Goal: Information Seeking & Learning: Learn about a topic

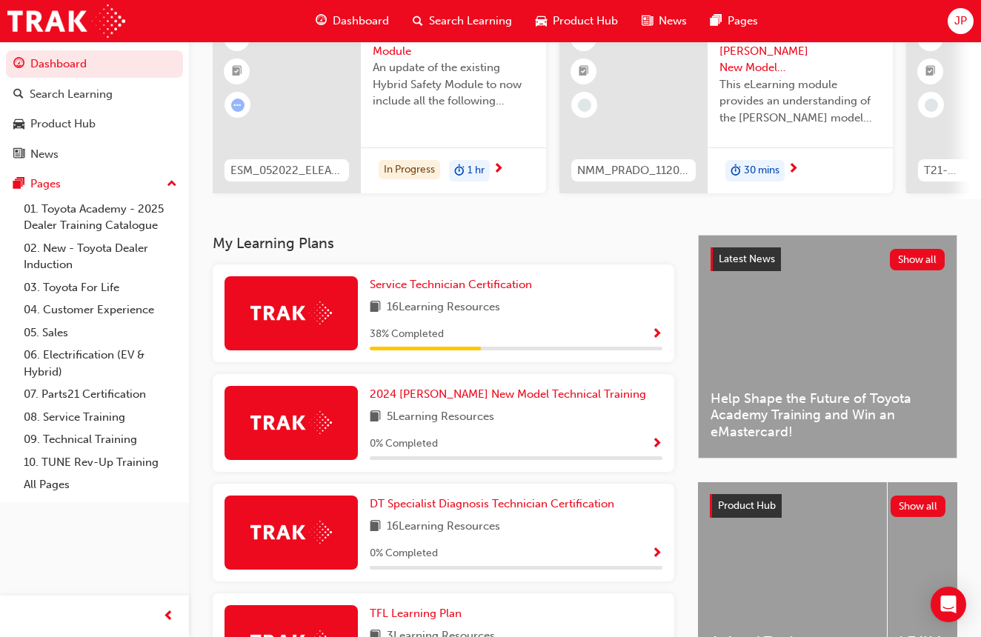
scroll to position [141, 0]
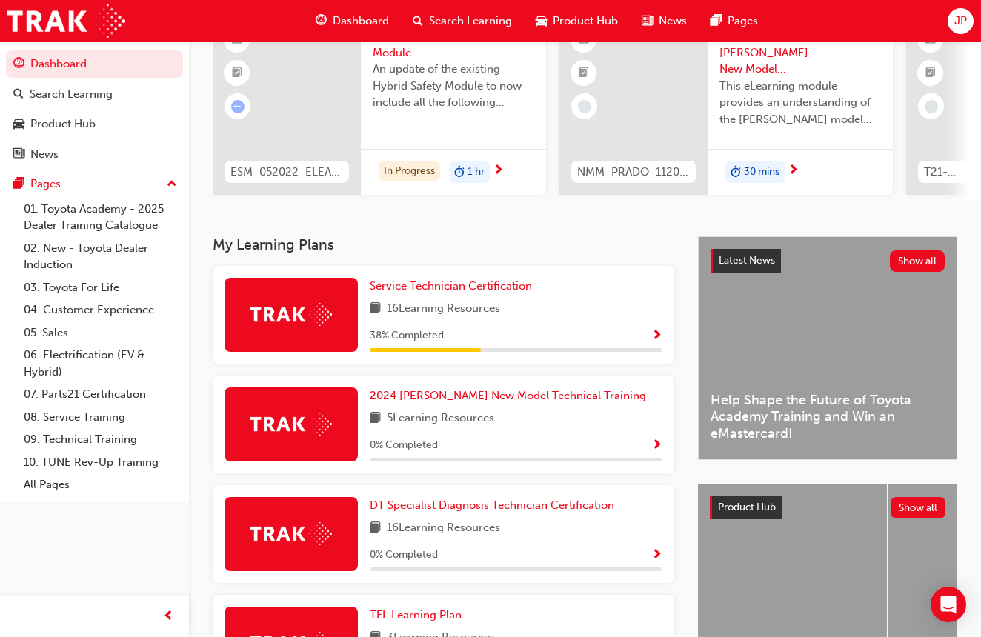
click at [488, 293] on div "Service Technician Certification 16 Learning Resources 38 % Completed" at bounding box center [516, 315] width 293 height 74
click at [652, 330] on span "Show Progress" at bounding box center [656, 336] width 11 height 13
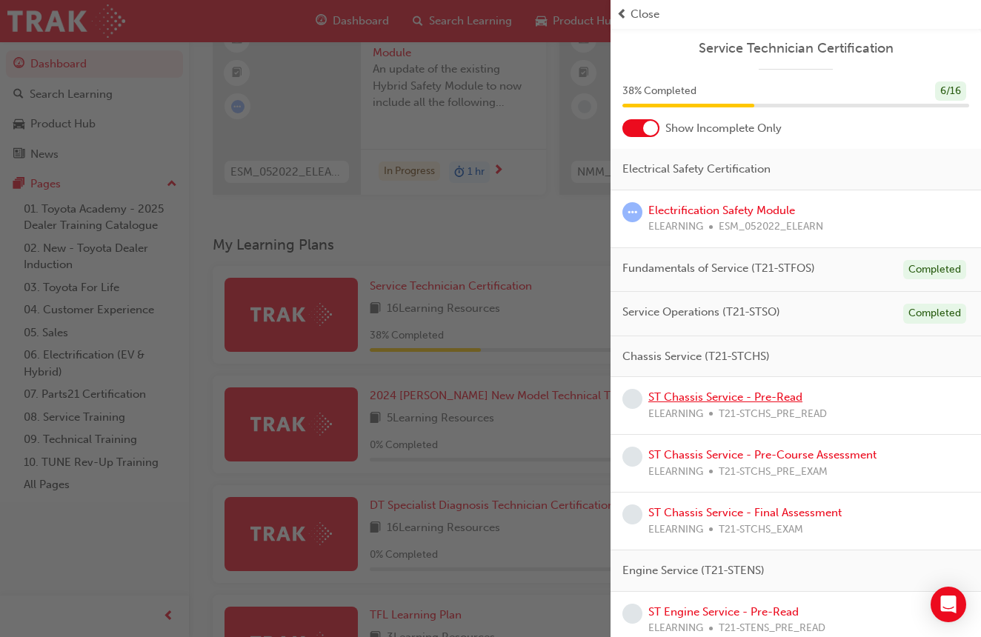
click at [739, 400] on link "ST Chassis Service - Pre-Read" at bounding box center [725, 397] width 154 height 13
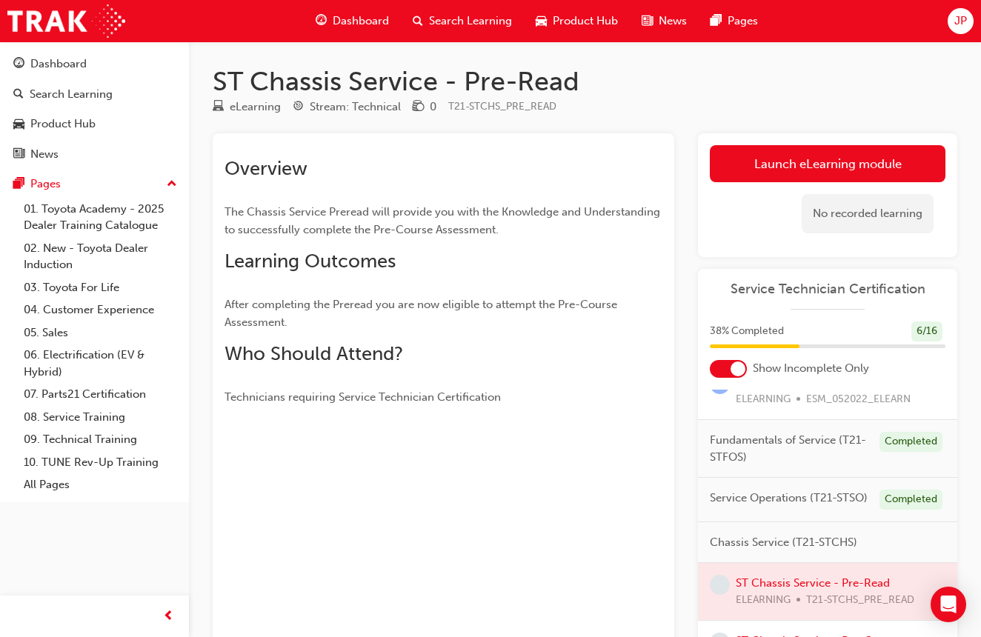
scroll to position [60, 0]
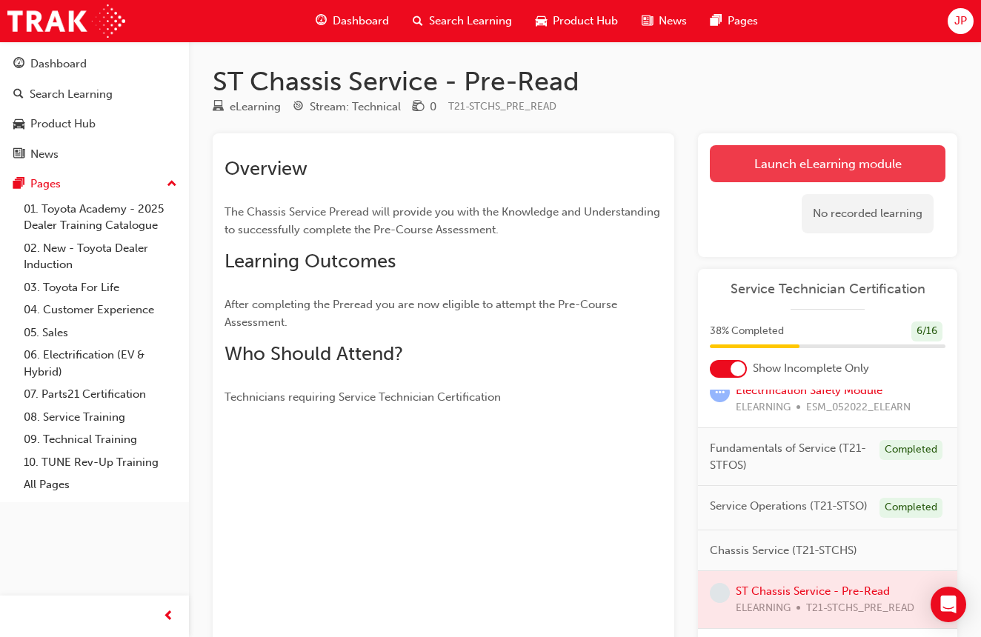
click at [820, 167] on link "Launch eLearning module" at bounding box center [828, 163] width 236 height 37
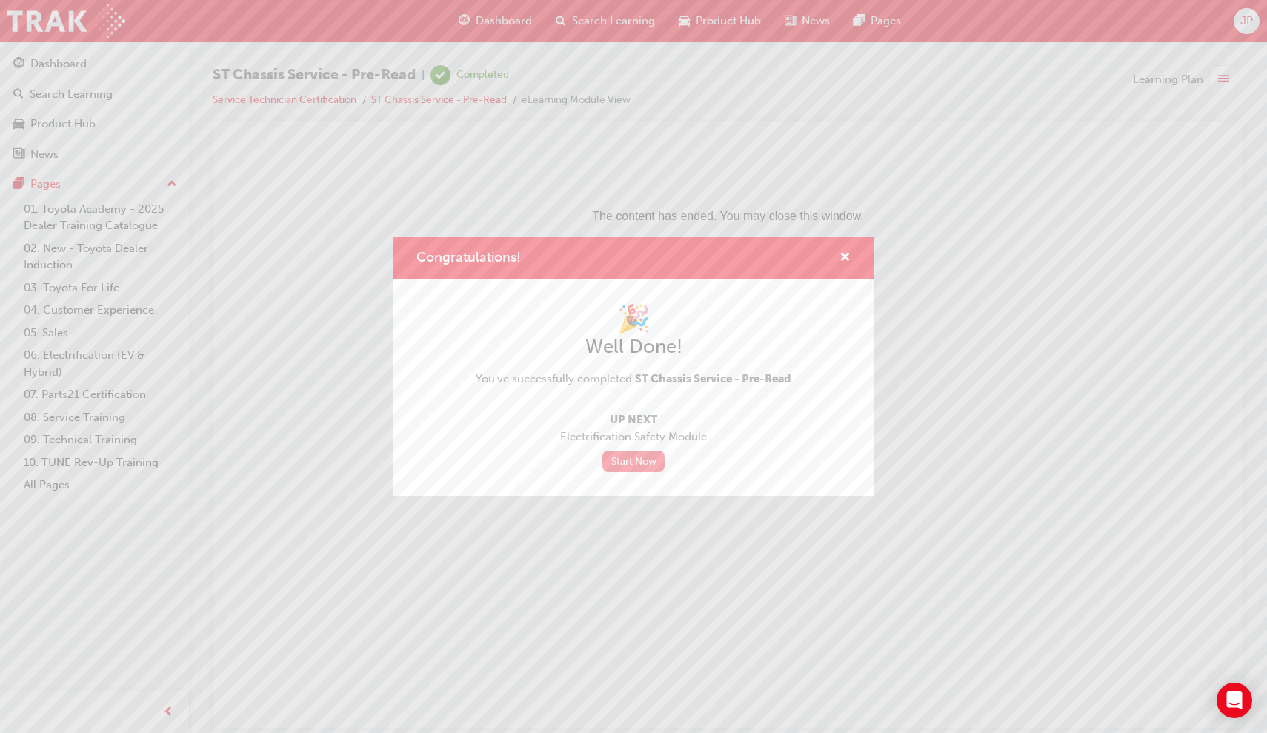
click at [616, 458] on link "Start Now" at bounding box center [633, 461] width 62 height 21
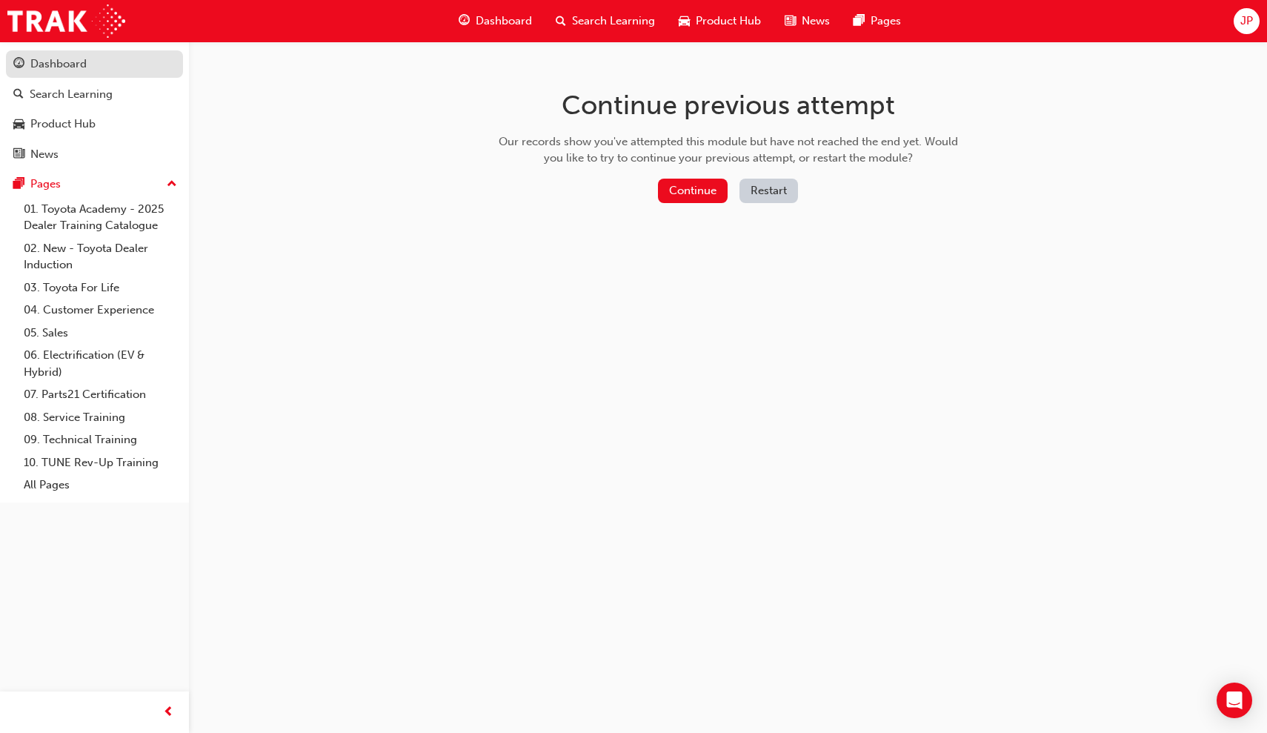
click at [74, 59] on div "Dashboard" at bounding box center [58, 64] width 56 height 17
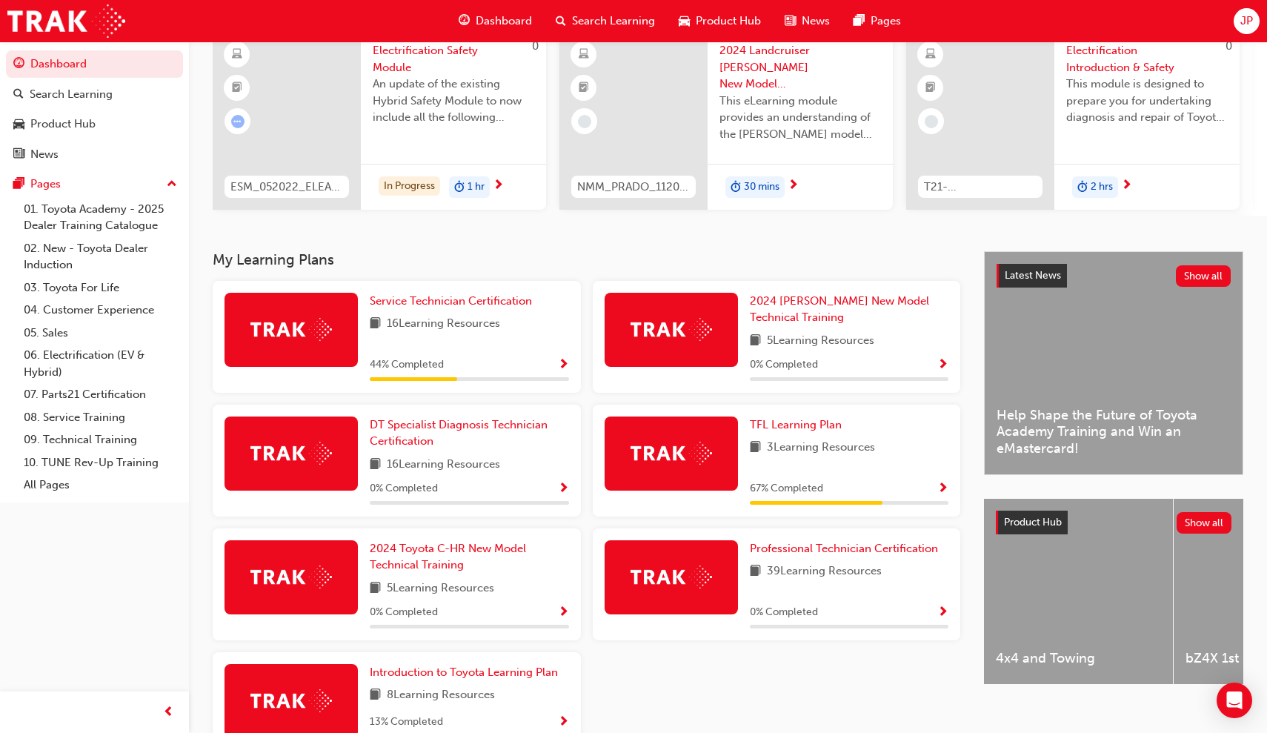
scroll to position [129, 0]
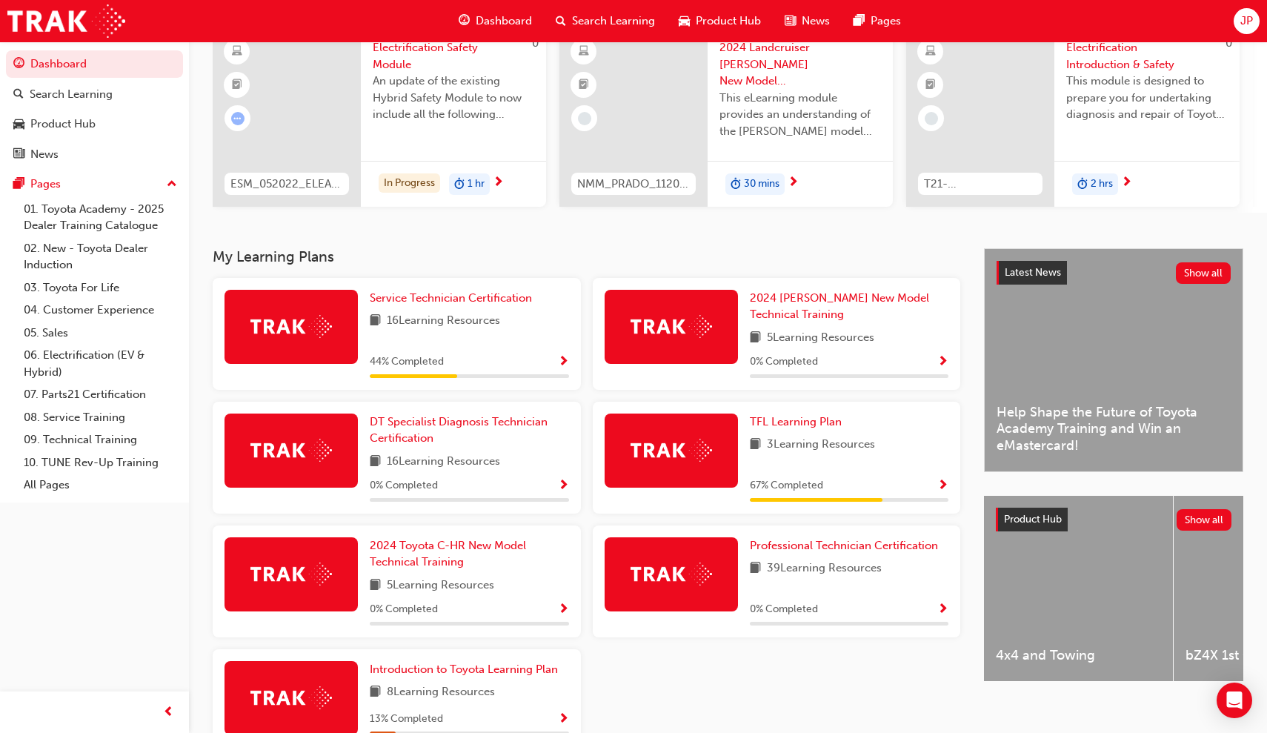
click at [452, 330] on span "16 Learning Resources" at bounding box center [443, 321] width 113 height 19
click at [425, 313] on div "Service Technician Certification 16 Learning Resources 44 % Completed" at bounding box center [469, 334] width 199 height 88
click at [422, 299] on span "Service Technician Certification" at bounding box center [451, 297] width 162 height 13
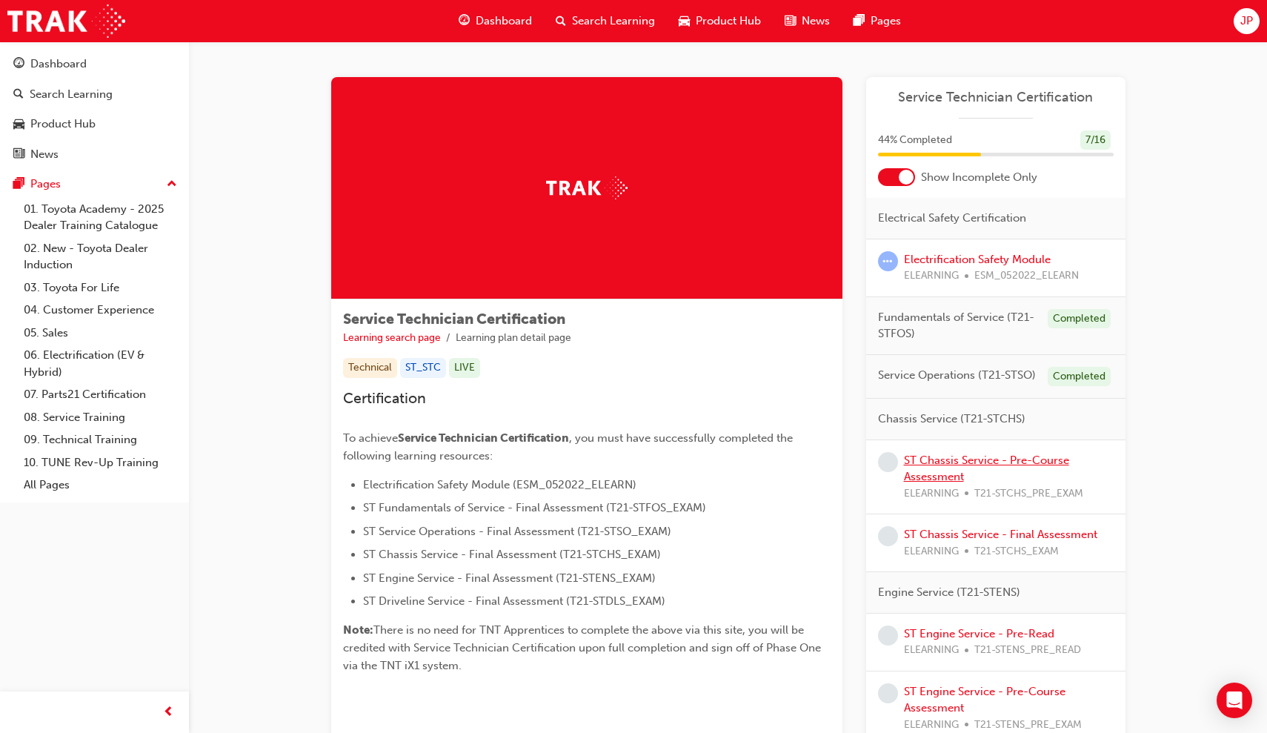
click at [961, 462] on link "ST Chassis Service - Pre-Course Assessment" at bounding box center [986, 468] width 165 height 30
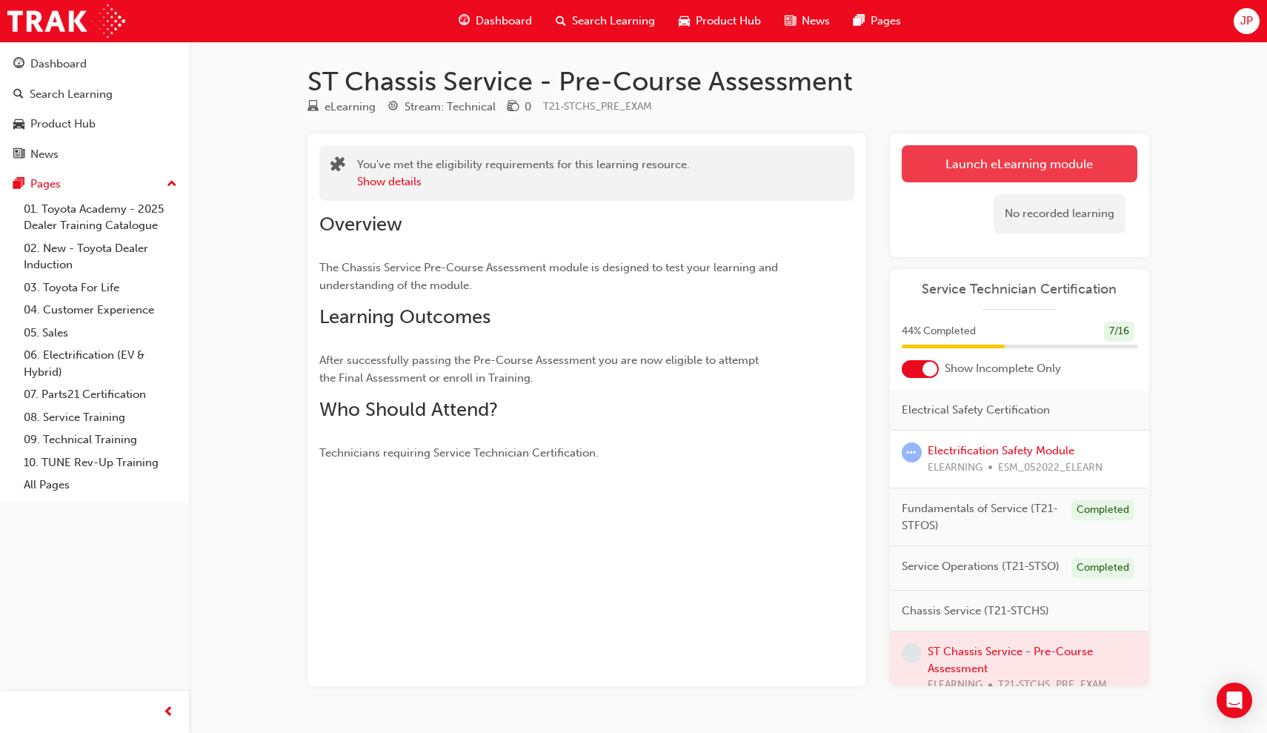
click at [957, 160] on button "Launch eLearning module" at bounding box center [1020, 163] width 236 height 37
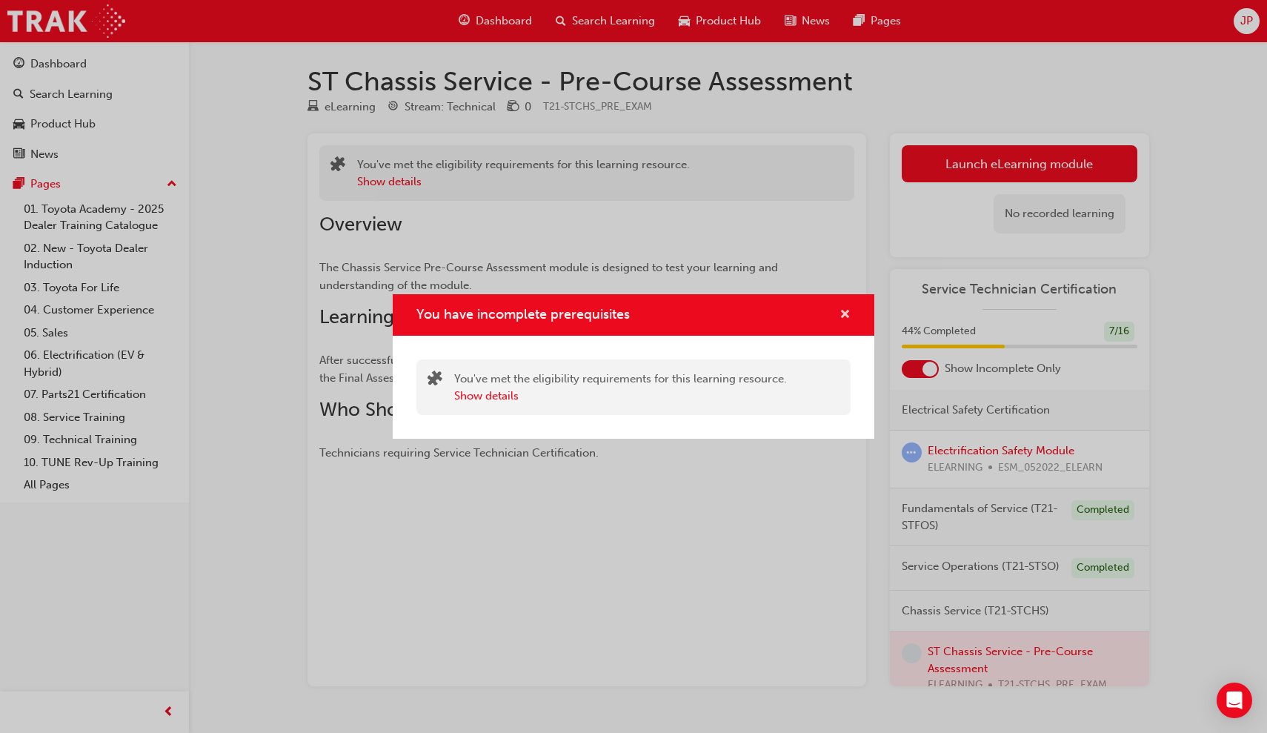
click at [843, 316] on span "cross-icon" at bounding box center [845, 315] width 11 height 13
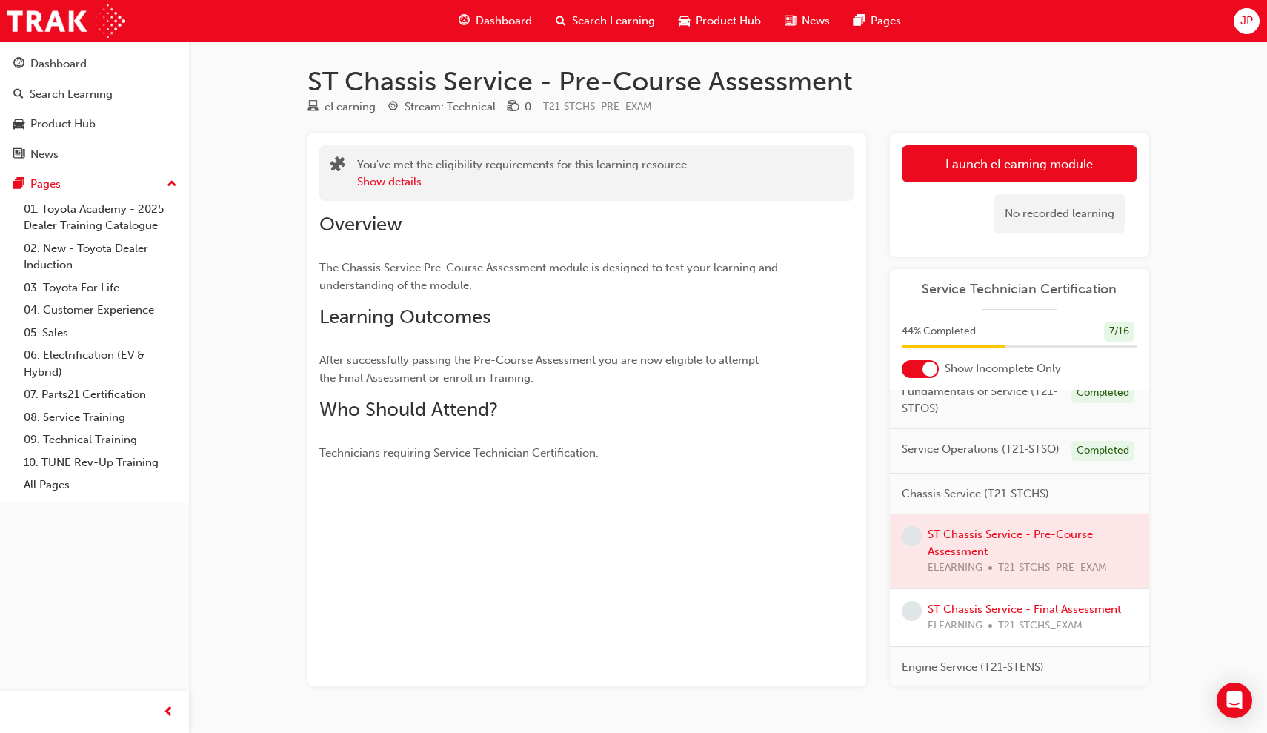
scroll to position [123, 0]
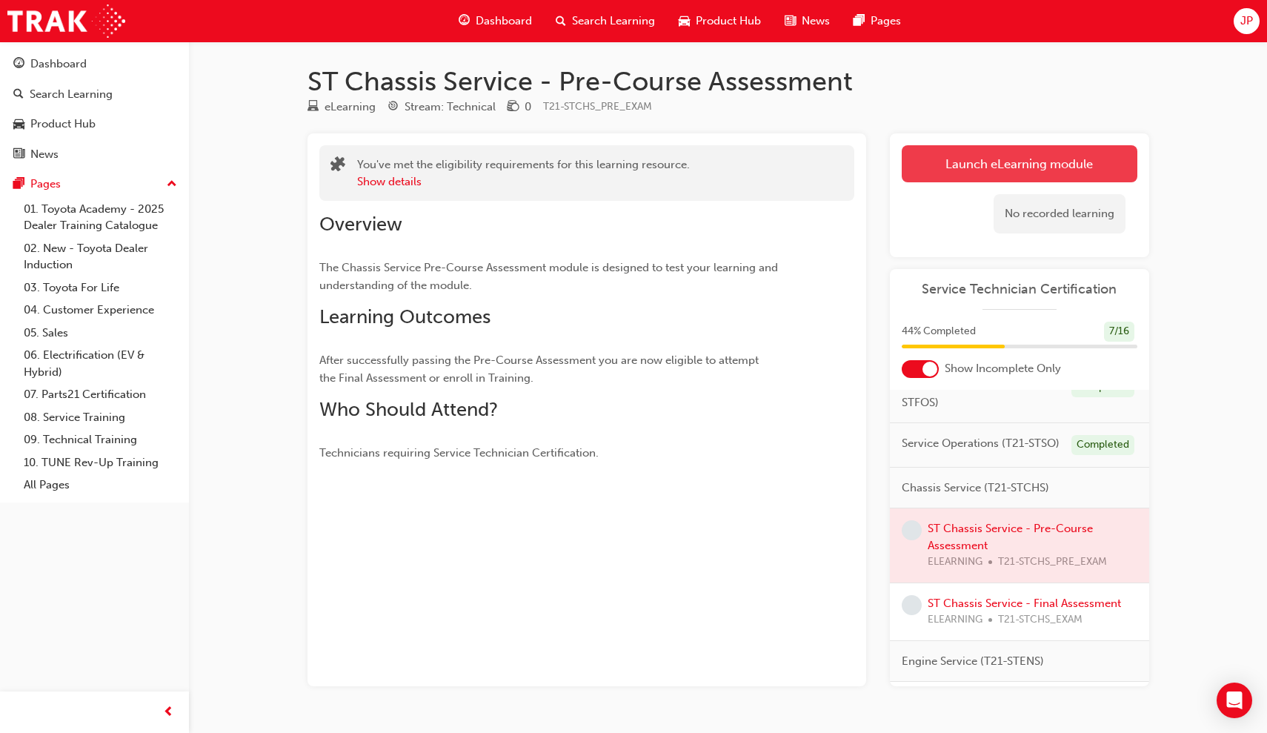
click at [963, 156] on button "Launch eLearning module" at bounding box center [1020, 163] width 236 height 37
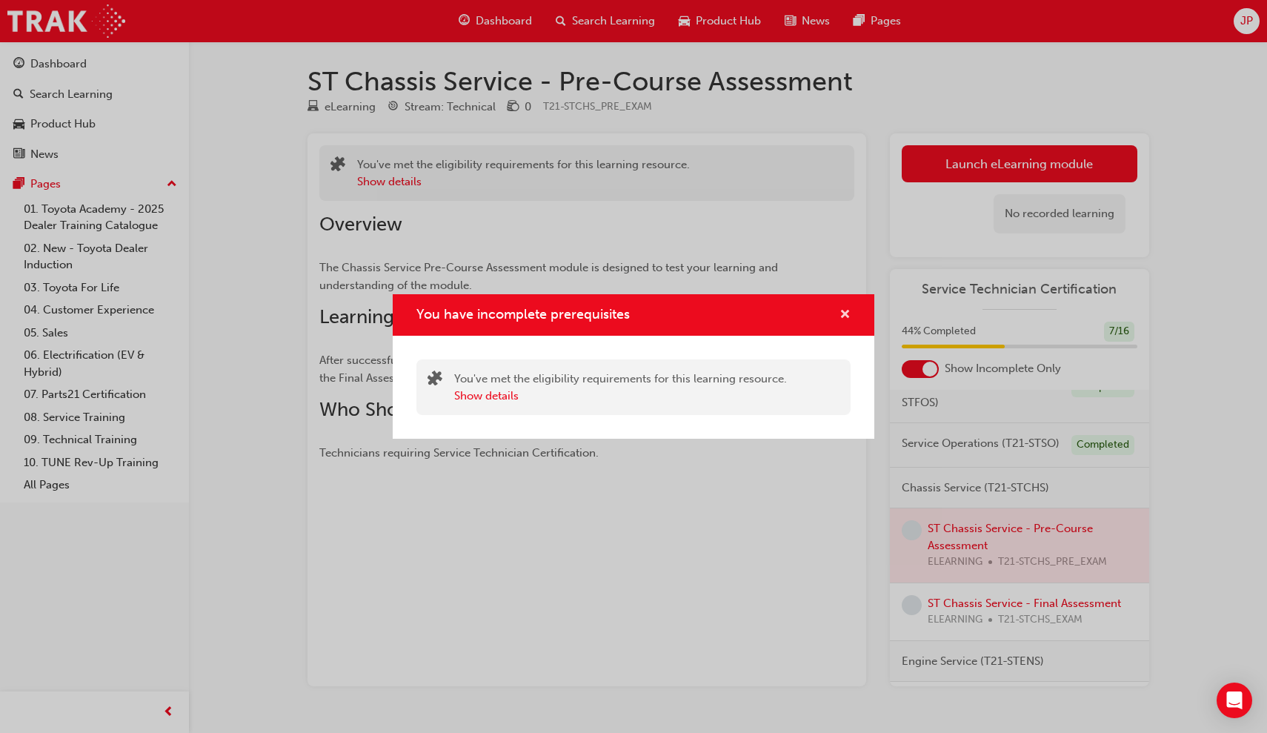
click at [848, 313] on span "cross-icon" at bounding box center [845, 315] width 11 height 13
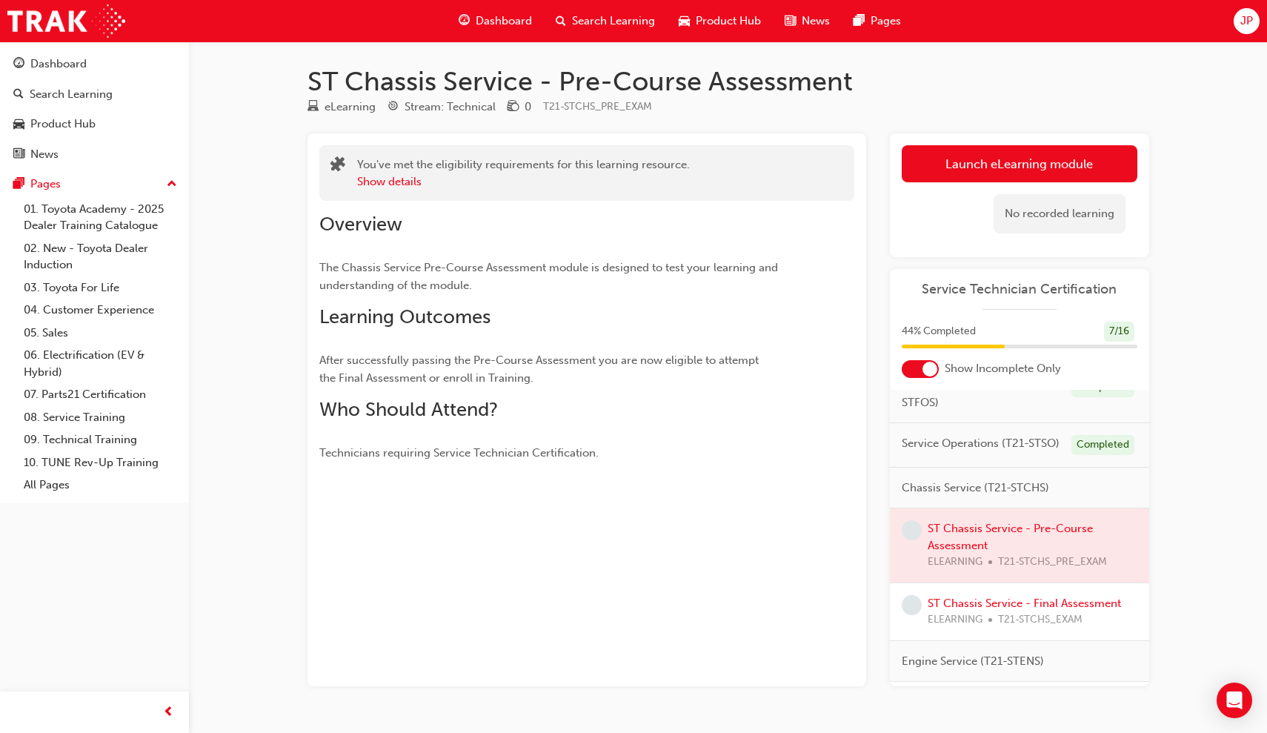
click at [961, 485] on span "Chassis Service (T21-STCHS)" at bounding box center [975, 487] width 147 height 17
click at [955, 598] on link "ST Chassis Service - Final Assessment" at bounding box center [1024, 602] width 193 height 13
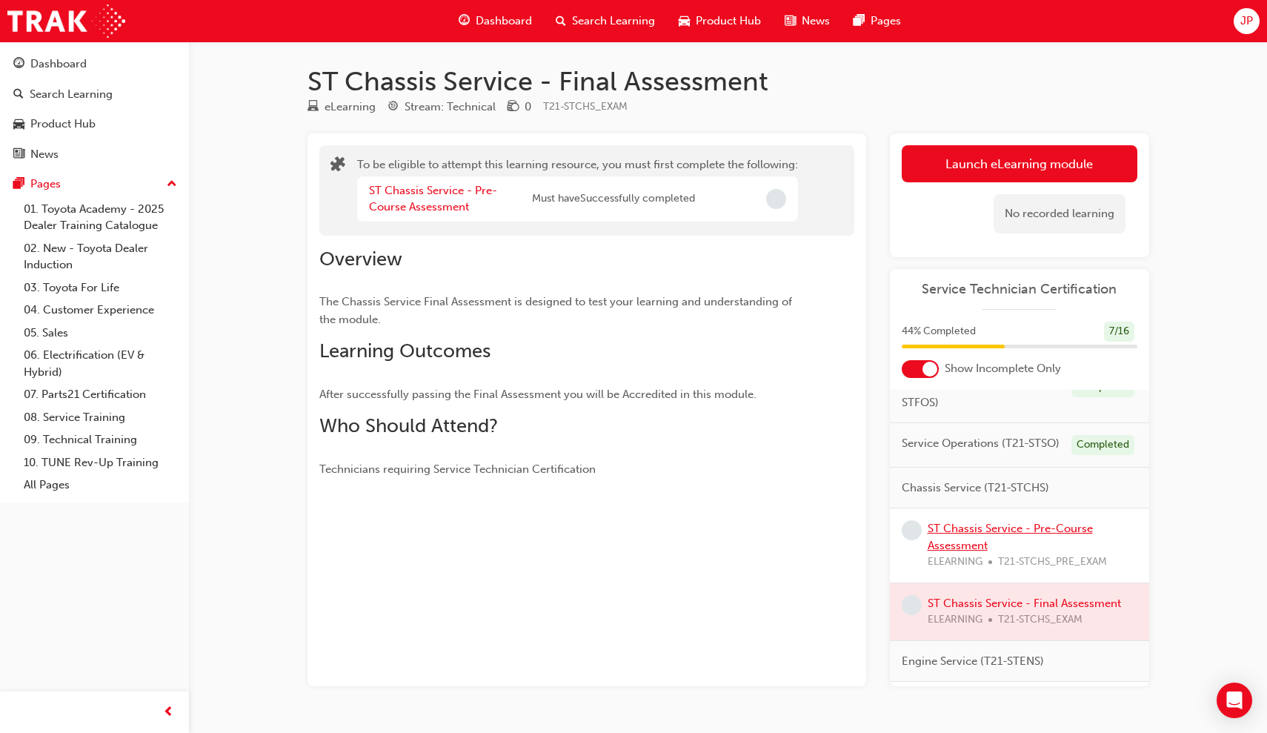
click at [959, 529] on link "ST Chassis Service - Pre-Course Assessment" at bounding box center [1010, 537] width 165 height 30
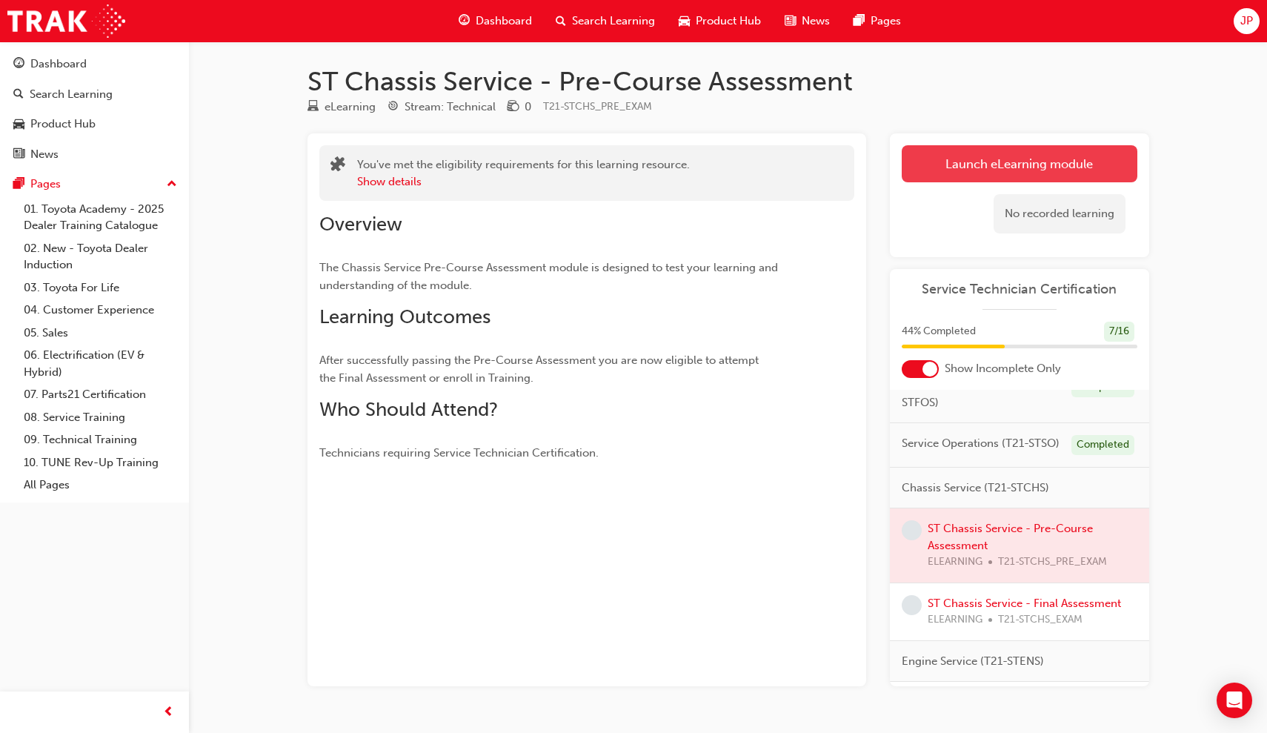
click at [980, 151] on link "Launch eLearning module" at bounding box center [1020, 163] width 236 height 37
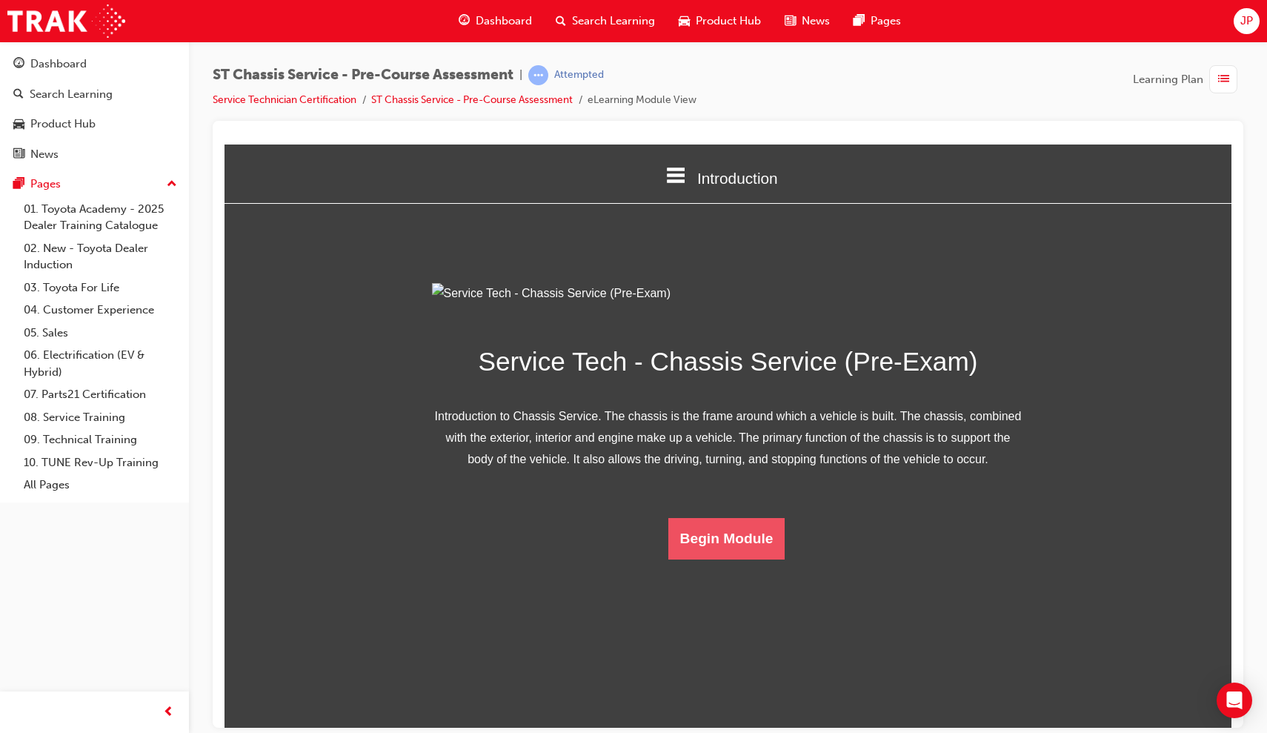
click at [731, 559] on button "Begin Module" at bounding box center [726, 537] width 117 height 41
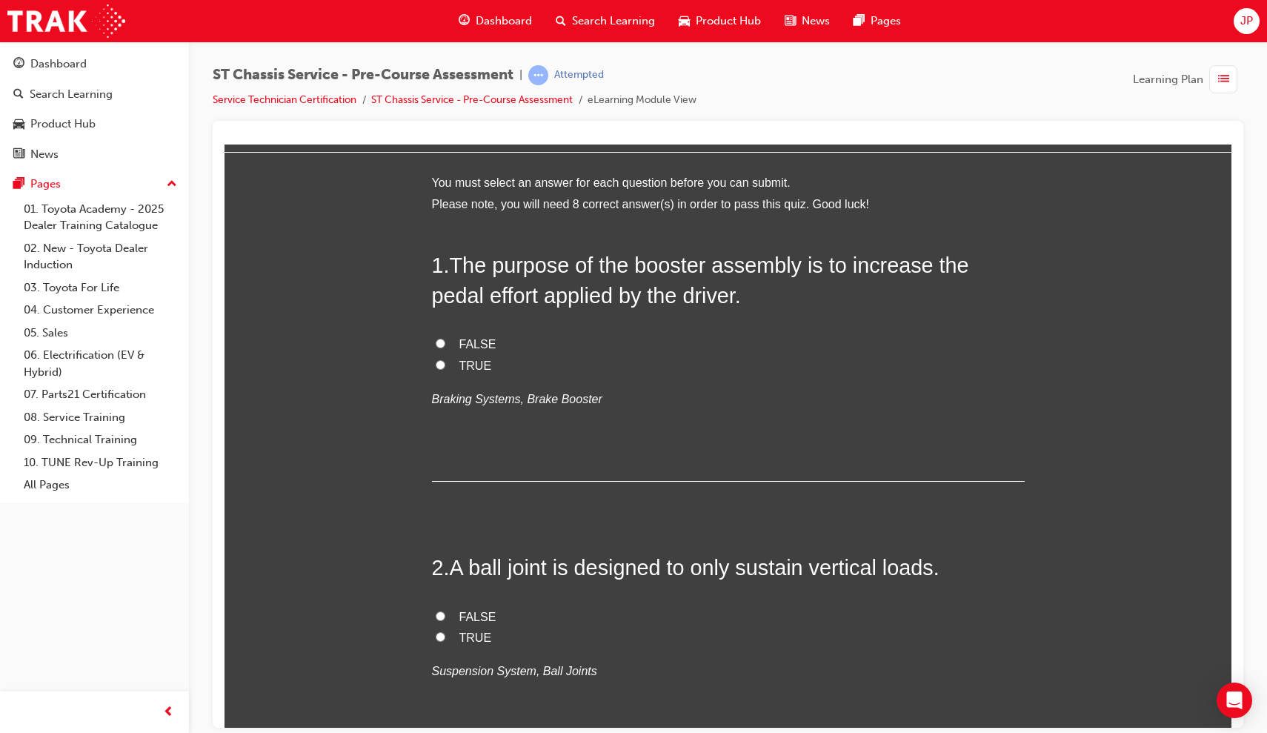
scroll to position [53, 0]
click at [438, 365] on input "TRUE" at bounding box center [441, 363] width 10 height 10
radio input "true"
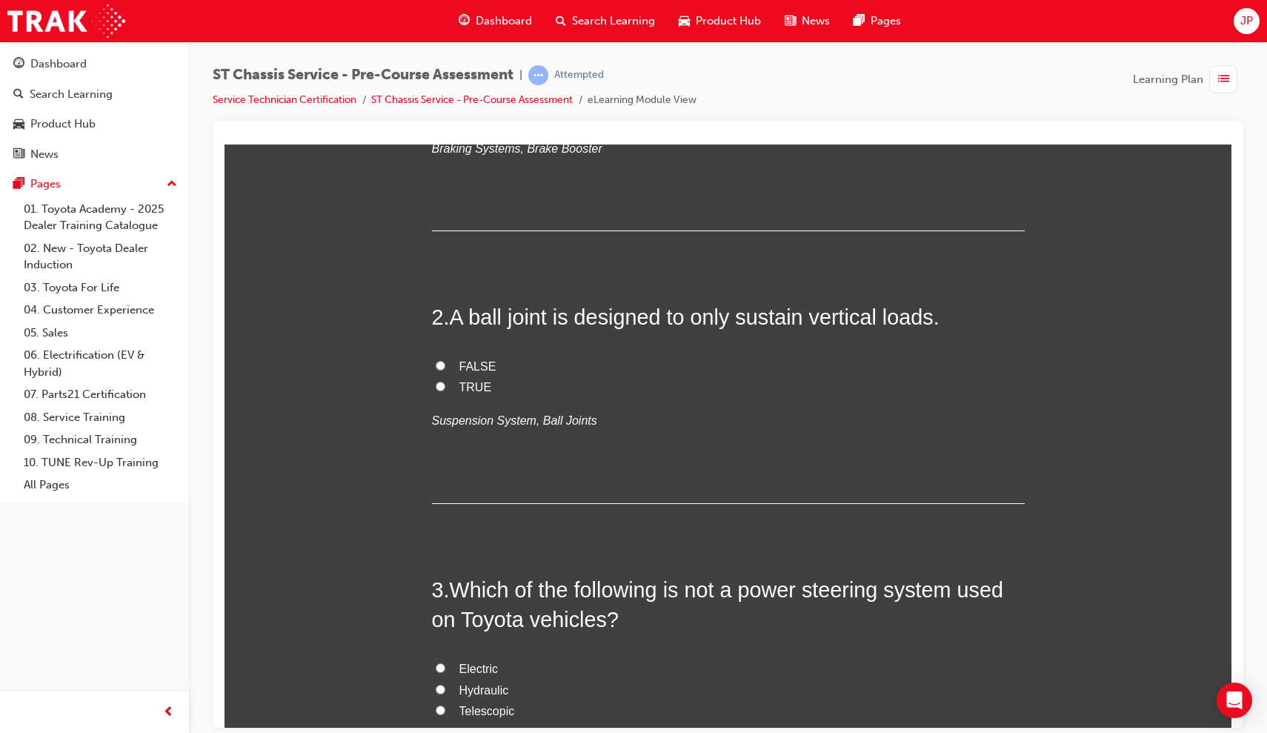
scroll to position [303, 0]
click at [436, 365] on input "FALSE" at bounding box center [441, 364] width 10 height 10
radio input "true"
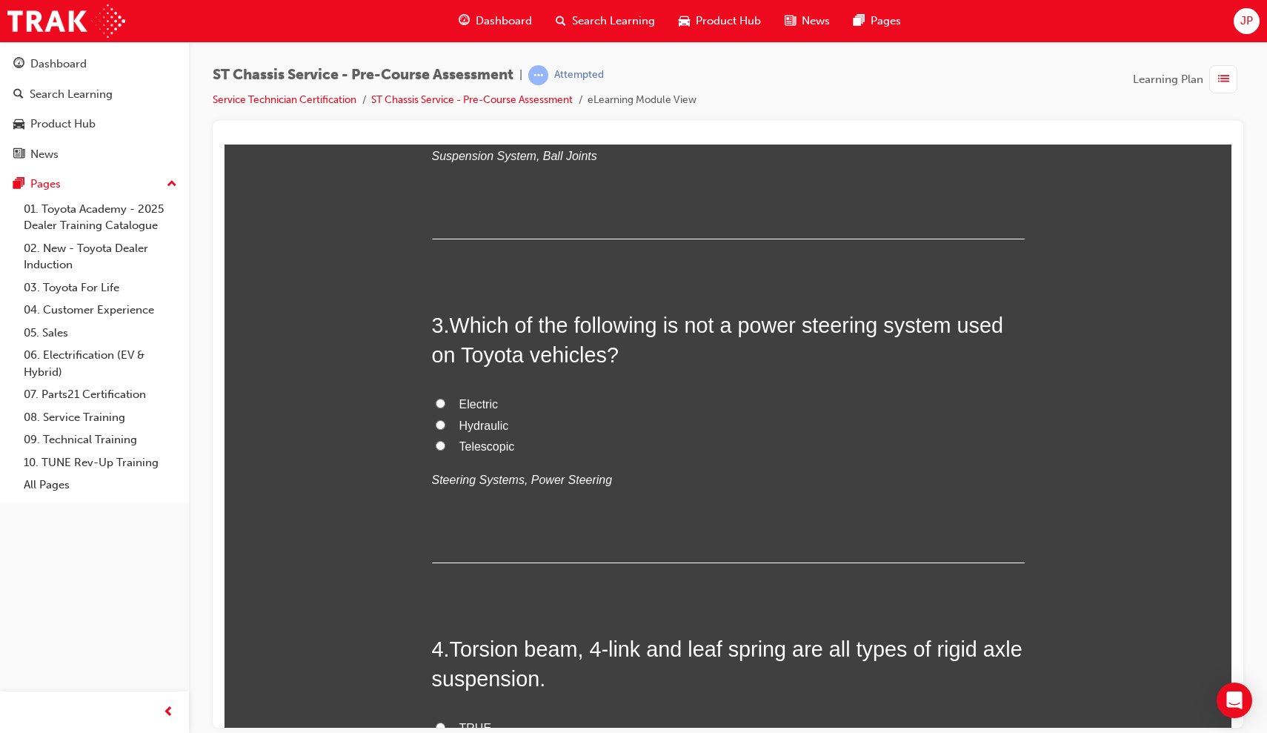
scroll to position [567, 0]
click at [436, 441] on input "Telescopic" at bounding box center [441, 444] width 10 height 10
radio input "true"
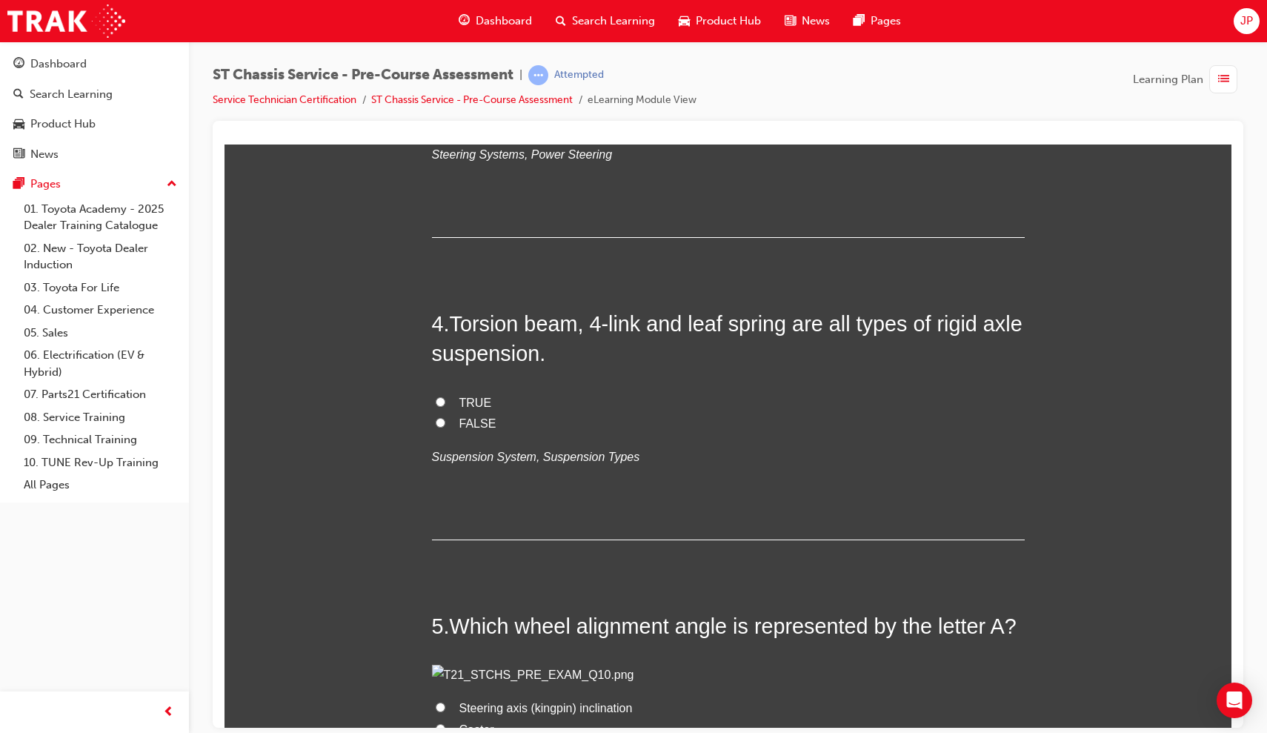
scroll to position [902, 0]
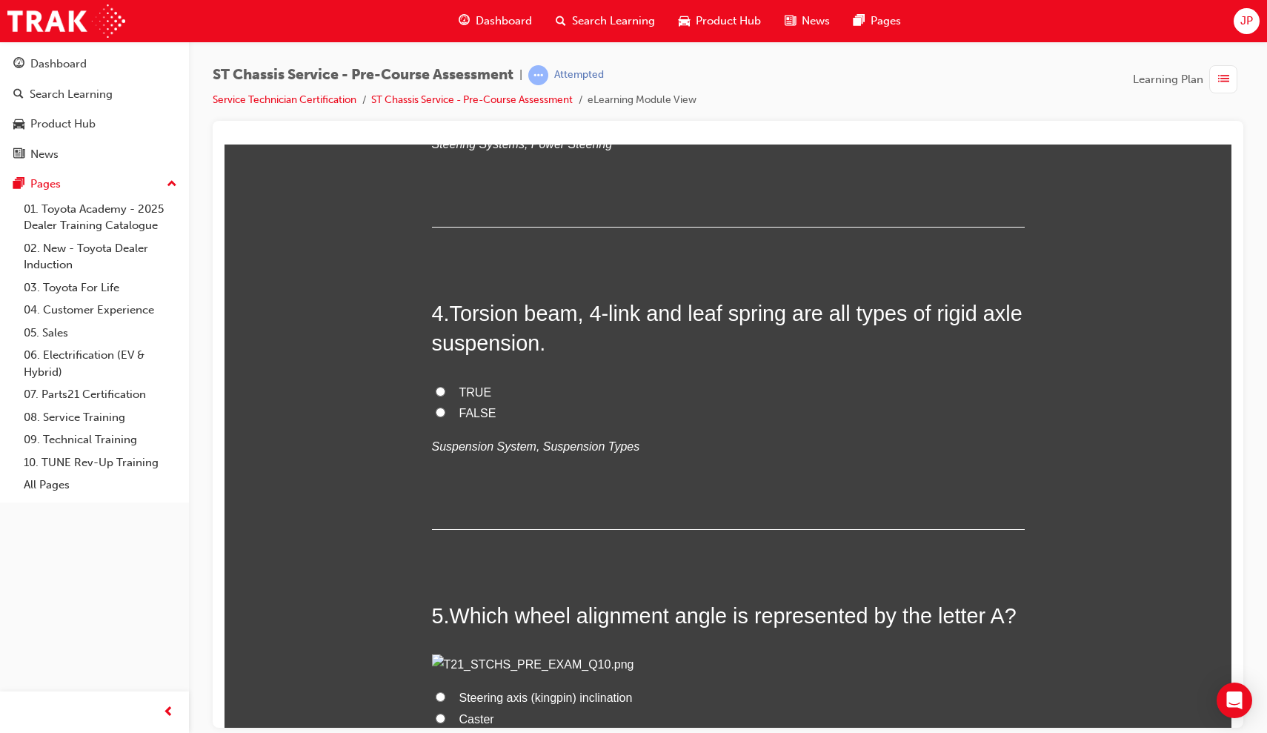
click at [439, 387] on input "TRUE" at bounding box center [441, 391] width 10 height 10
radio input "true"
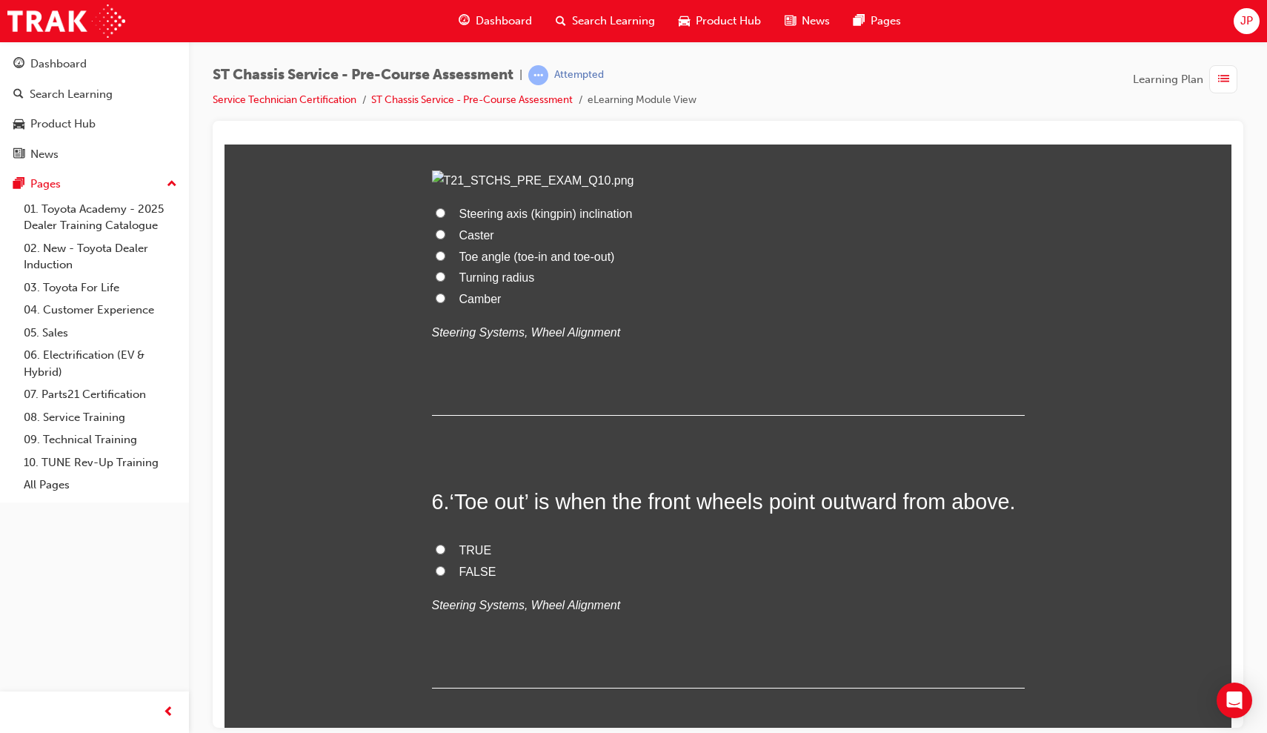
scroll to position [1388, 0]
click at [441, 300] on input "Camber" at bounding box center [441, 295] width 10 height 10
radio input "true"
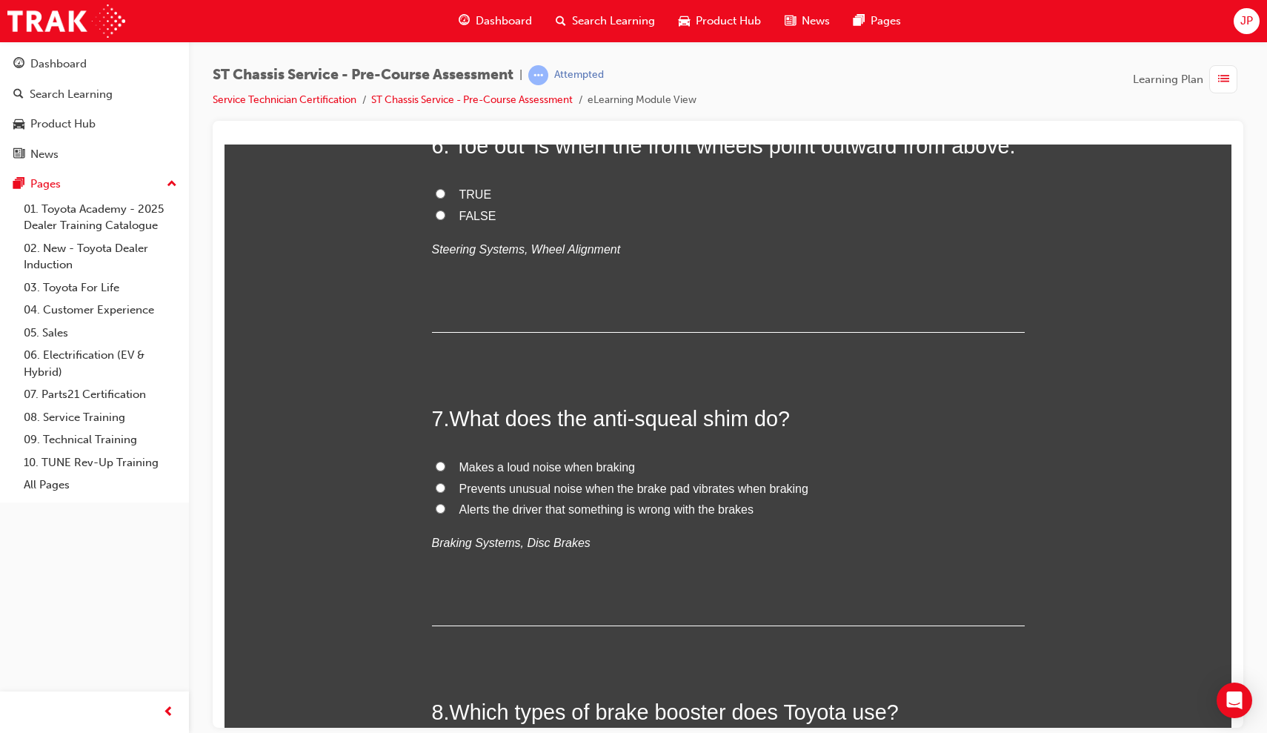
scroll to position [1744, 0]
click at [436, 196] on input "TRUE" at bounding box center [441, 191] width 10 height 10
radio input "true"
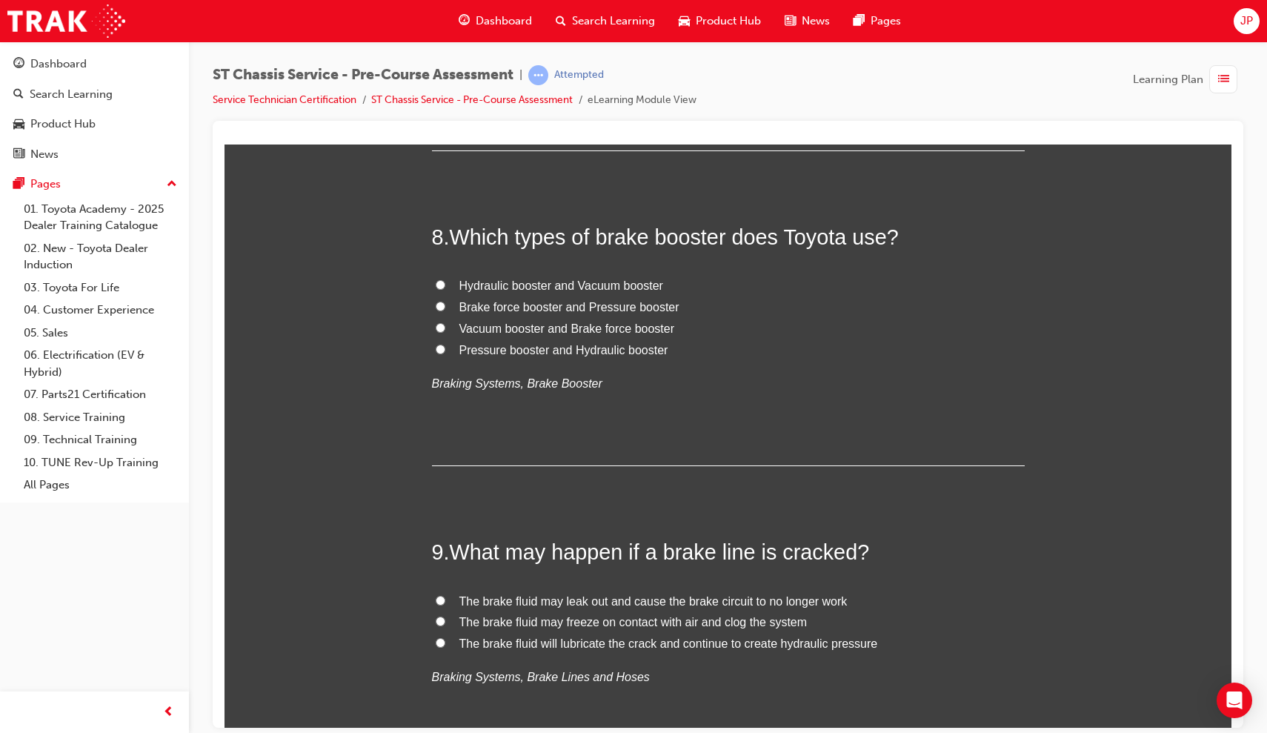
scroll to position [2219, 0]
click at [440, 15] on input "Prevents unusual noise when the brake pad vibrates when braking" at bounding box center [441, 10] width 10 height 10
radio input "true"
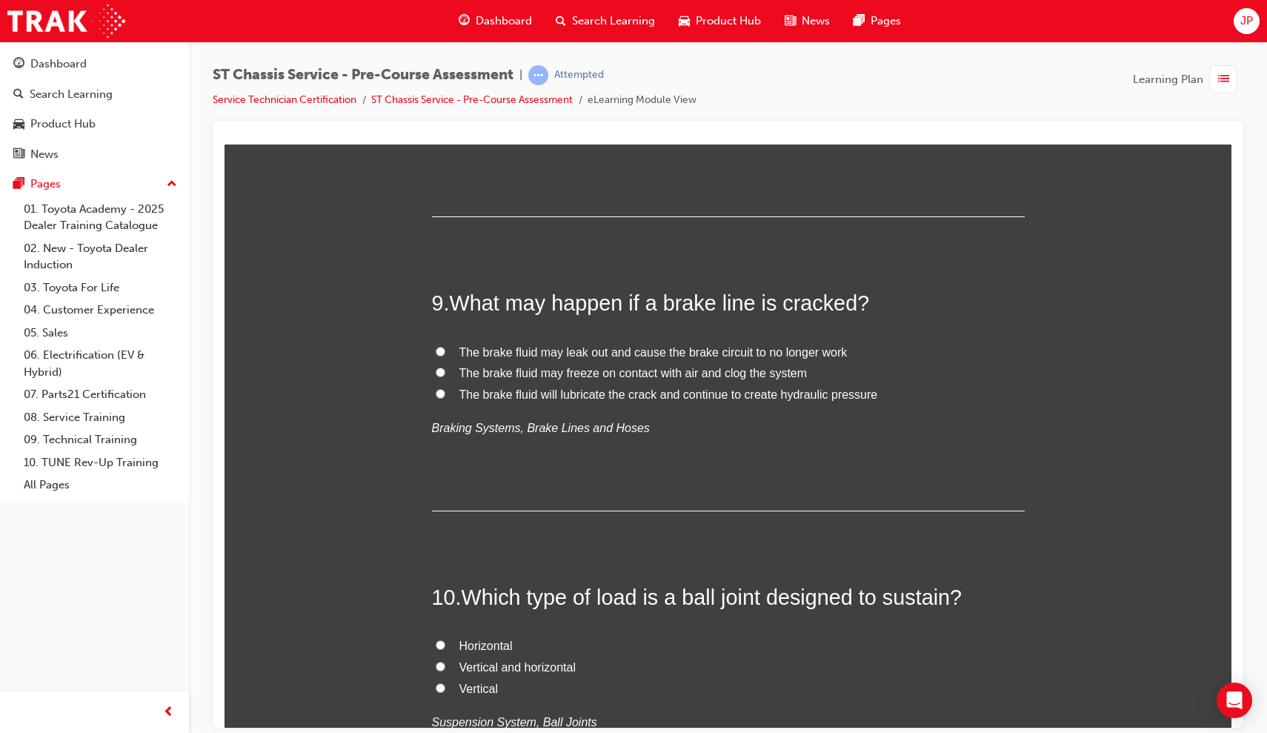
scroll to position [2466, 0]
click at [442, 82] on input "Vacuum booster and Brake force booster" at bounding box center [441, 78] width 10 height 10
radio input "true"
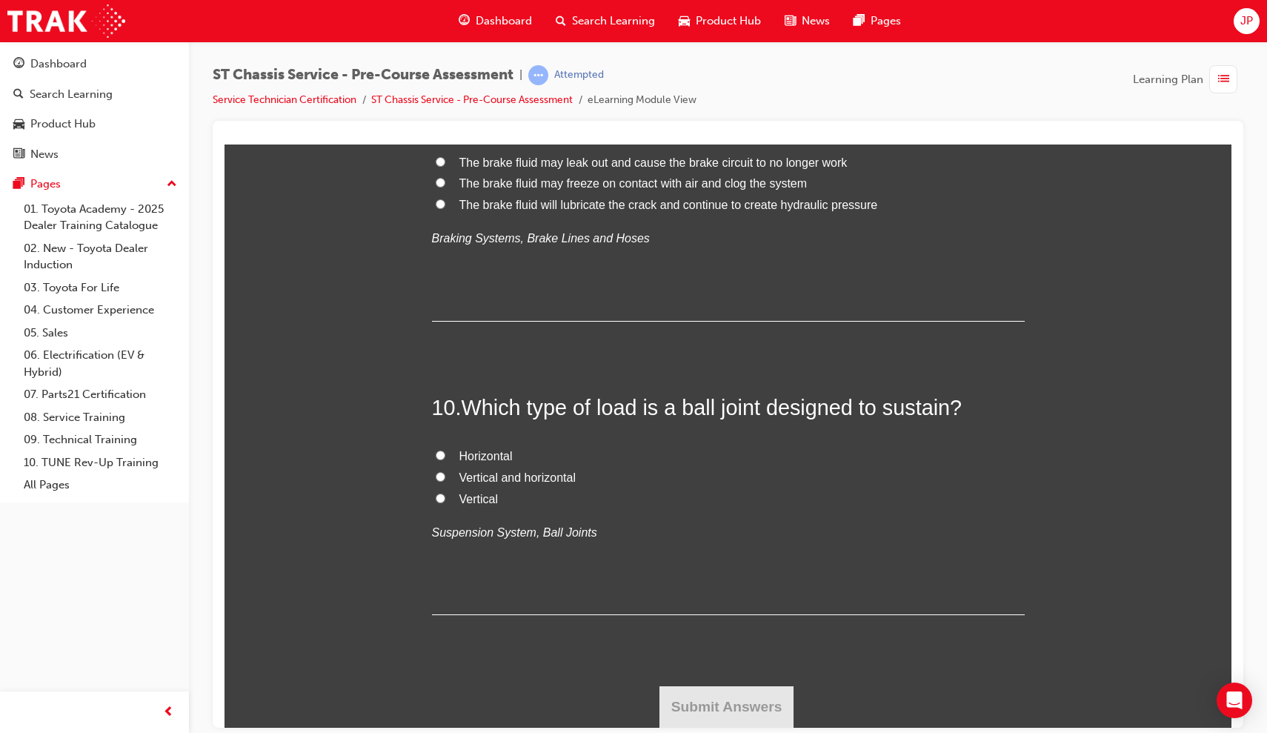
scroll to position [2867, 0]
click at [433, 173] on label "The brake fluid may leak out and cause the brake circuit to no longer work" at bounding box center [728, 162] width 593 height 21
click at [436, 166] on input "The brake fluid may leak out and cause the brake circuit to no longer work" at bounding box center [441, 161] width 10 height 10
radio input "true"
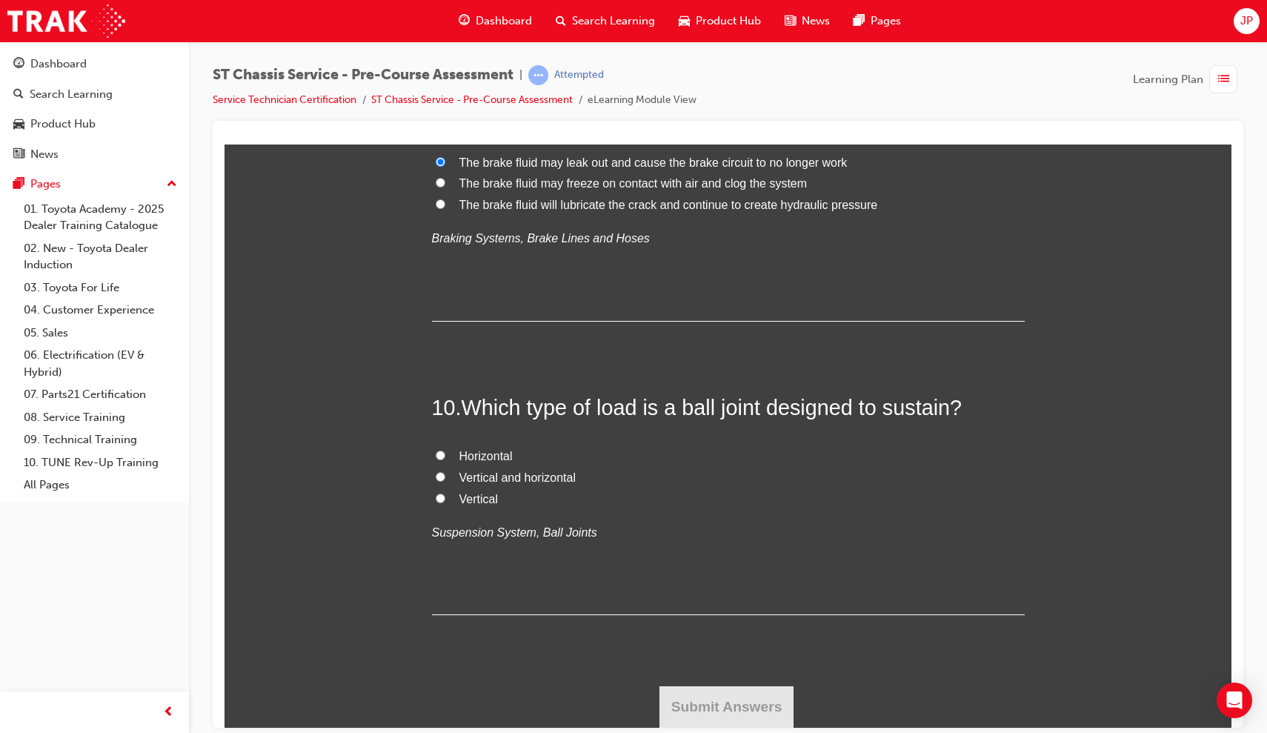
click at [436, 481] on input "Vertical and horizontal" at bounding box center [441, 476] width 10 height 10
radio input "true"
click at [699, 637] on button "Submit Answers" at bounding box center [726, 705] width 135 height 41
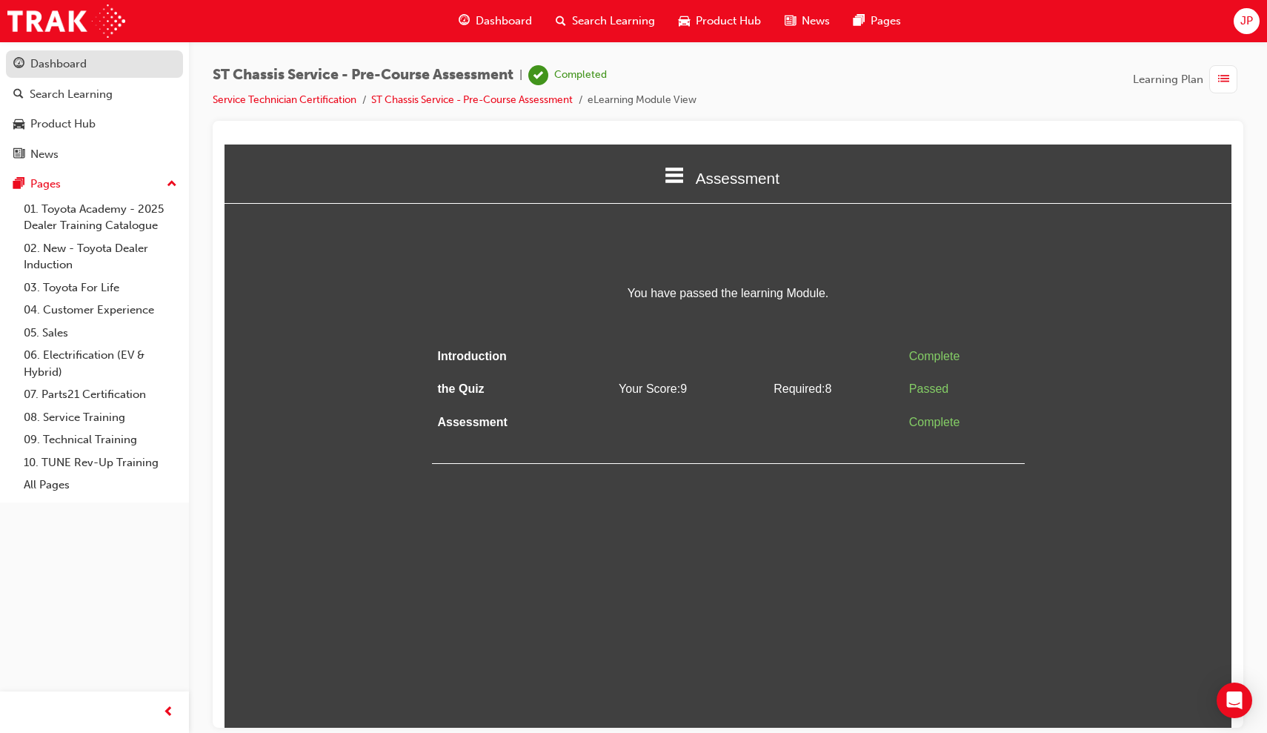
click at [80, 64] on div "Dashboard" at bounding box center [58, 64] width 56 height 17
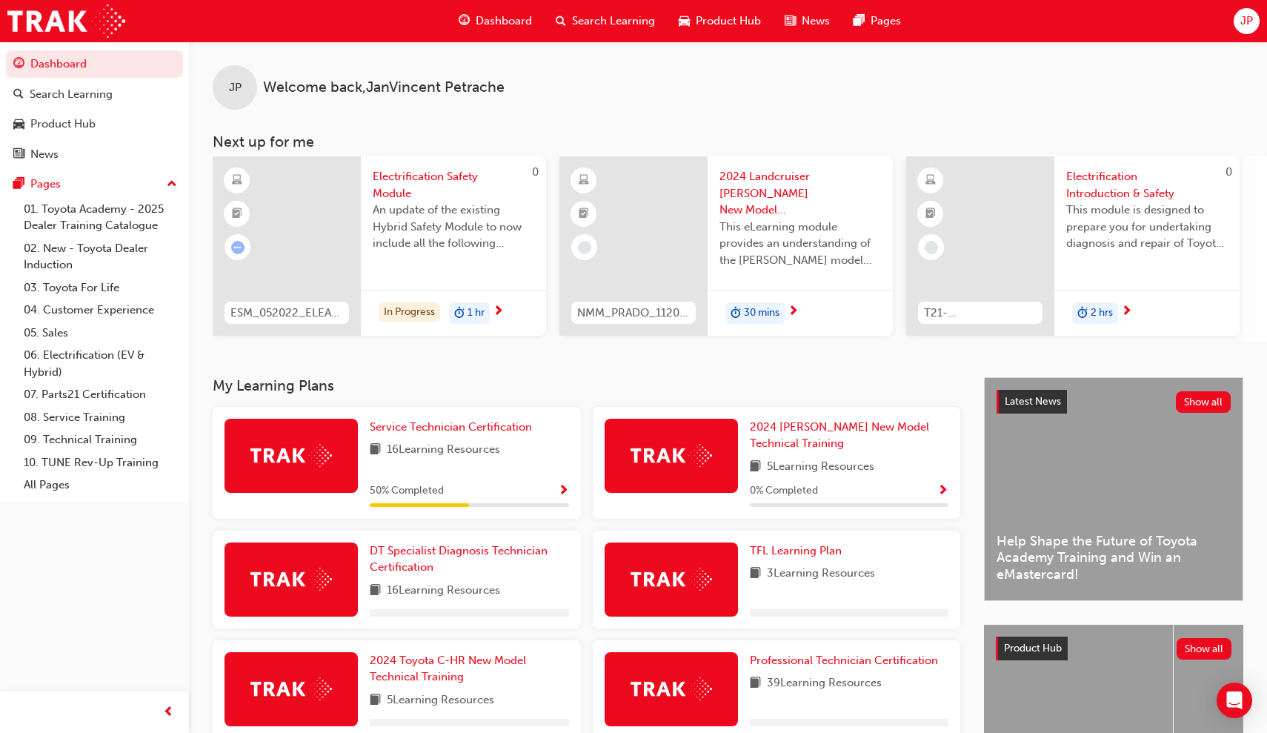
click at [405, 448] on span "16 Learning Resources" at bounding box center [443, 450] width 113 height 19
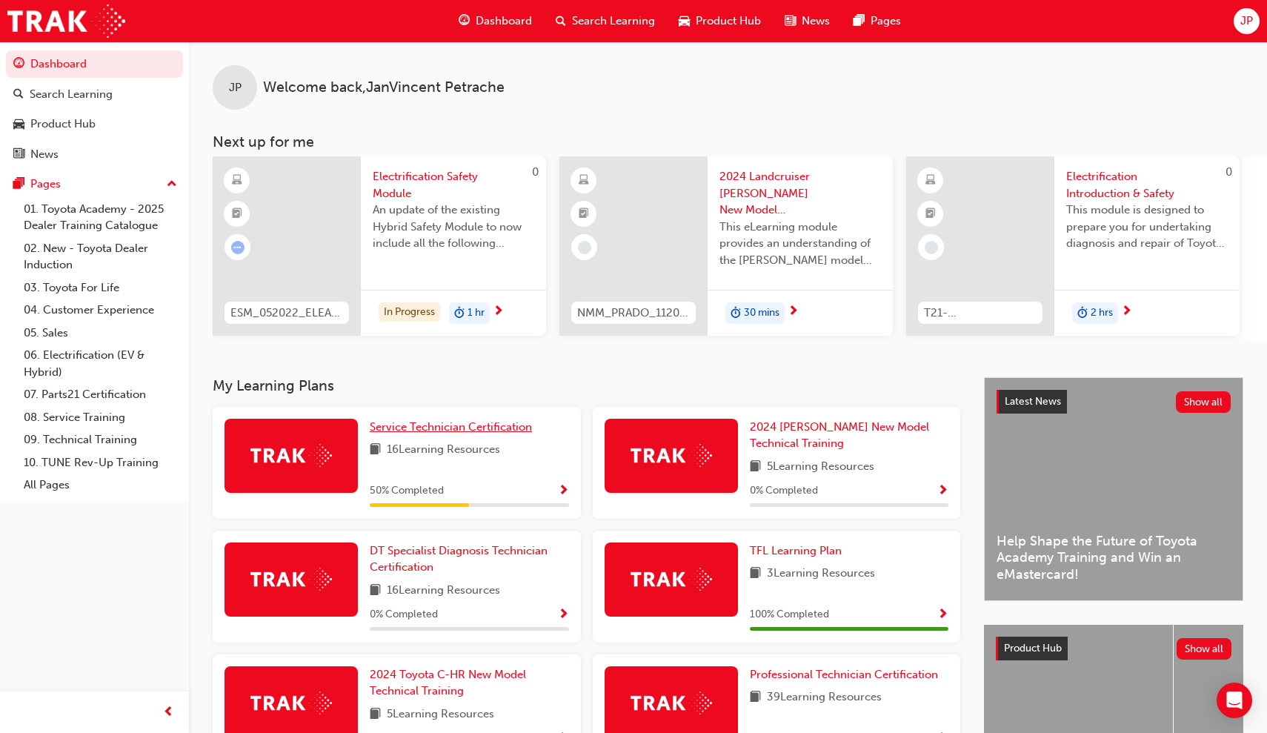
click at [415, 431] on span "Service Technician Certification" at bounding box center [451, 426] width 162 height 13
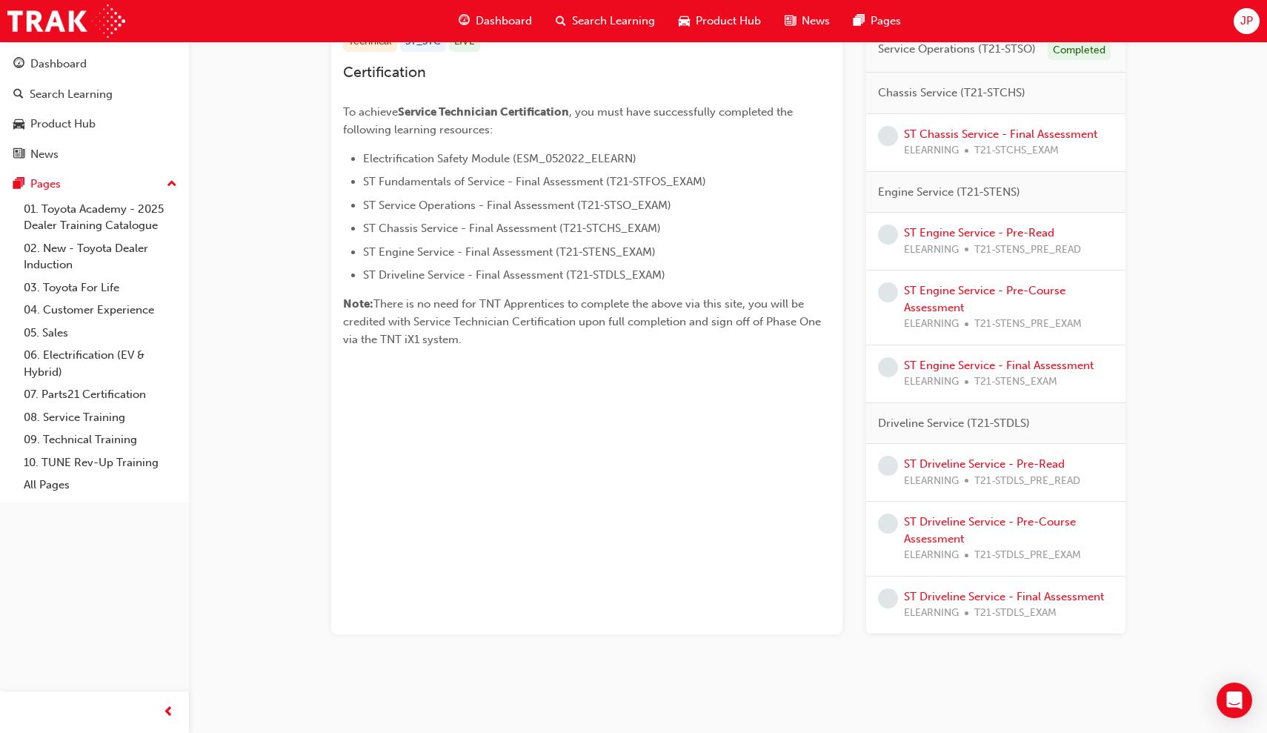
scroll to position [325, 0]
click at [980, 135] on link "ST Chassis Service - Final Assessment" at bounding box center [1000, 134] width 193 height 13
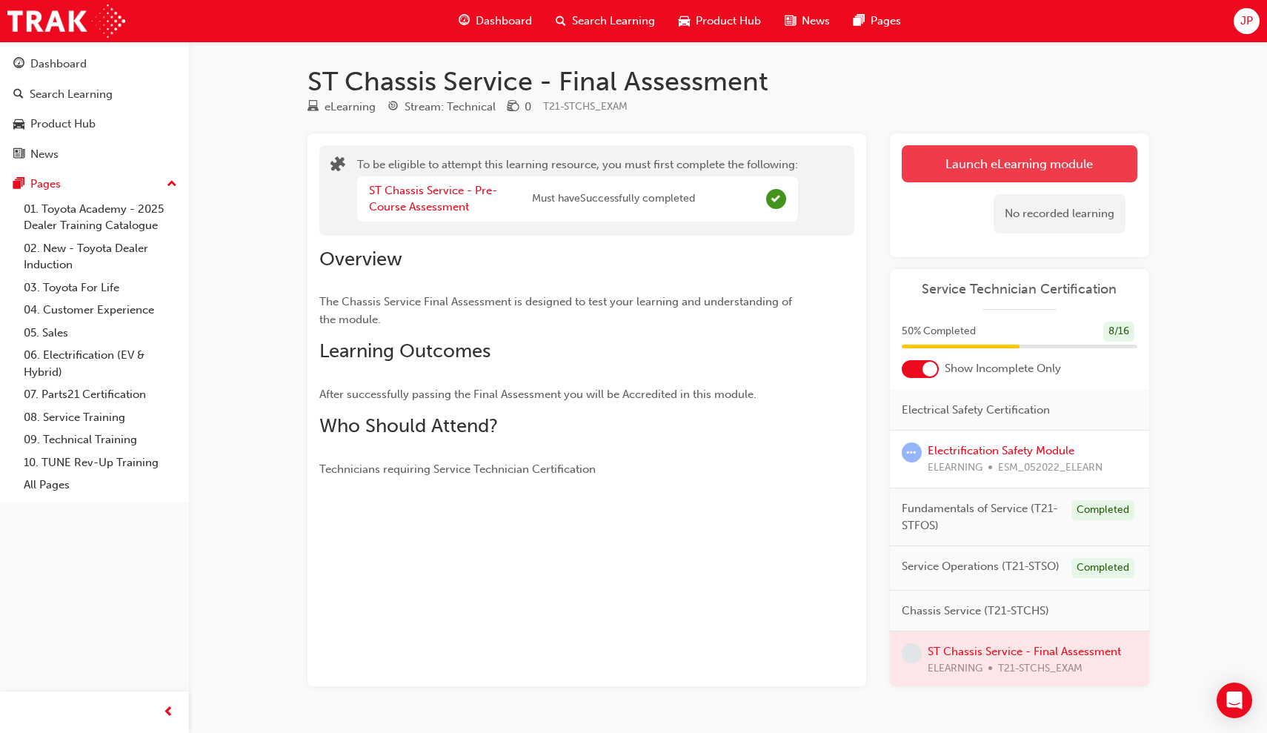
click at [980, 179] on button "Launch eLearning module" at bounding box center [1020, 163] width 236 height 37
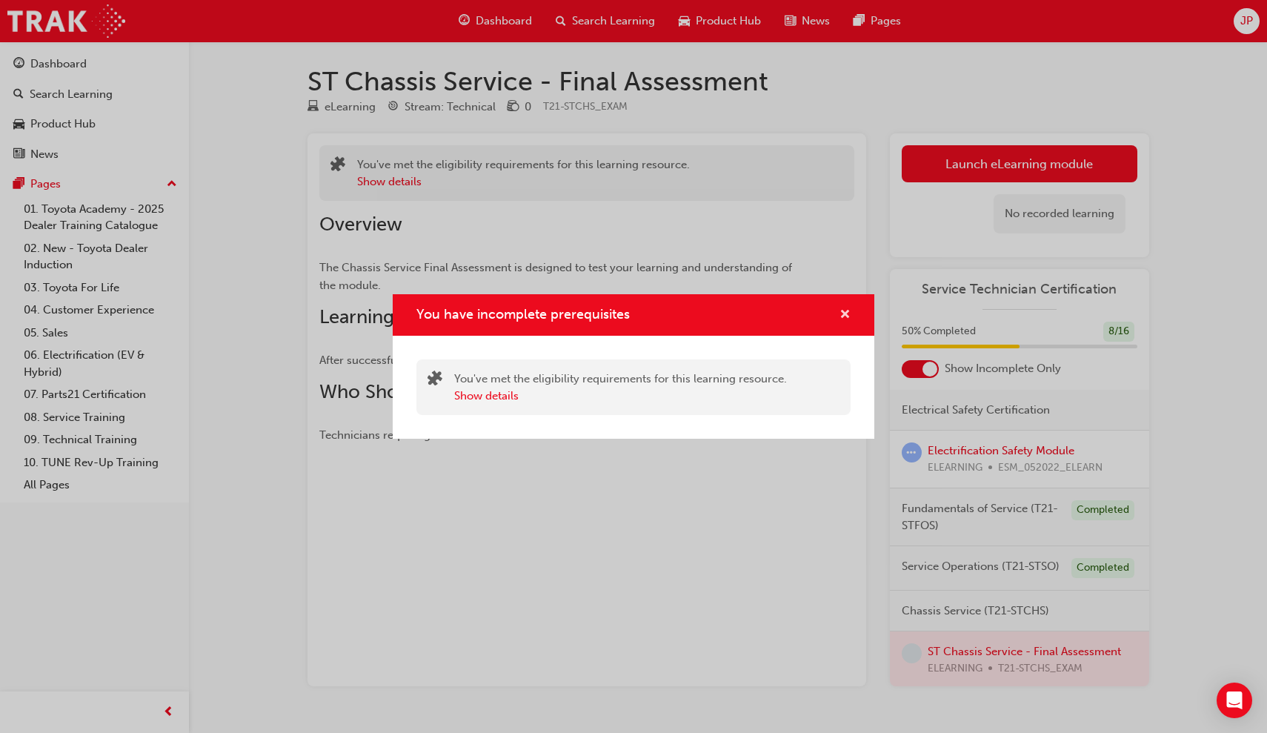
click at [848, 312] on span "cross-icon" at bounding box center [845, 315] width 11 height 13
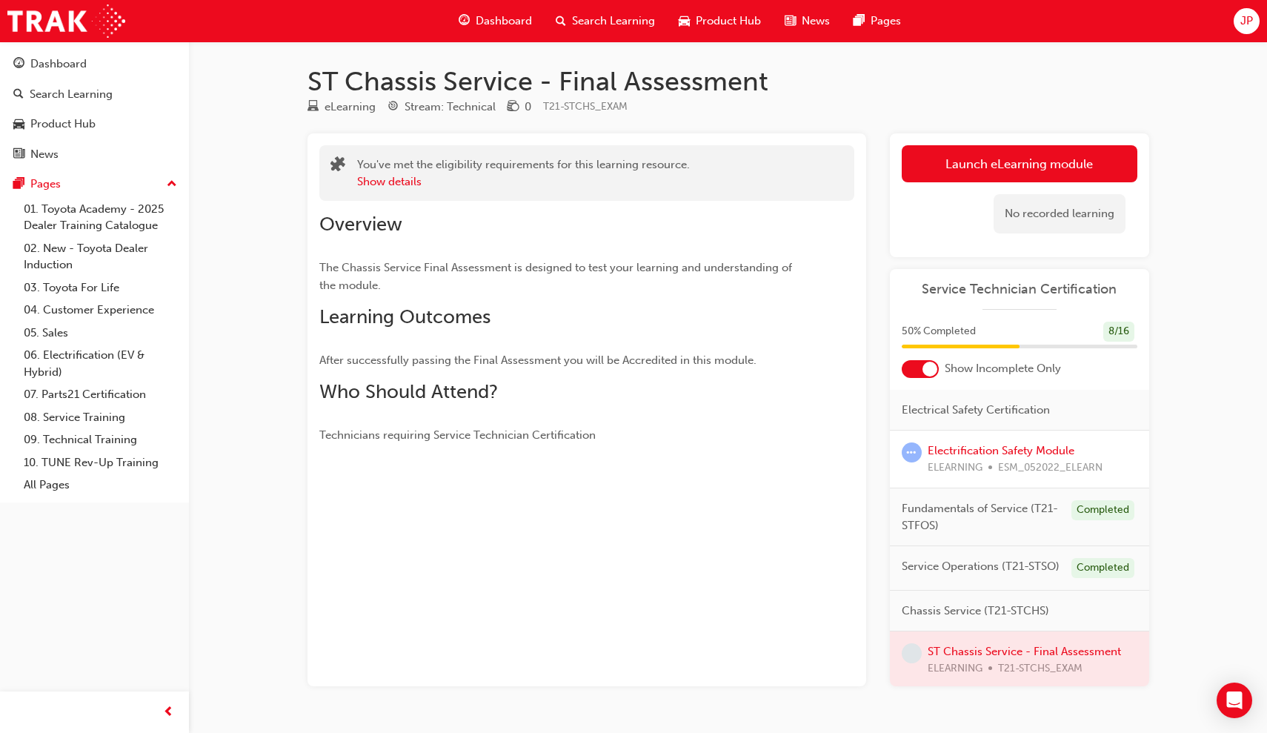
click at [980, 505] on span "Fundamentals of Service (T21-STFOS)" at bounding box center [981, 516] width 158 height 33
click at [965, 450] on link "Electrification Safety Module" at bounding box center [1001, 450] width 147 height 13
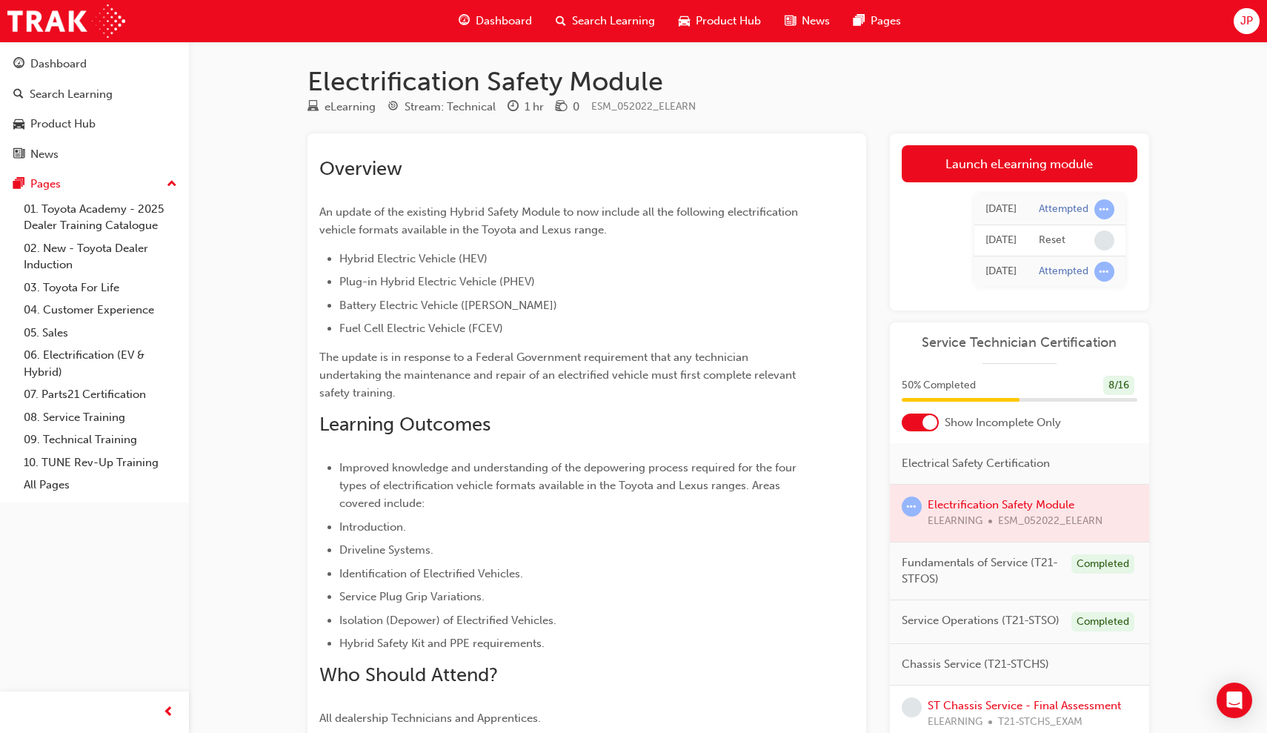
scroll to position [76, 0]
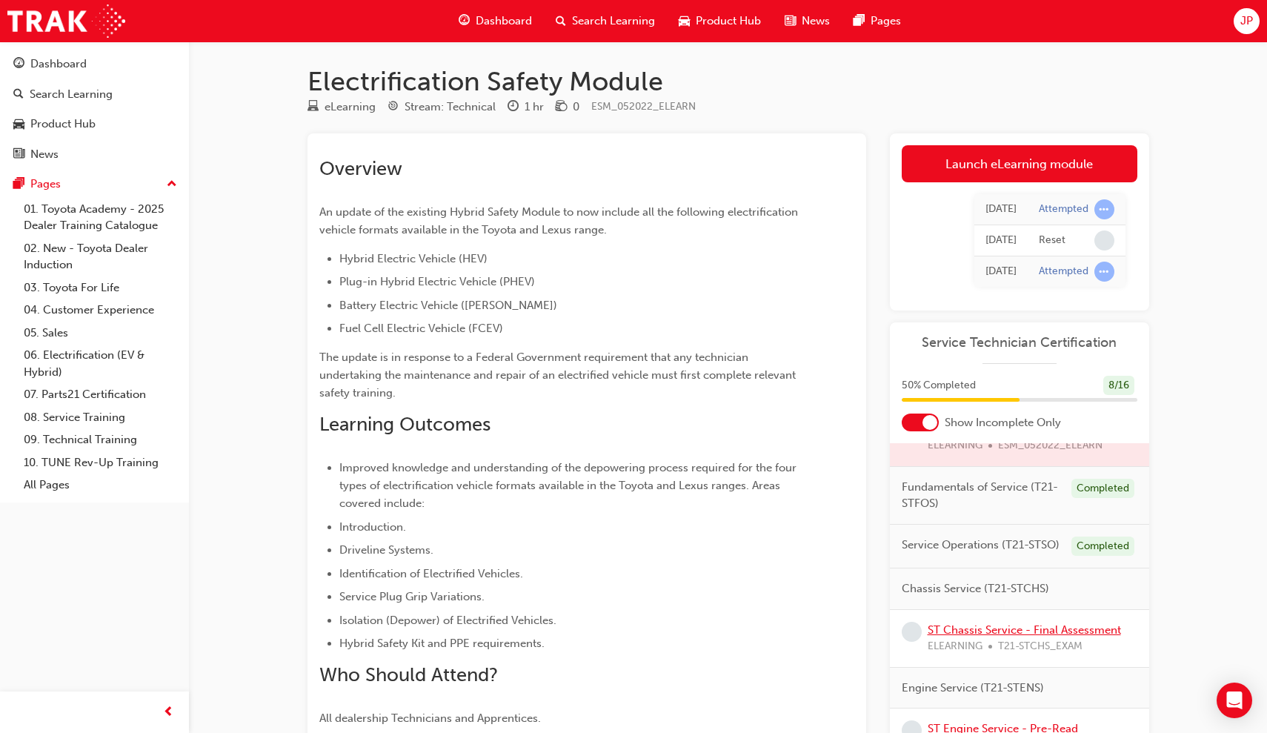
click at [980, 630] on link "ST Chassis Service - Final Assessment" at bounding box center [1024, 629] width 193 height 13
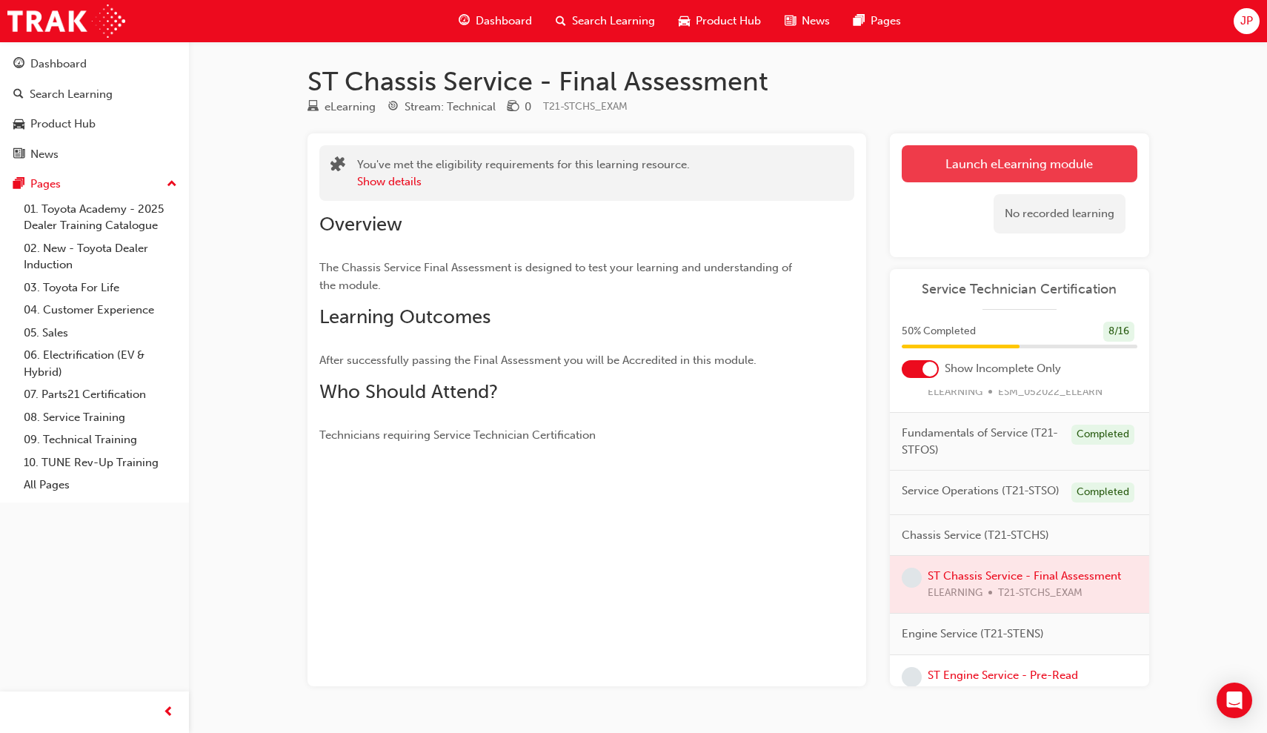
click at [980, 150] on link "Launch eLearning module" at bounding box center [1020, 163] width 236 height 37
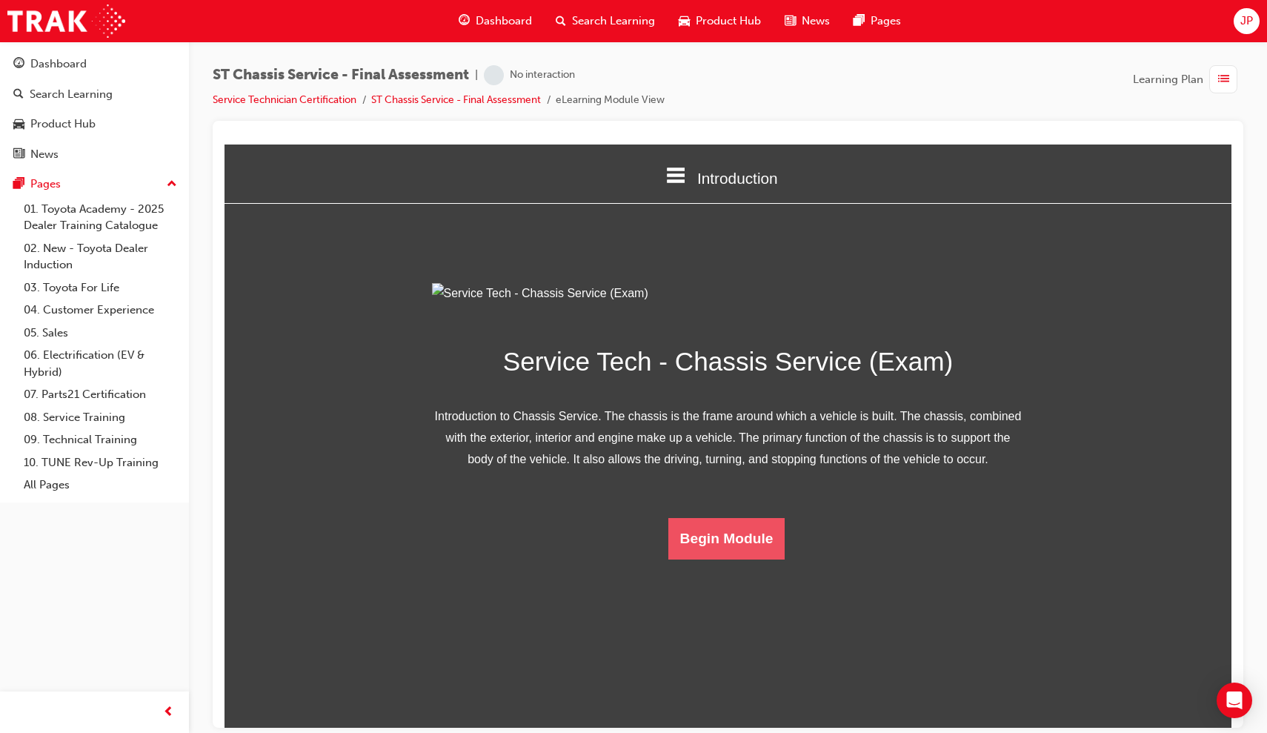
click at [708, 559] on button "Begin Module" at bounding box center [726, 537] width 117 height 41
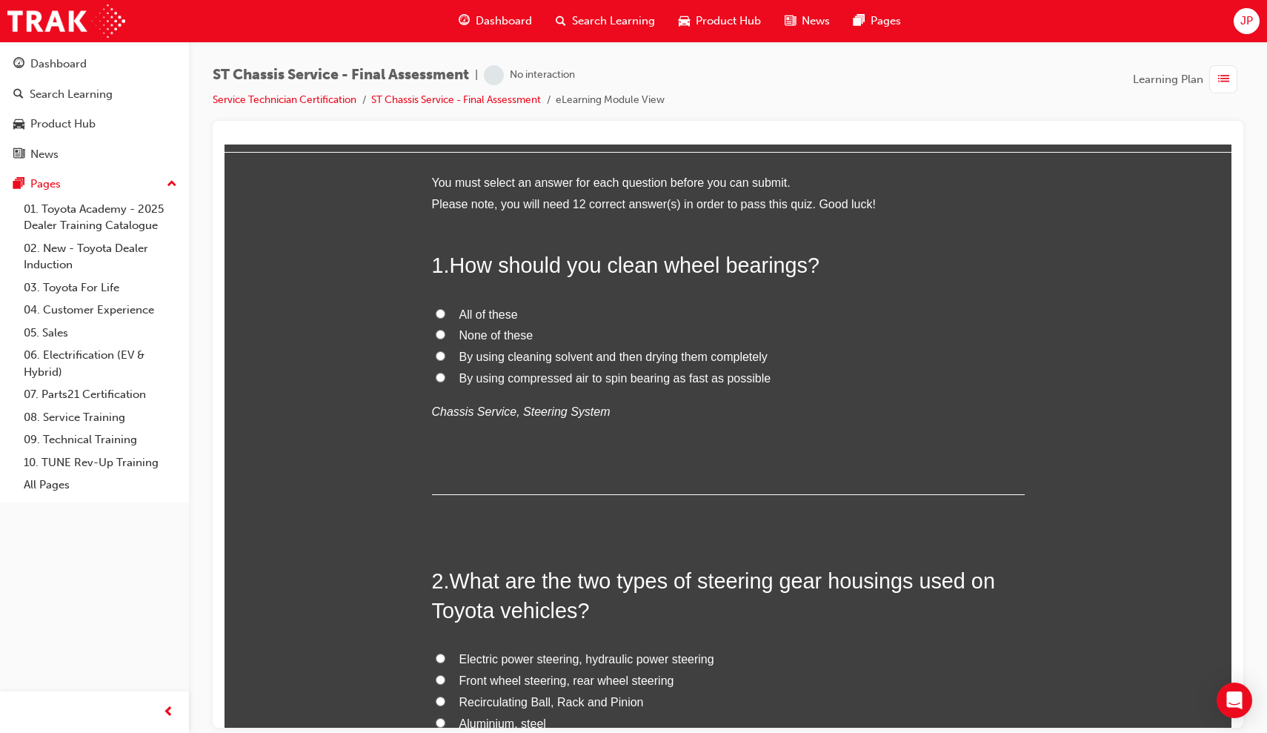
scroll to position [52, 0]
click at [442, 348] on label "By using cleaning solvent and then drying them completely" at bounding box center [728, 355] width 593 height 21
click at [442, 350] on input "By using cleaning solvent and then drying them completely" at bounding box center [441, 355] width 10 height 10
radio input "true"
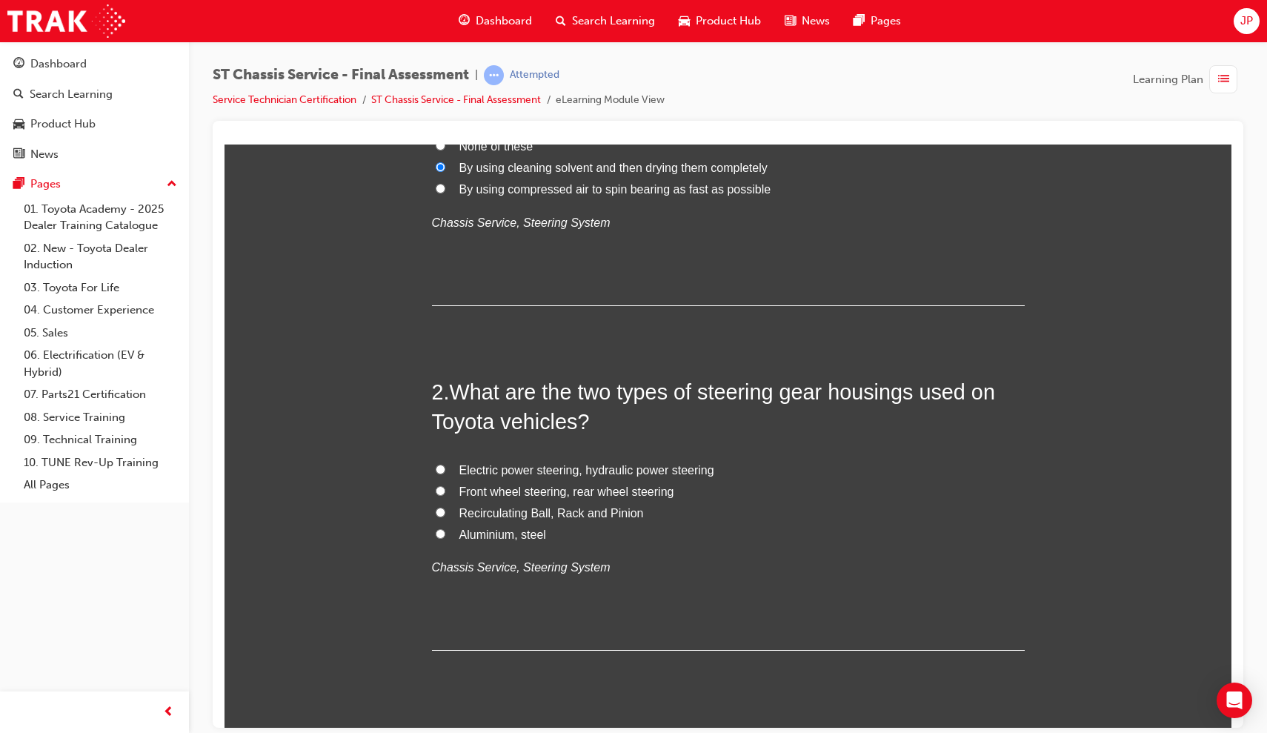
scroll to position [242, 0]
click at [436, 466] on input "Electric power steering, hydraulic power steering" at bounding box center [441, 467] width 10 height 10
radio input "true"
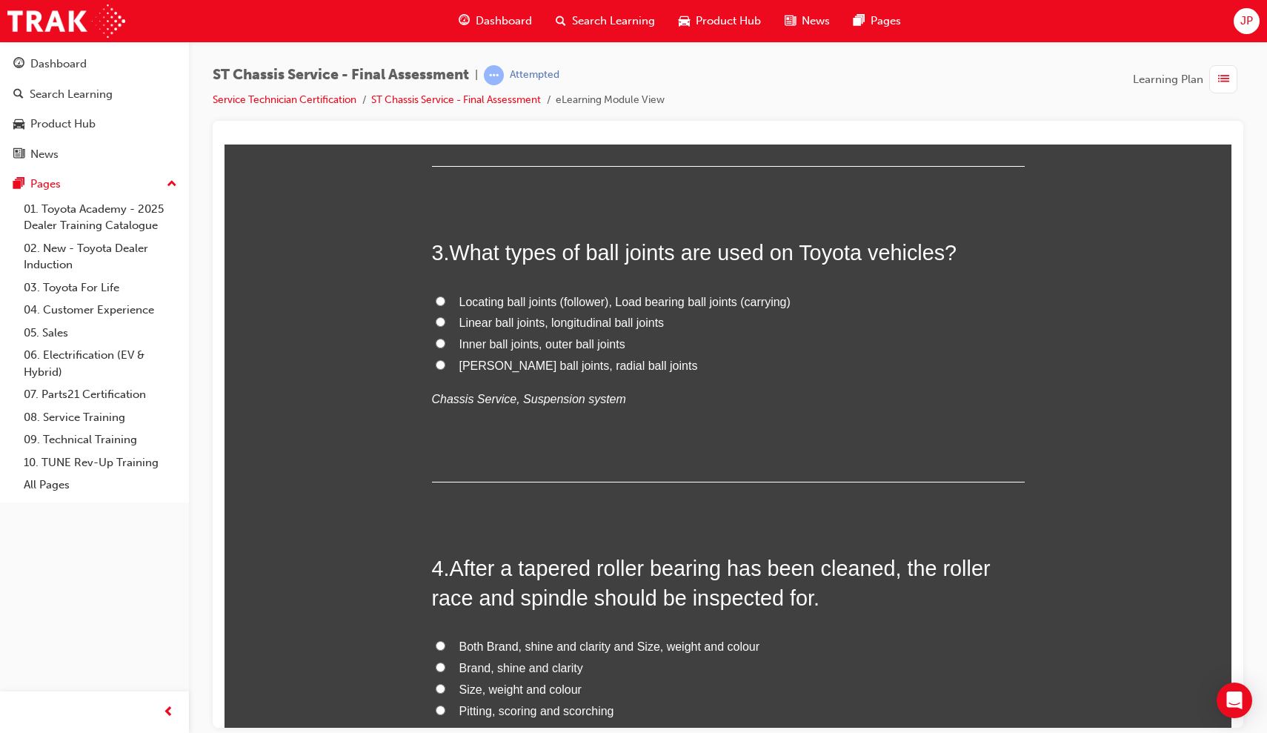
scroll to position [727, 0]
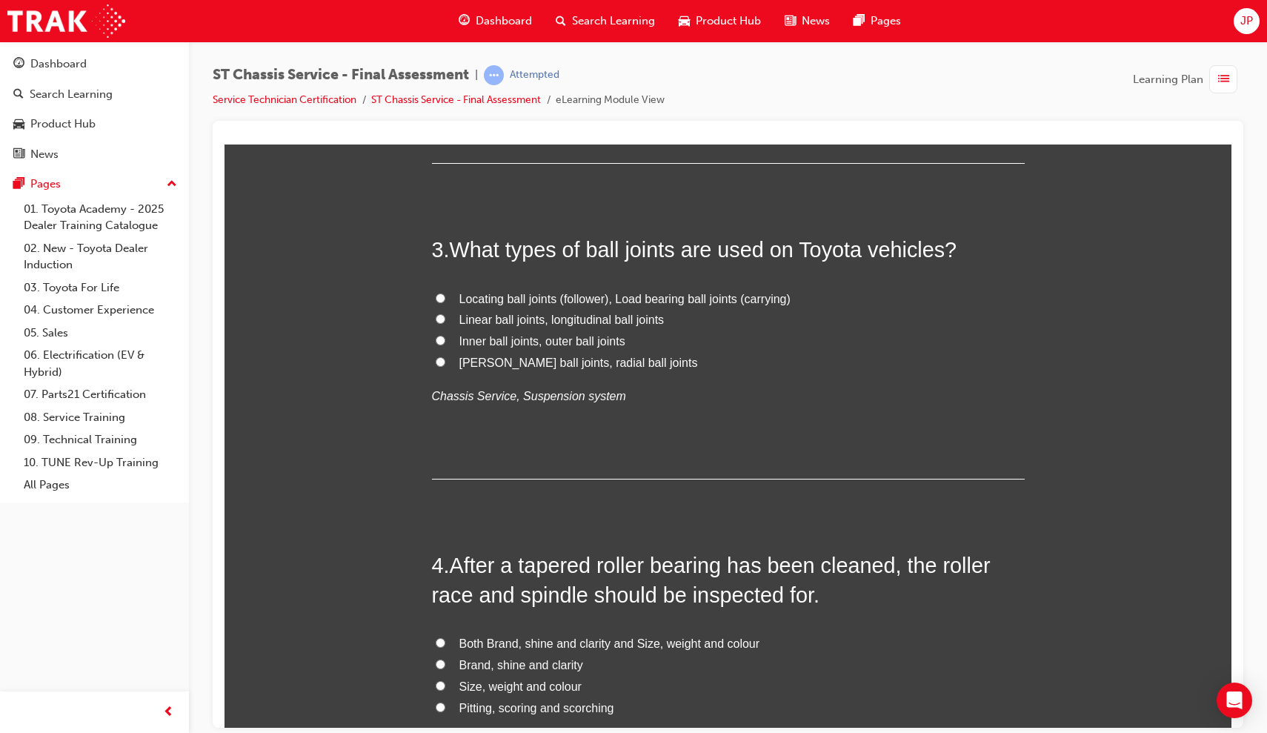
click at [440, 293] on input "Locating ball joints (follower), Load bearing ball joints (carrying)" at bounding box center [441, 298] width 10 height 10
radio input "true"
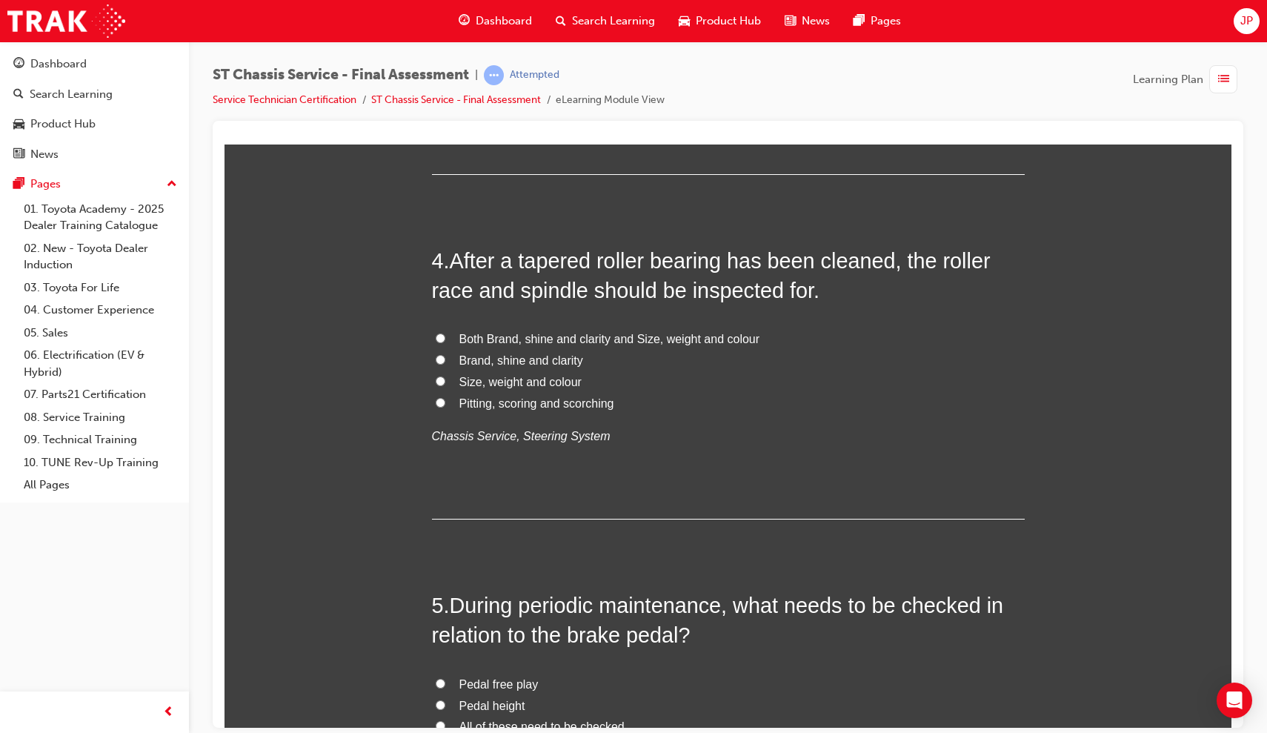
scroll to position [1042, 0]
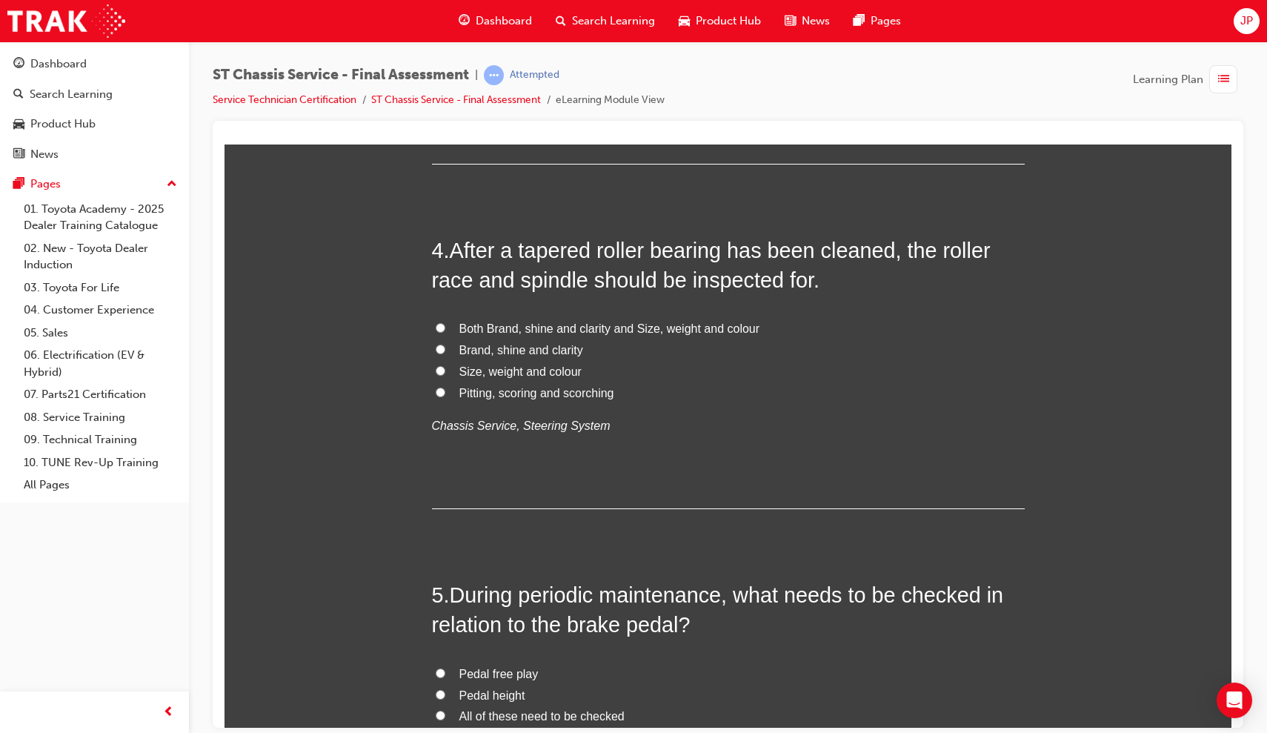
click at [437, 387] on input "Pitting, scoring and scorching" at bounding box center [441, 392] width 10 height 10
radio input "true"
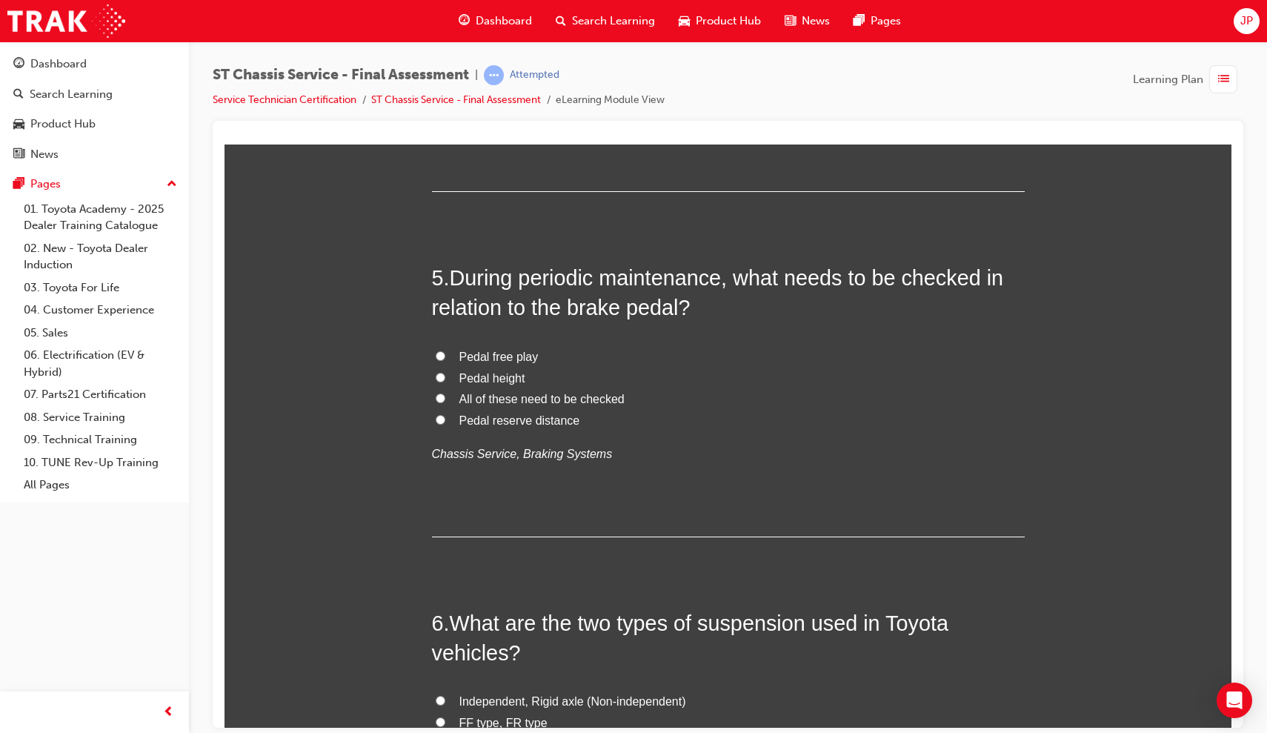
scroll to position [1361, 0]
click at [444, 386] on label "All of these need to be checked" at bounding box center [728, 396] width 593 height 21
click at [444, 391] on input "All of these need to be checked" at bounding box center [441, 396] width 10 height 10
radio input "true"
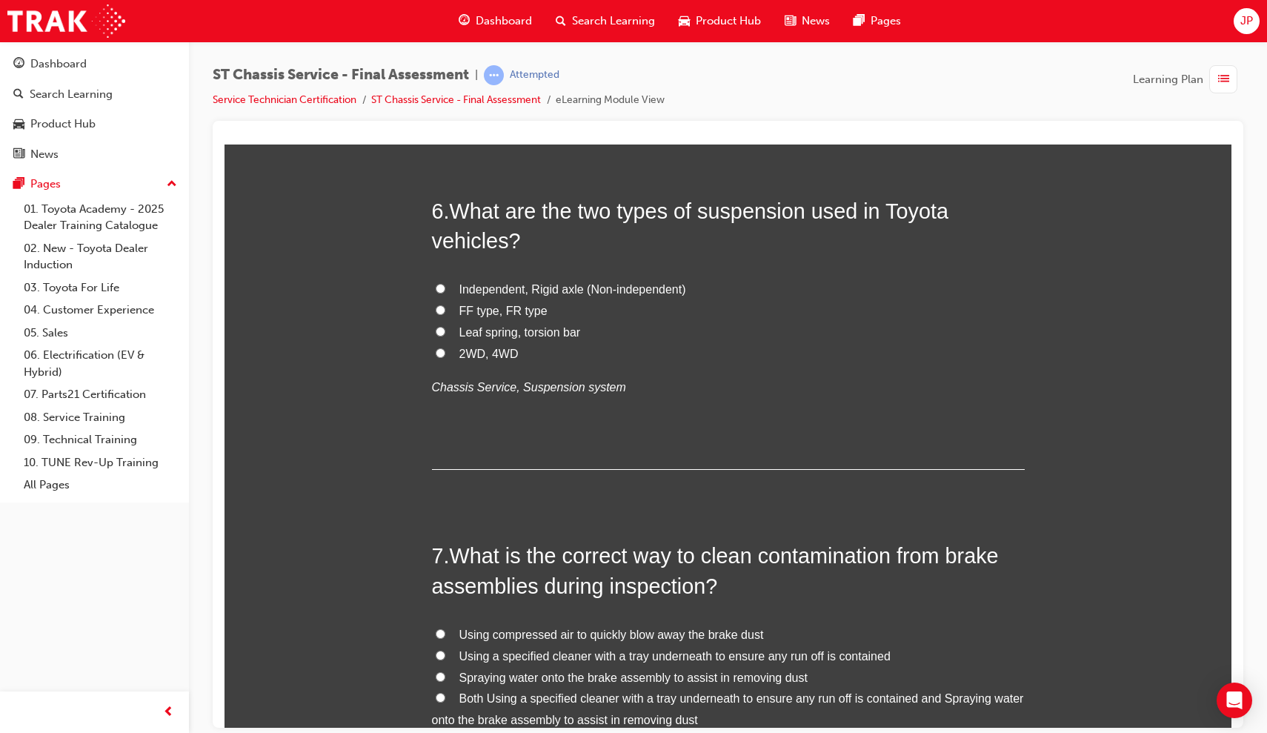
scroll to position [1768, 0]
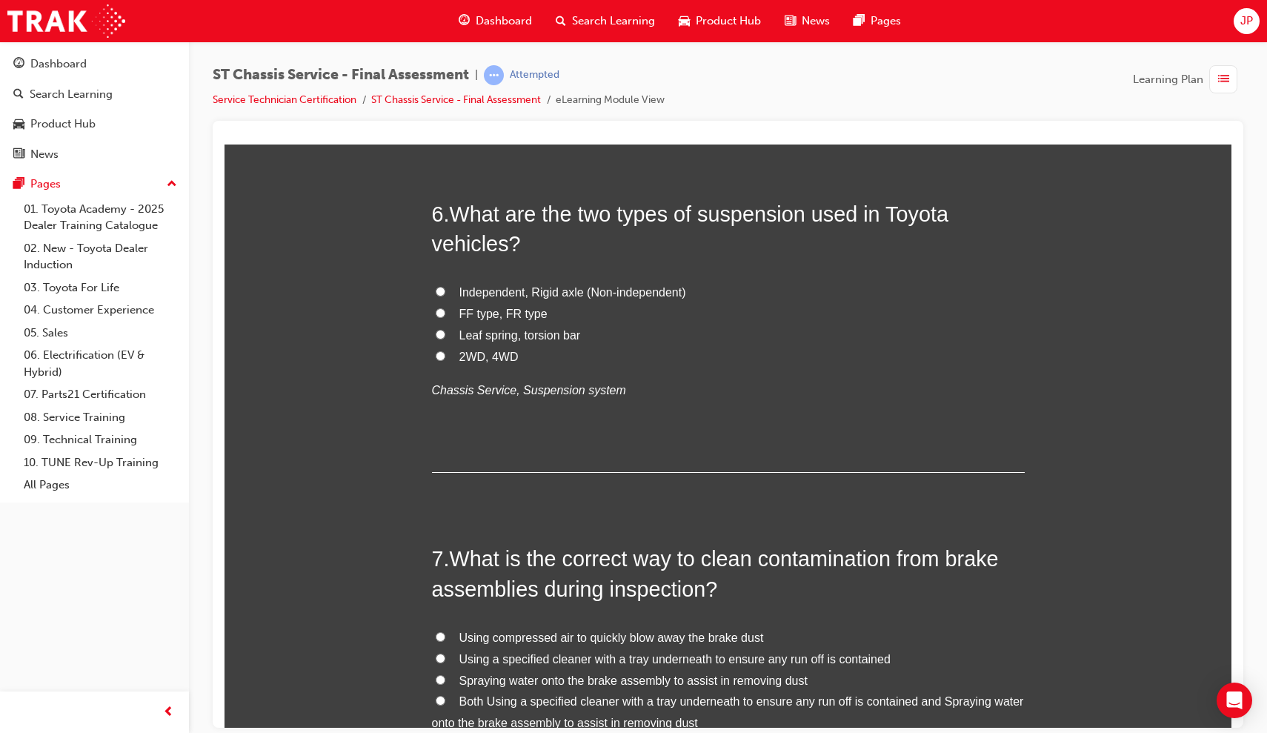
click at [449, 282] on label "Independent, Rigid axle (Non-independent)" at bounding box center [728, 292] width 593 height 21
click at [445, 286] on input "Independent, Rigid axle (Non-independent)" at bounding box center [441, 291] width 10 height 10
radio input "true"
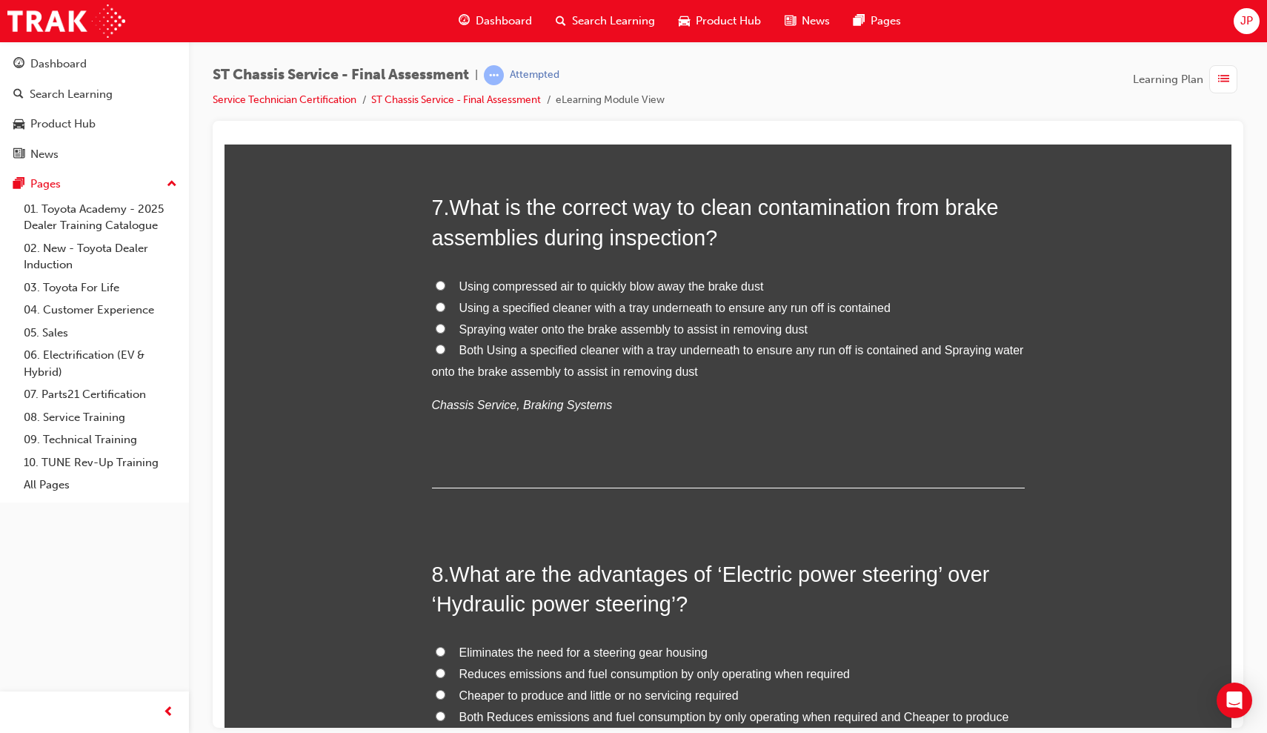
scroll to position [2114, 0]
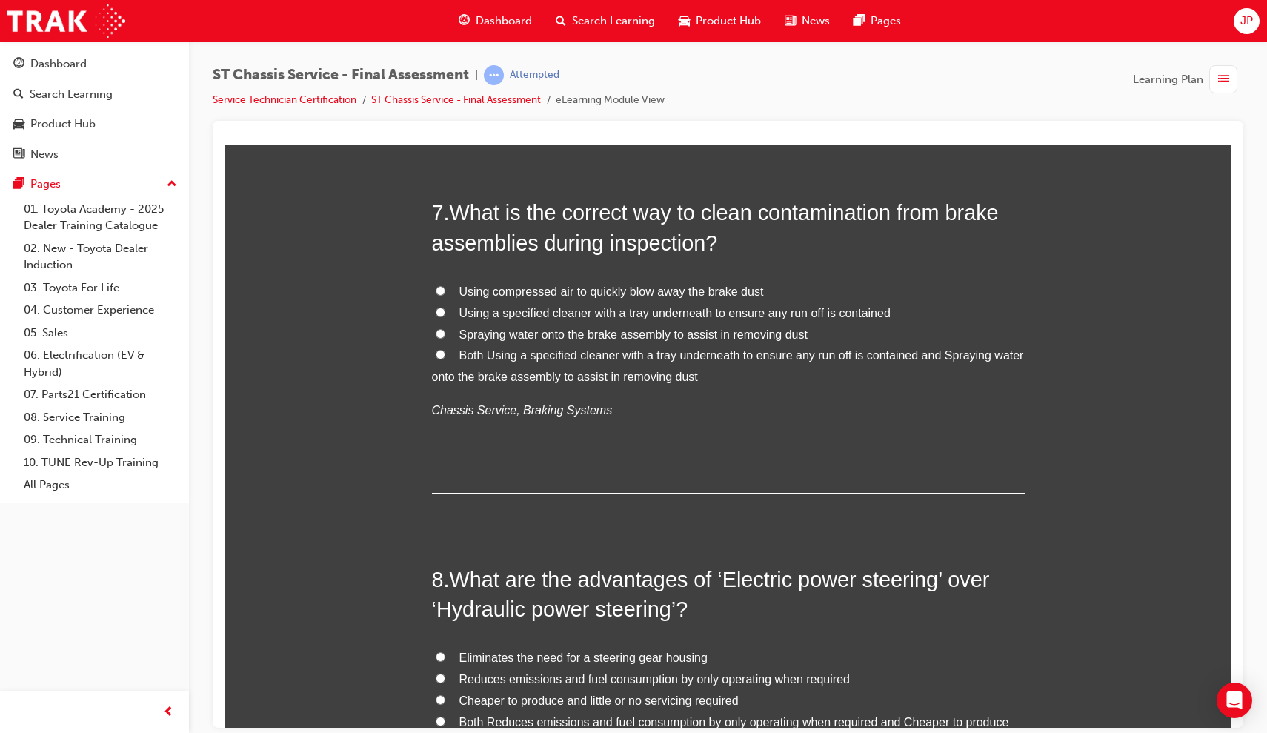
click at [436, 328] on input "Spraying water onto the brake assembly to assist in removing dust" at bounding box center [441, 333] width 10 height 10
radio input "true"
click at [438, 307] on input "Using a specified cleaner with a tray underneath to ensure any run off is conta…" at bounding box center [441, 312] width 10 height 10
radio input "true"
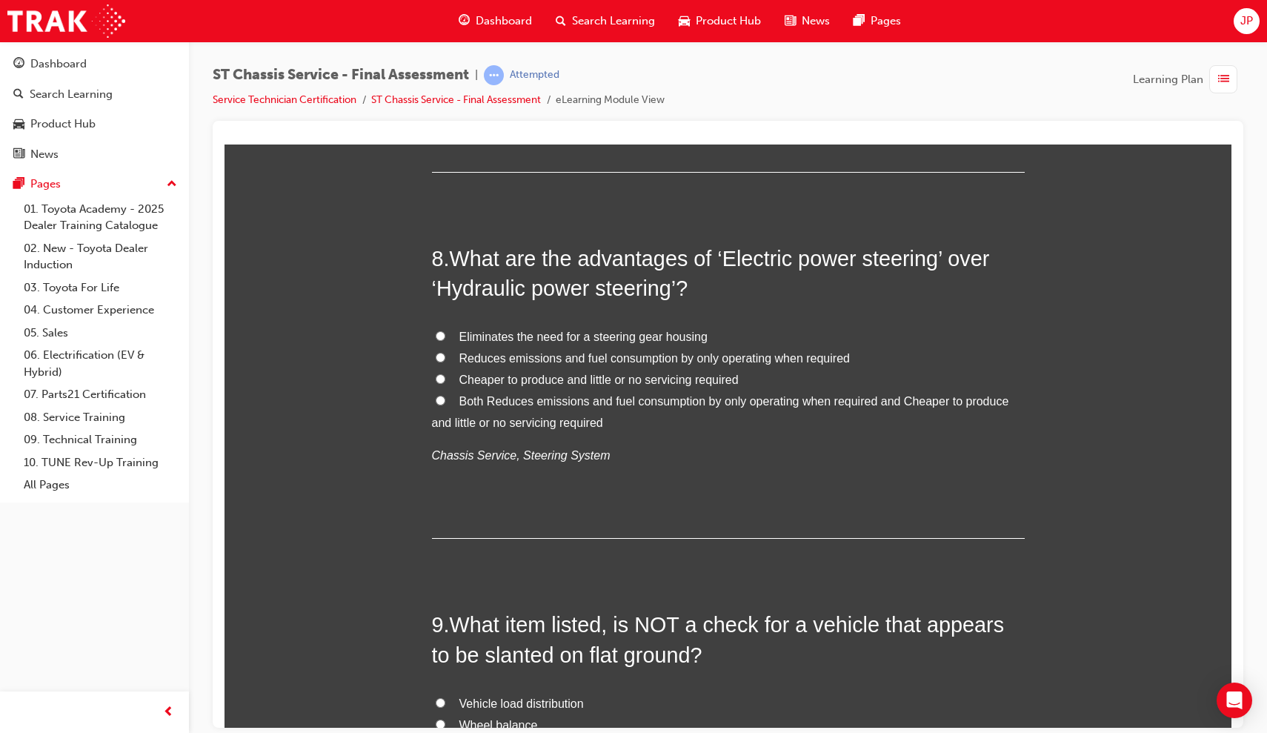
scroll to position [2436, 0]
click at [439, 394] on input "Both Reduces emissions and fuel consumption by only operating when required and…" at bounding box center [441, 399] width 10 height 10
radio input "true"
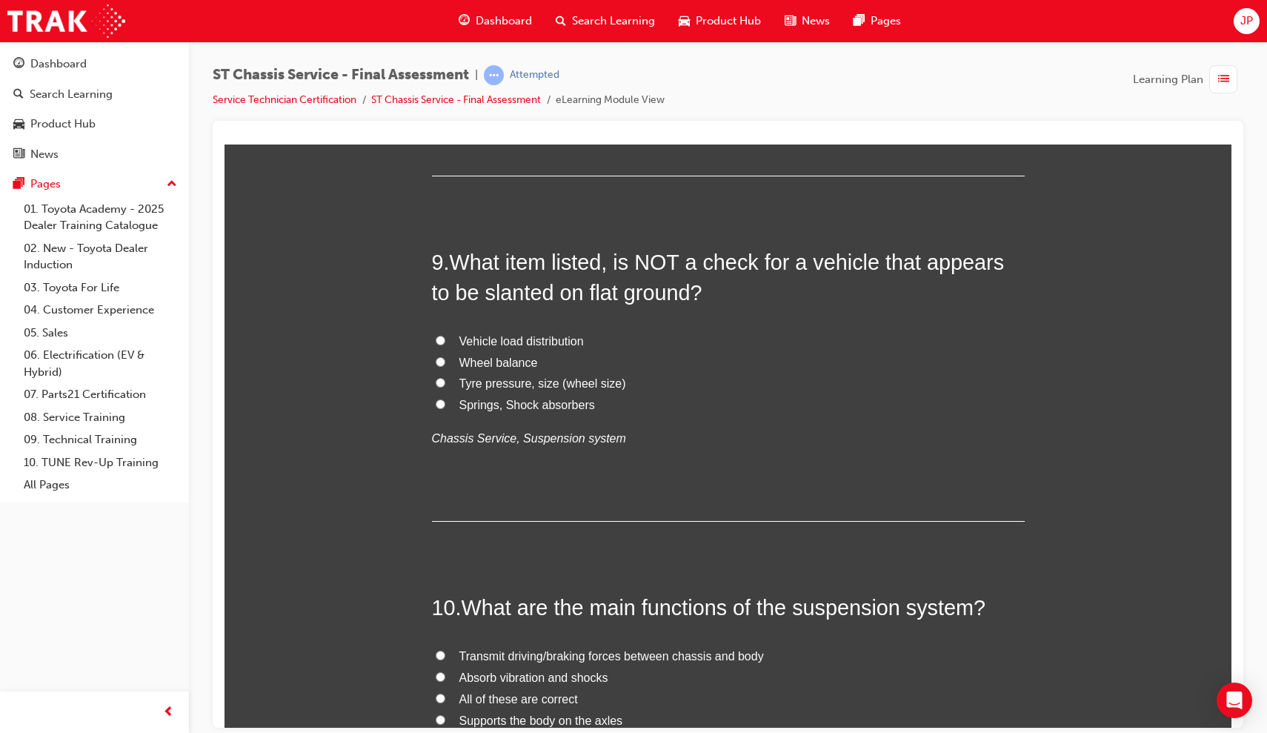
scroll to position [2802, 0]
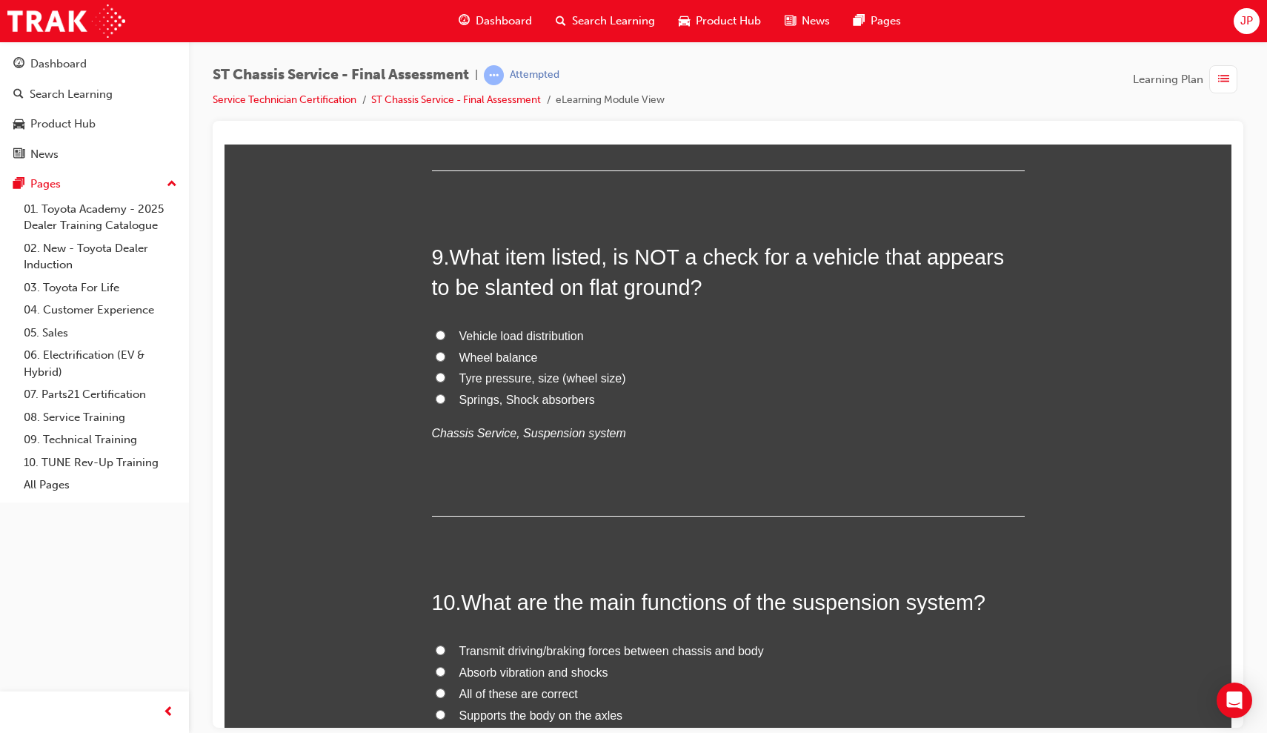
click at [439, 351] on input "Wheel balance" at bounding box center [441, 356] width 10 height 10
radio input "true"
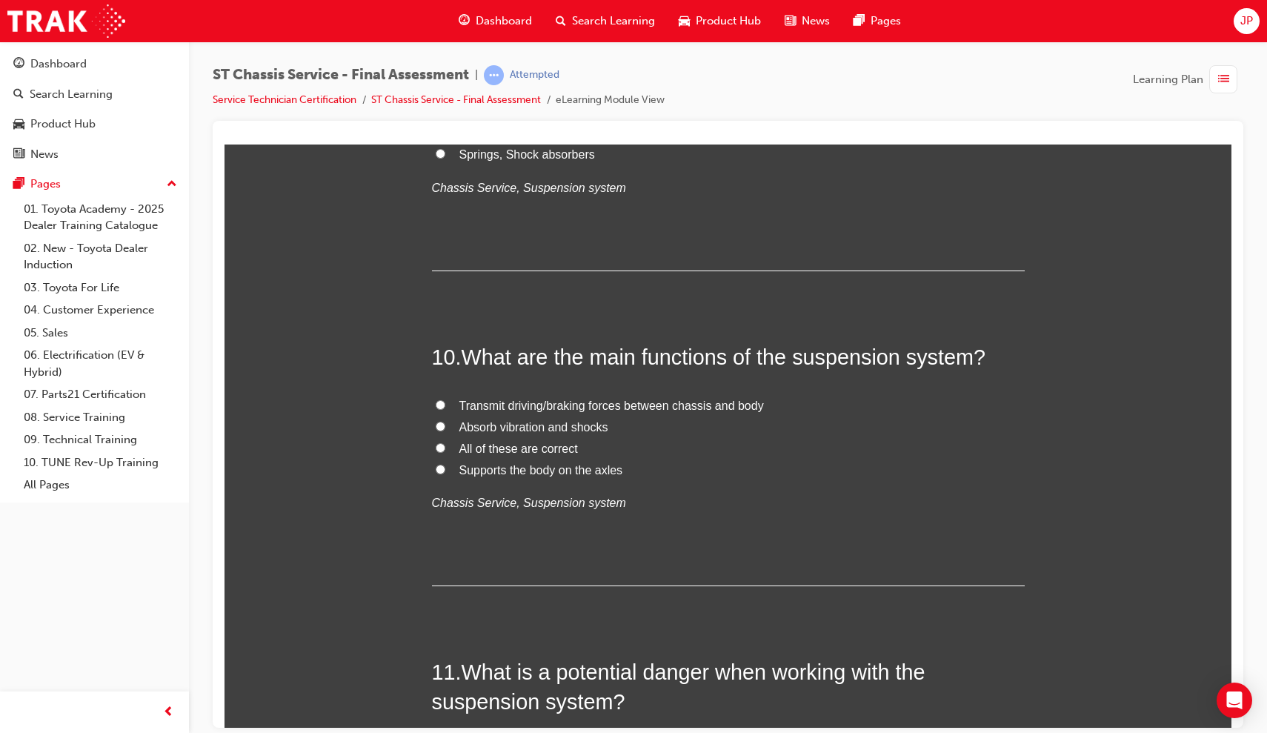
scroll to position [3048, 0]
click at [436, 442] on input "All of these are correct" at bounding box center [441, 447] width 10 height 10
radio input "true"
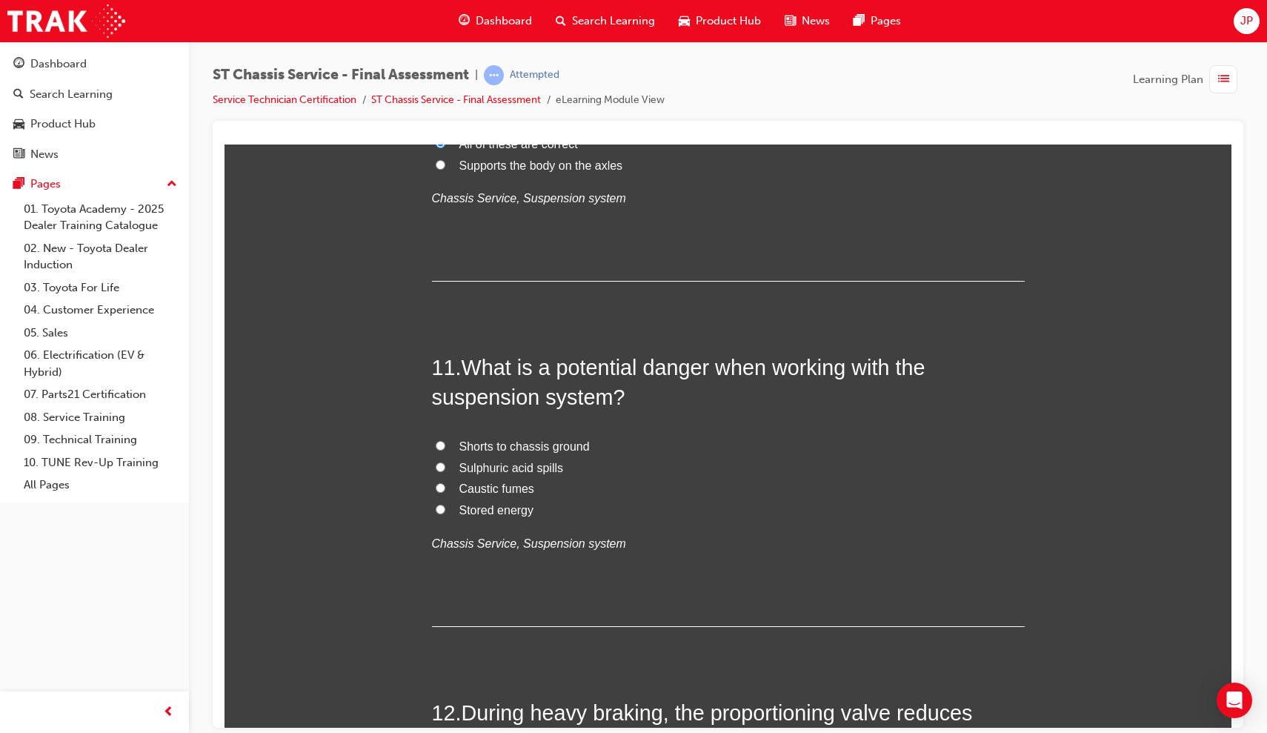
scroll to position [3353, 0]
click at [443, 435] on label "Shorts to chassis ground" at bounding box center [728, 445] width 593 height 21
click at [443, 439] on input "Shorts to chassis ground" at bounding box center [441, 444] width 10 height 10
radio input "true"
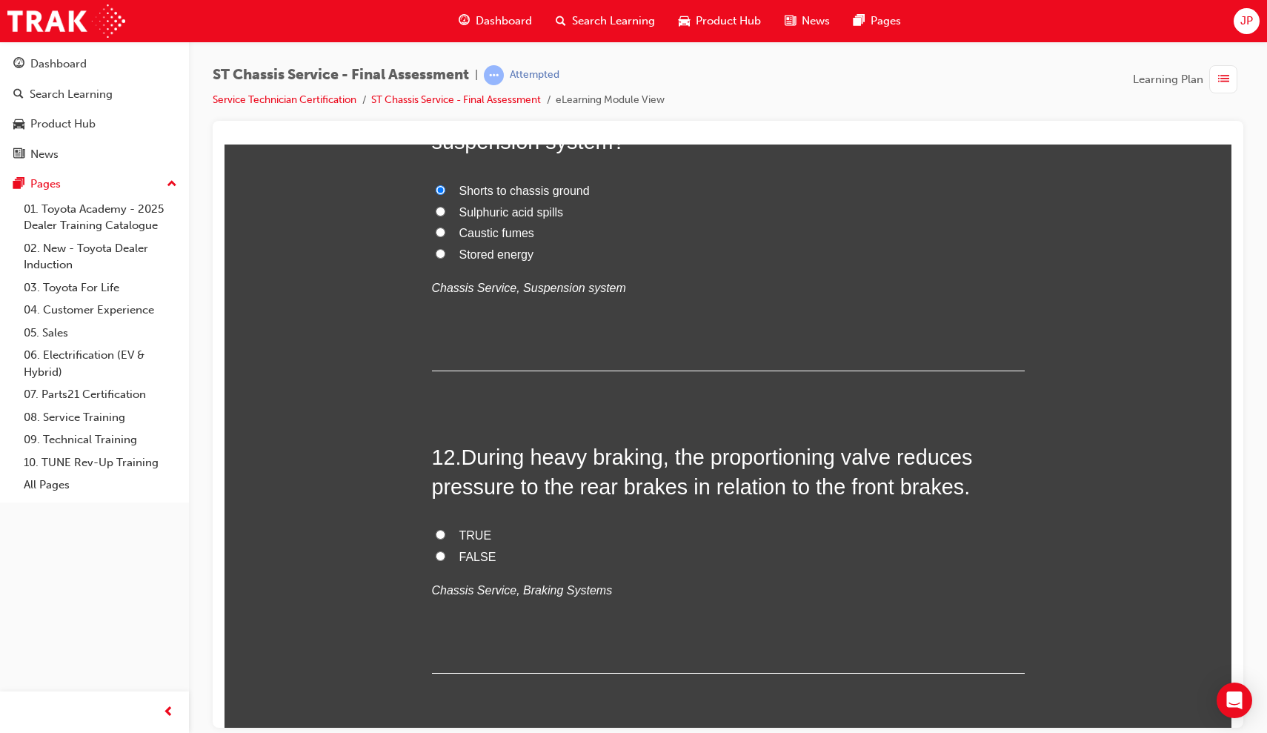
scroll to position [3609, 0]
click at [442, 545] on label "FALSE" at bounding box center [728, 555] width 593 height 21
click at [442, 549] on input "FALSE" at bounding box center [441, 554] width 10 height 10
radio input "true"
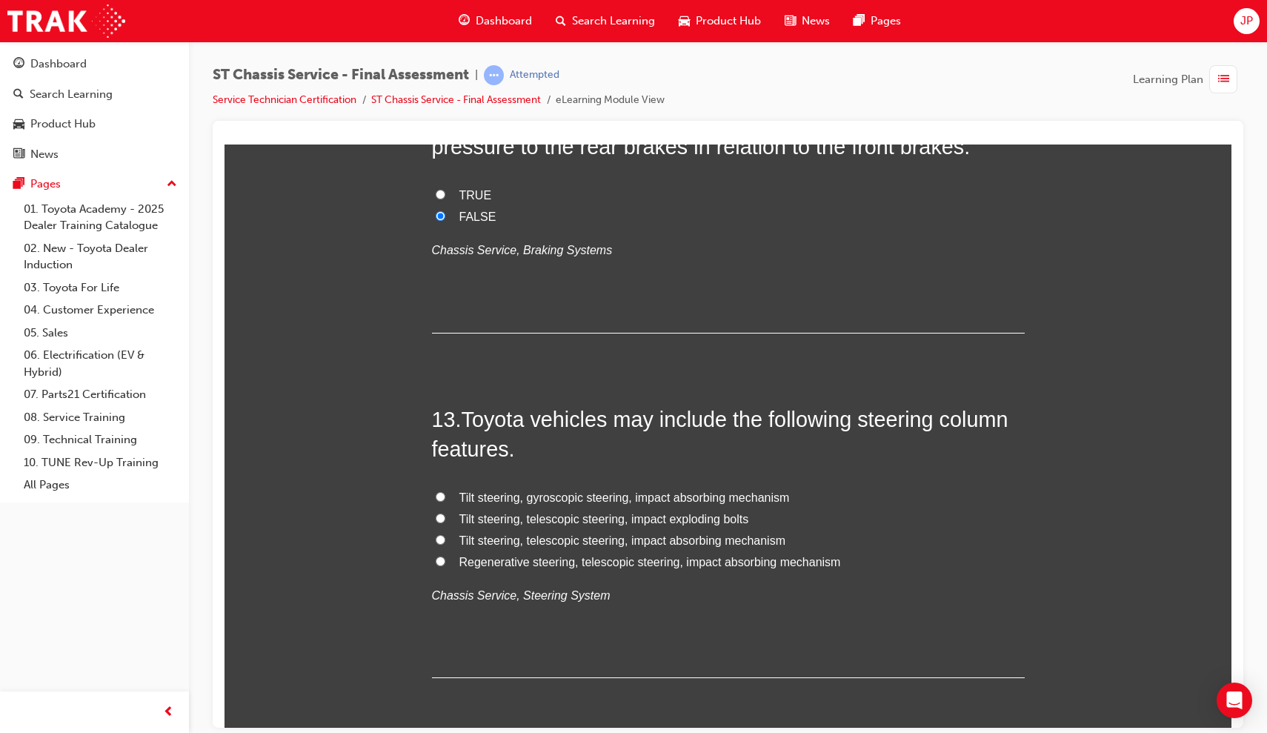
scroll to position [3968, 0]
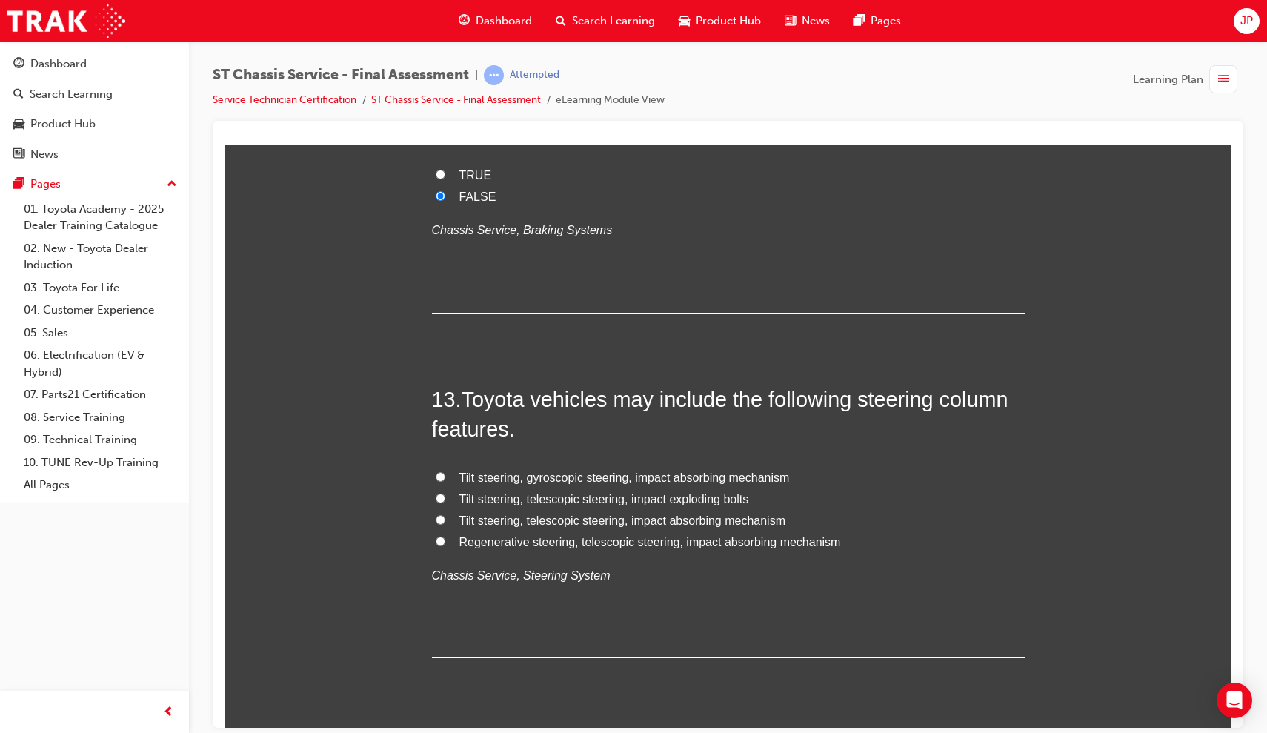
click at [439, 514] on input "Tilt steering, telescopic steering, impact absorbing mechanism" at bounding box center [441, 519] width 10 height 10
radio input "true"
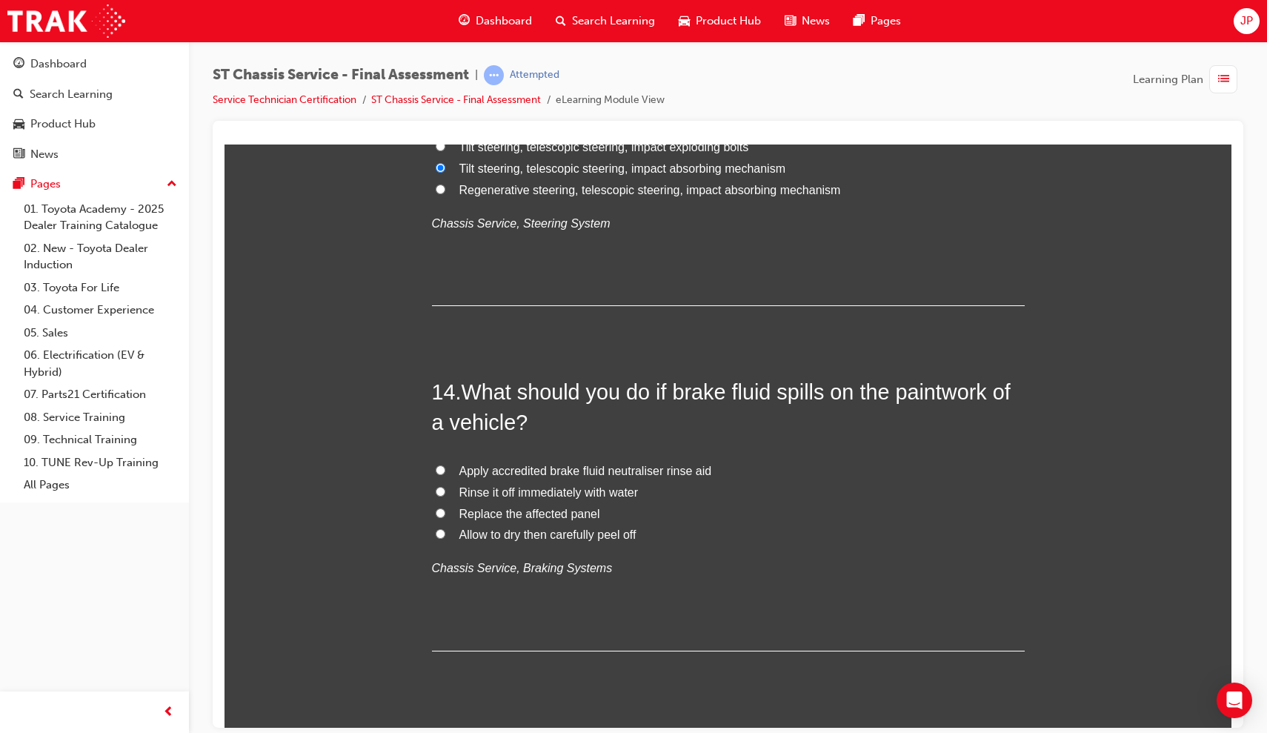
scroll to position [4316, 0]
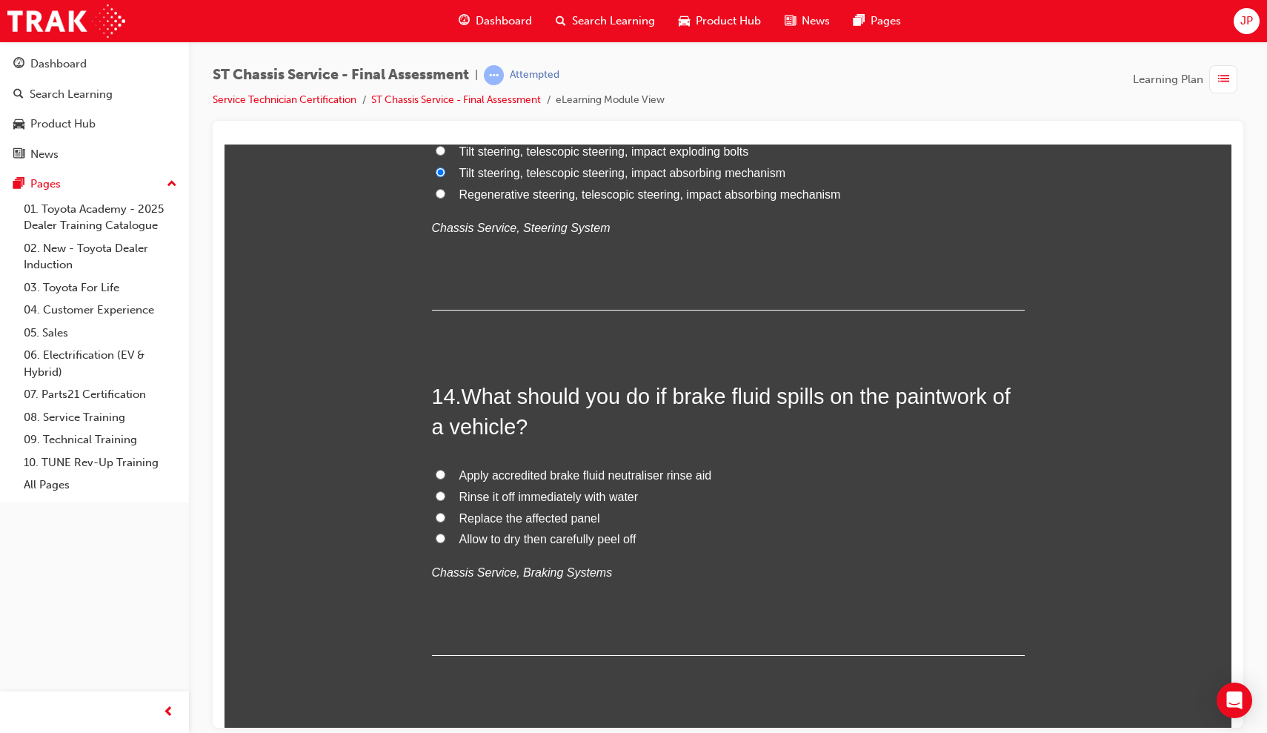
click at [436, 491] on input "Rinse it off immediately with water" at bounding box center [441, 496] width 10 height 10
radio input "true"
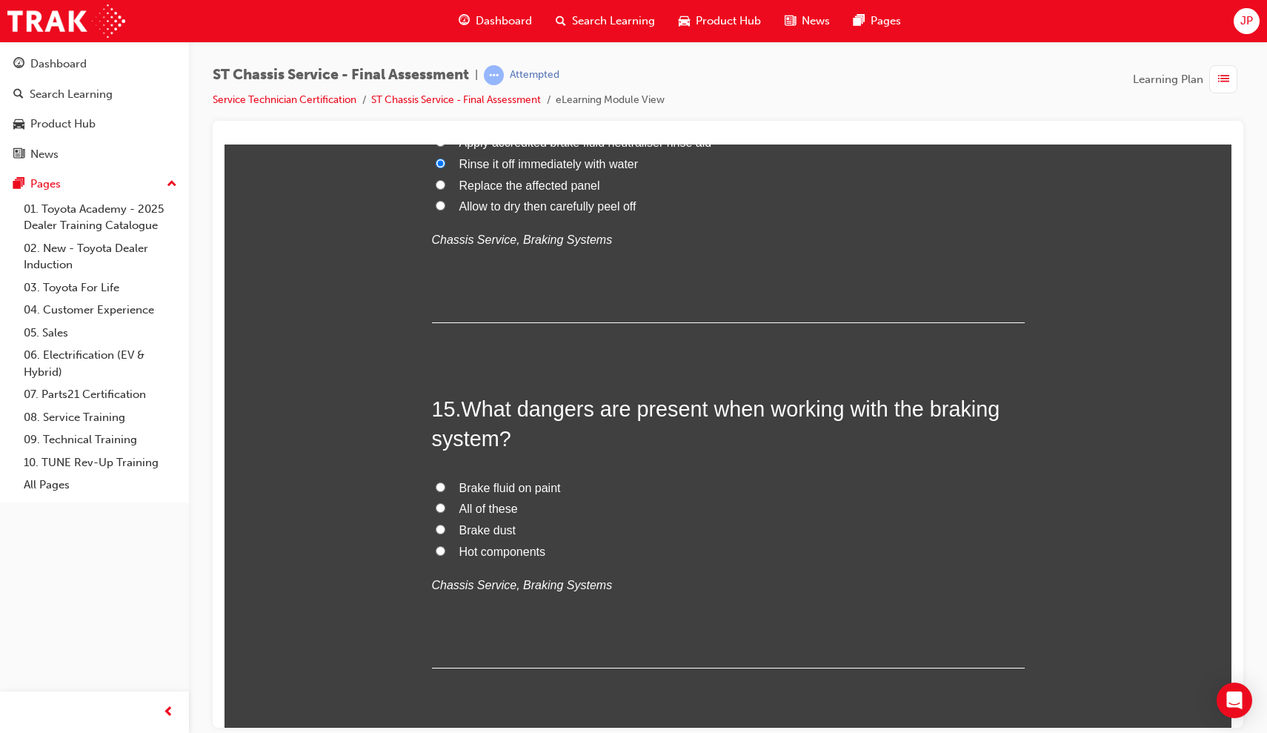
scroll to position [0, 0]
click at [436, 502] on input "All of these" at bounding box center [441, 507] width 10 height 10
radio input "true"
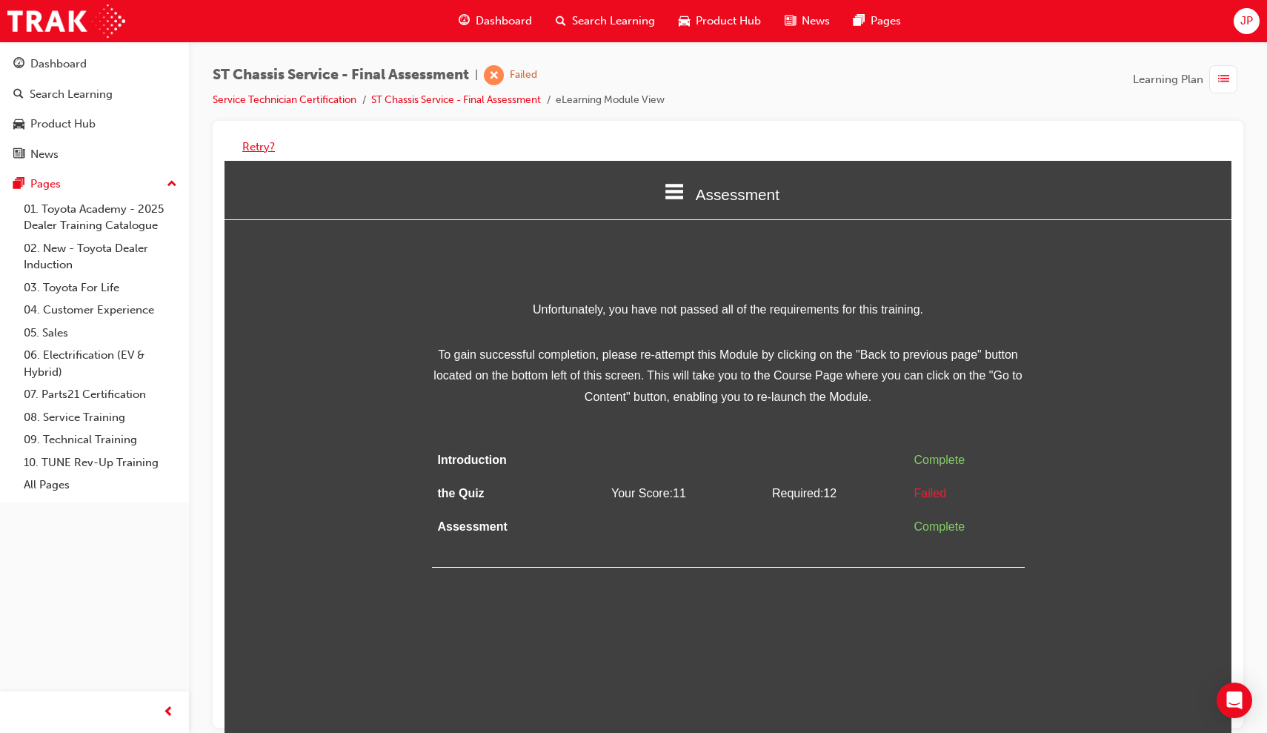
click at [260, 142] on button "Retry?" at bounding box center [258, 147] width 33 height 17
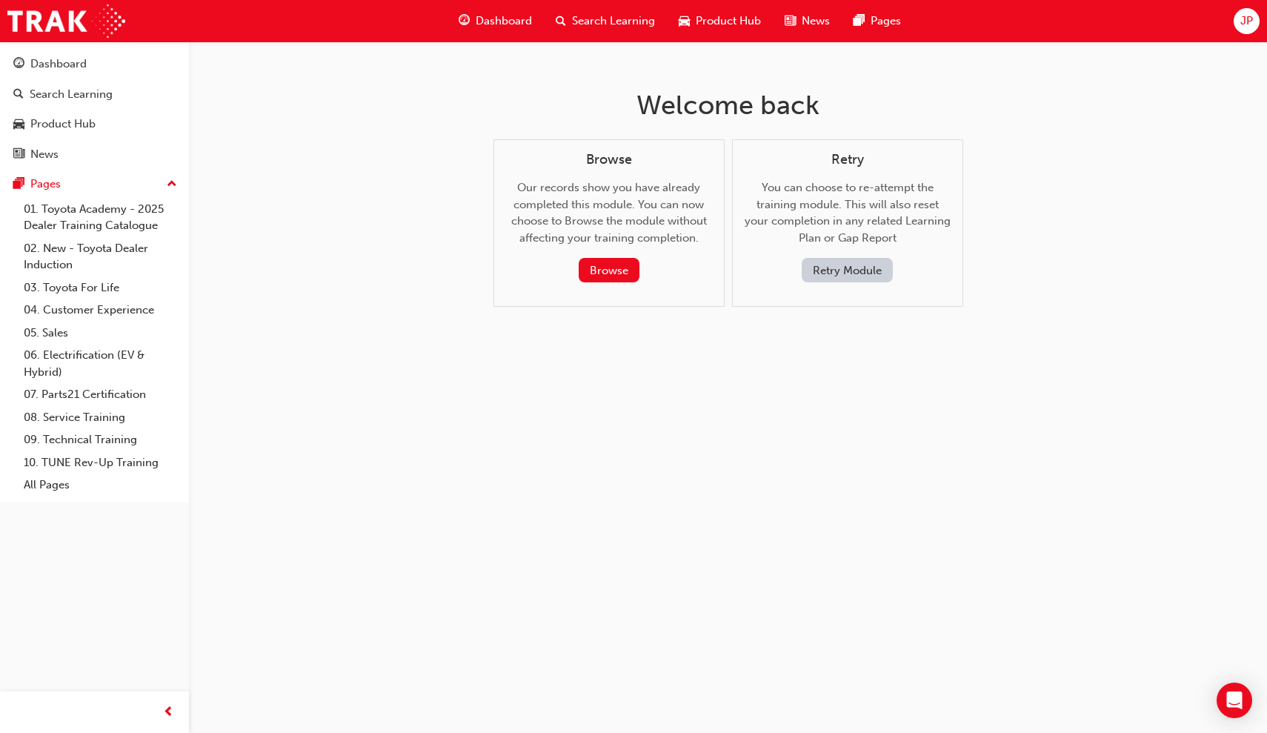
click at [852, 277] on button "Retry Module" at bounding box center [847, 270] width 91 height 24
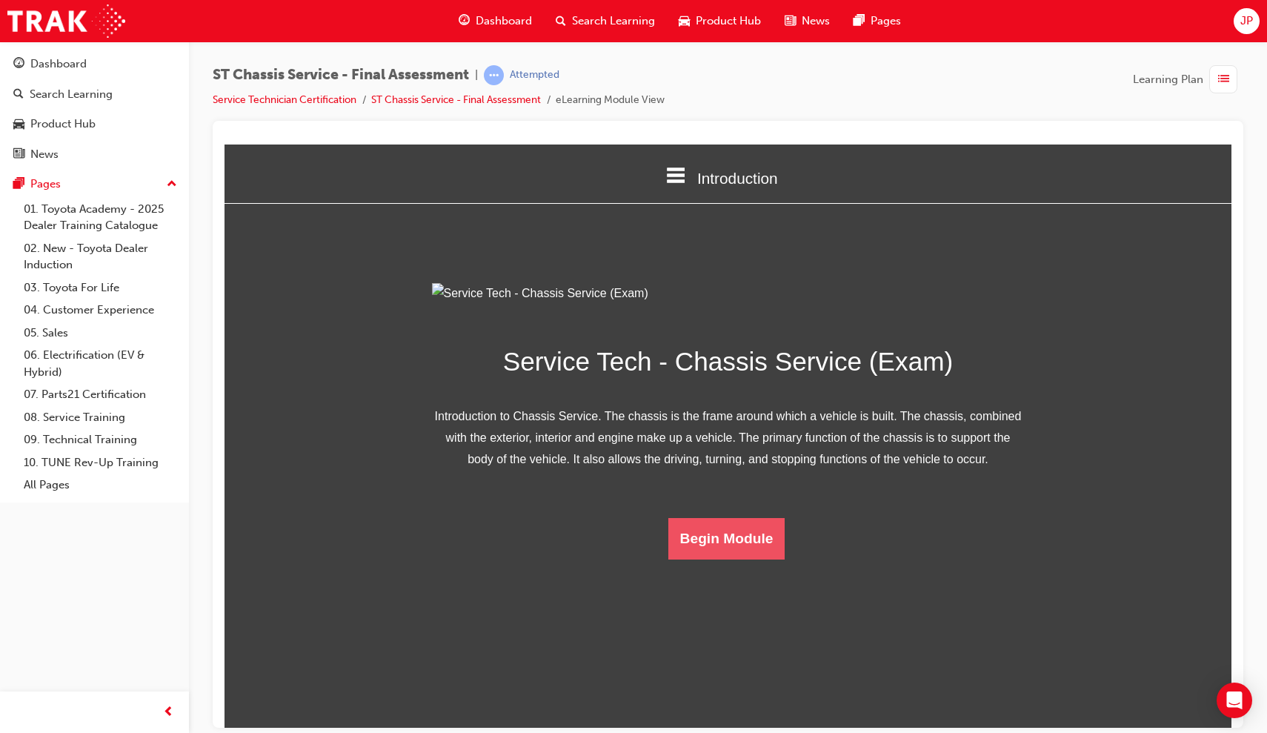
click at [741, 559] on button "Begin Module" at bounding box center [726, 537] width 117 height 41
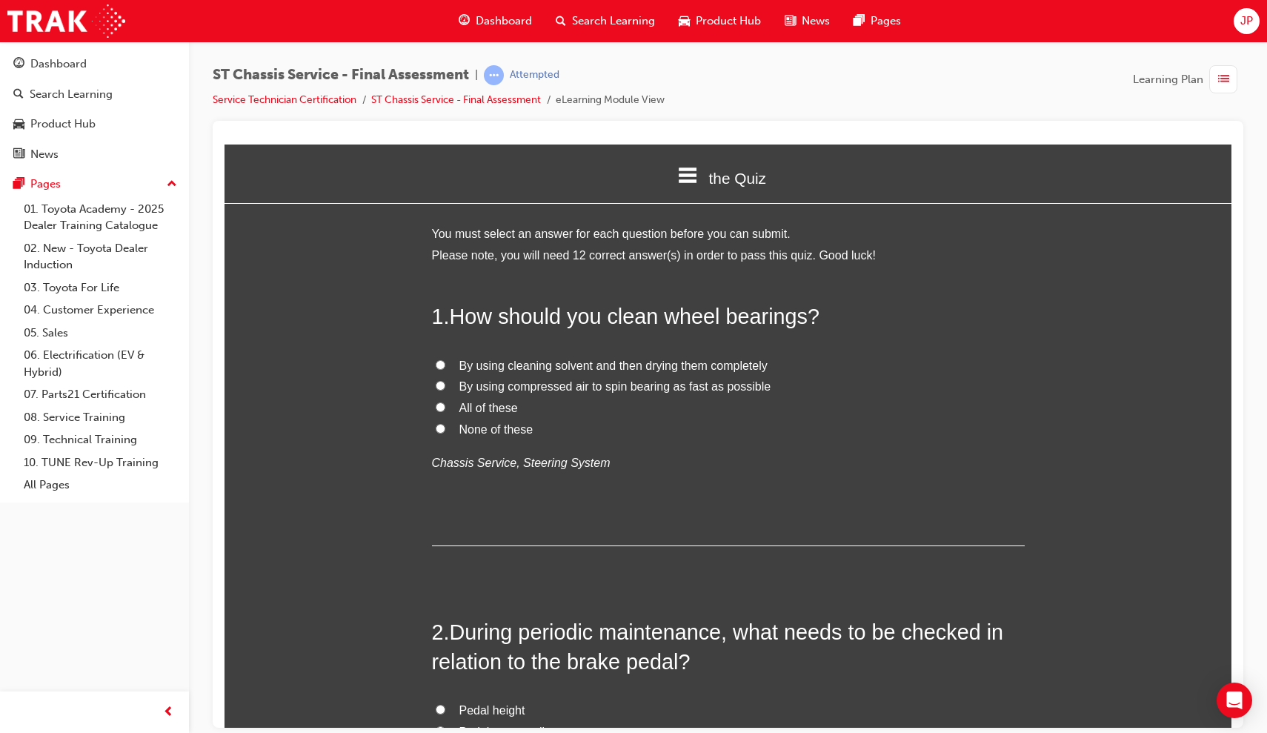
click at [440, 424] on input "None of these" at bounding box center [441, 428] width 10 height 10
radio input "true"
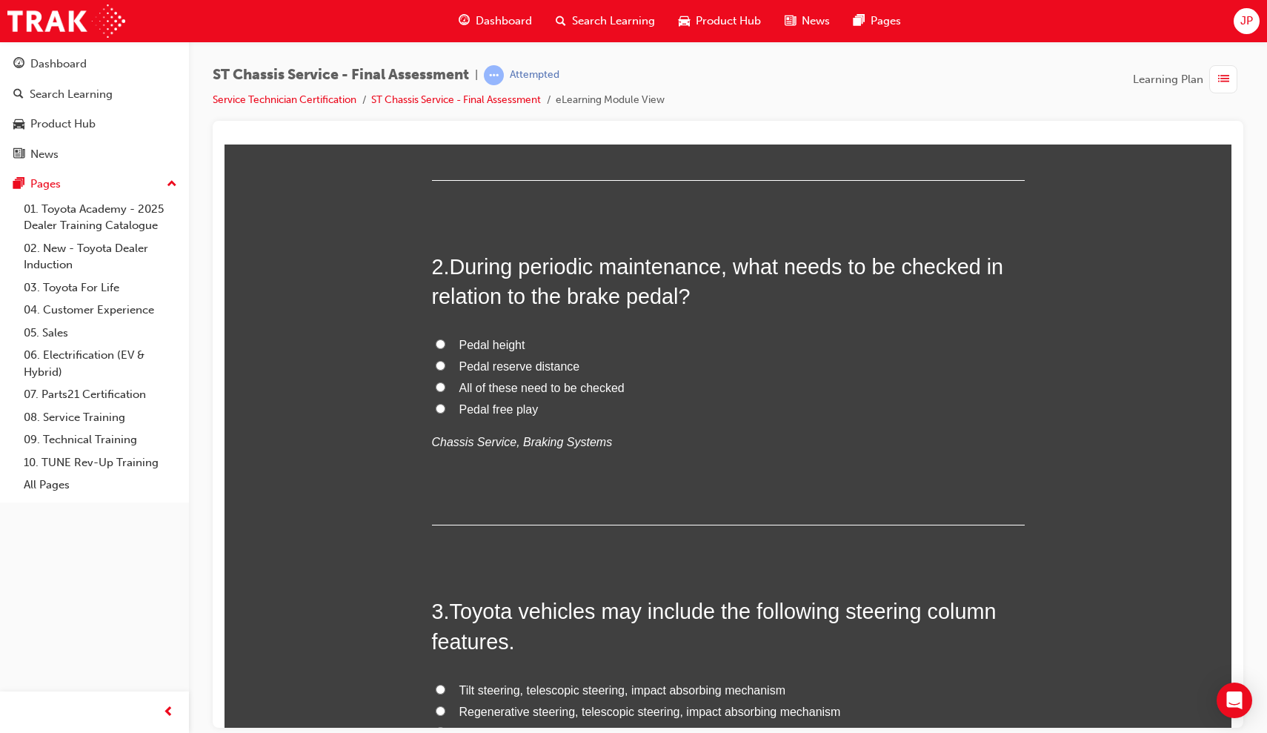
scroll to position [362, 0]
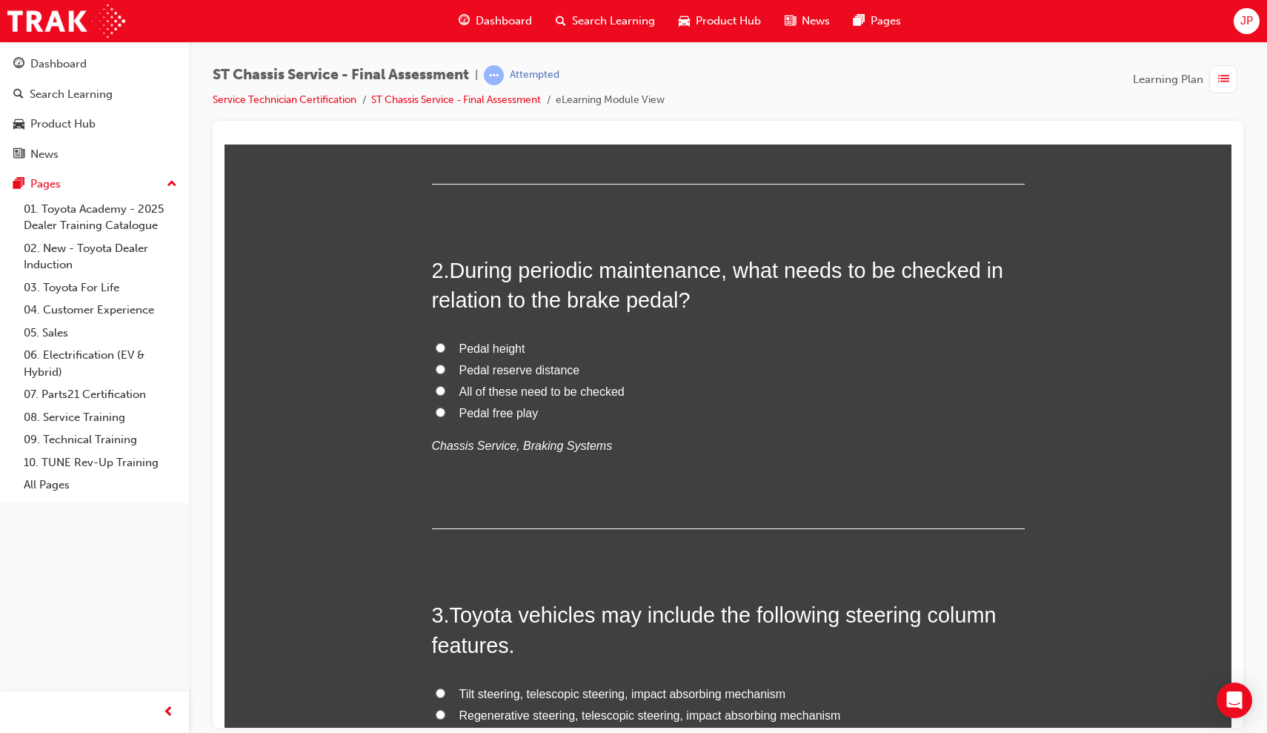
click at [436, 388] on input "All of these need to be checked" at bounding box center [441, 390] width 10 height 10
radio input "true"
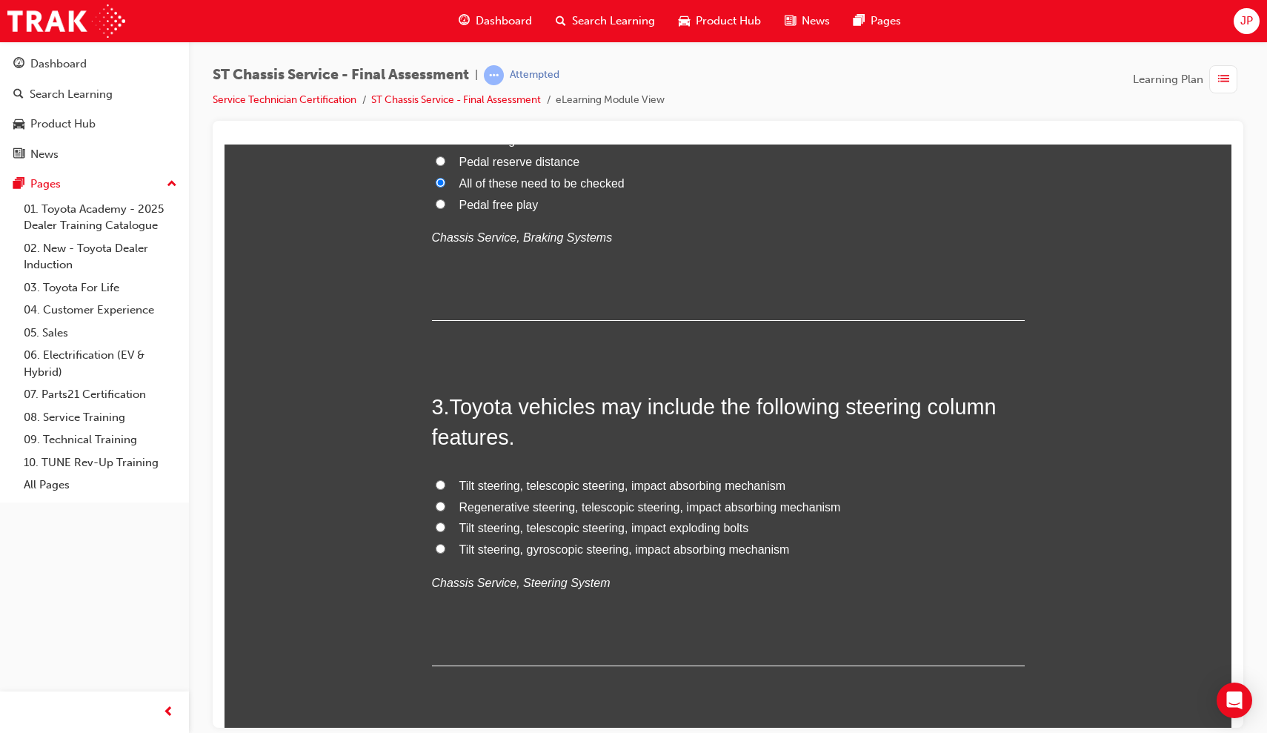
scroll to position [571, 0]
click at [442, 478] on input "Tilt steering, telescopic steering, impact absorbing mechanism" at bounding box center [441, 483] width 10 height 10
radio input "true"
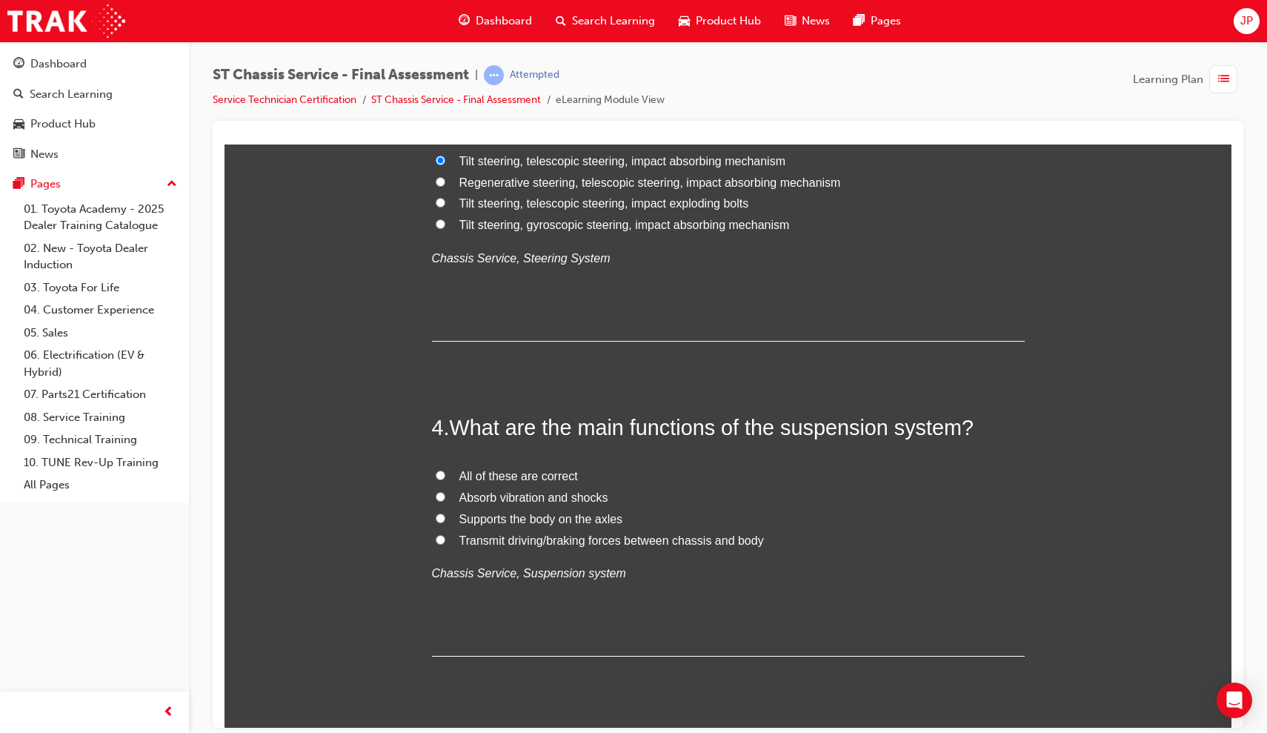
scroll to position [893, 0]
click at [436, 471] on input "All of these are correct" at bounding box center [441, 476] width 10 height 10
radio input "true"
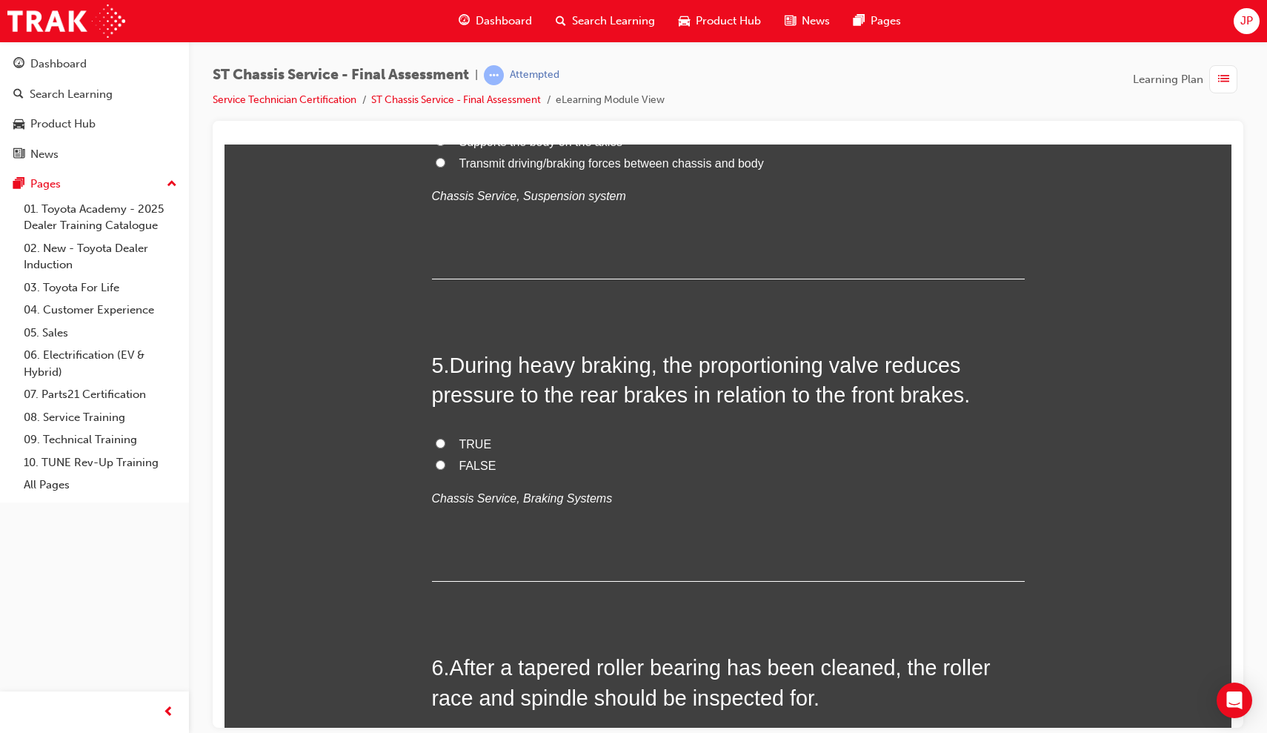
scroll to position [1271, 0]
click at [436, 439] on input "TRUE" at bounding box center [441, 444] width 10 height 10
radio input "true"
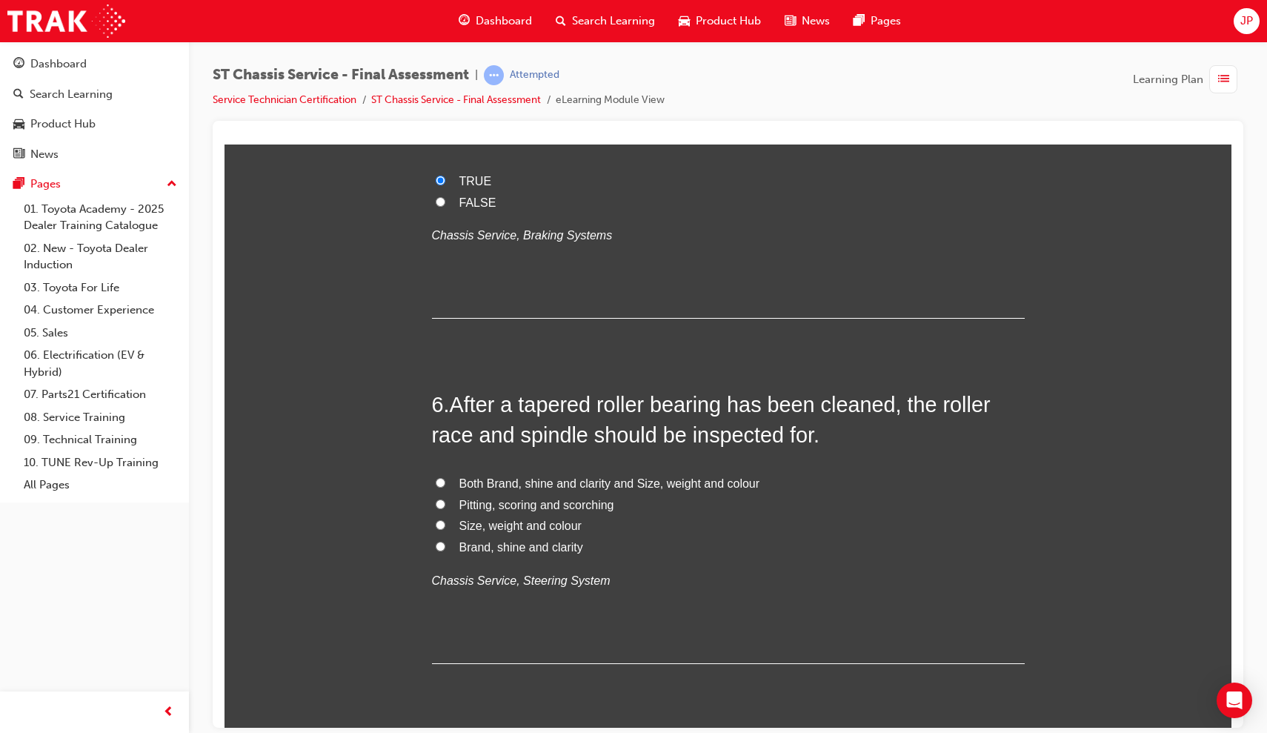
scroll to position [1537, 0]
click at [438, 496] on input "Pitting, scoring and scorching" at bounding box center [441, 501] width 10 height 10
radio input "true"
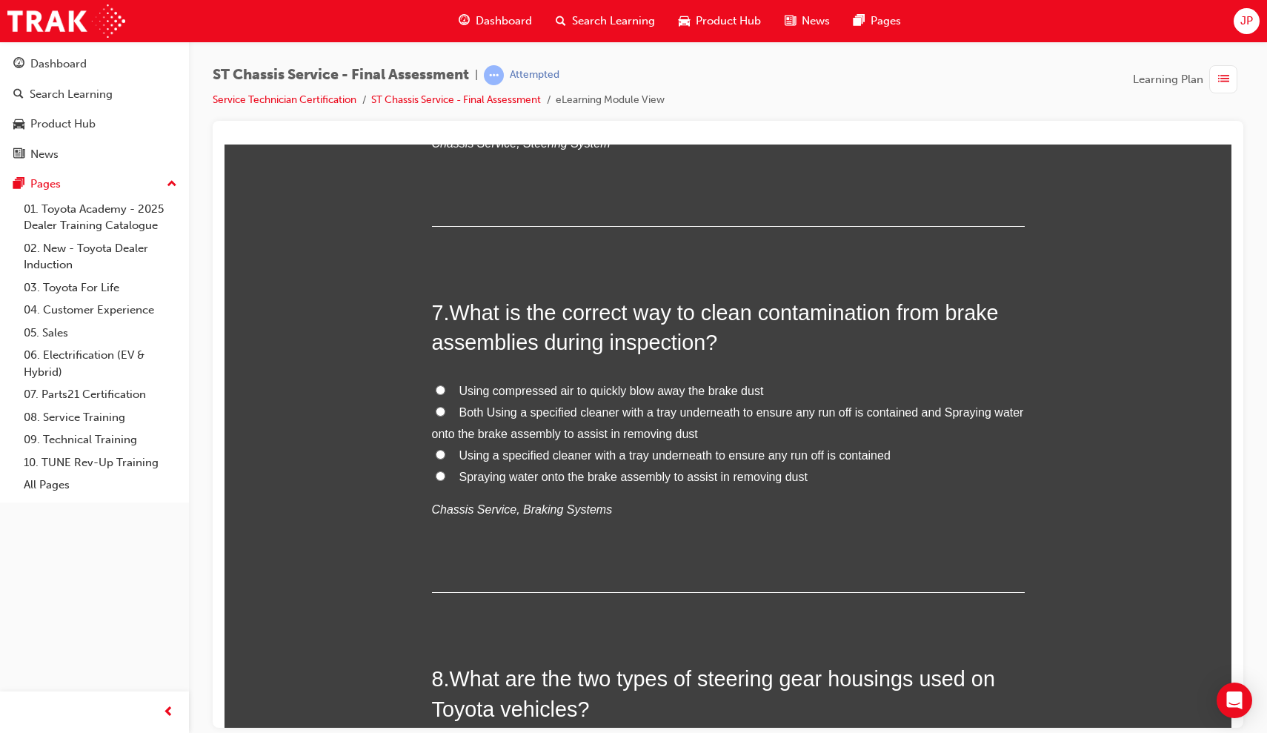
scroll to position [1973, 0]
click at [488, 448] on span "Using a specified cleaner with a tray underneath to ensure any run off is conta…" at bounding box center [674, 454] width 431 height 13
click at [445, 448] on input "Using a specified cleaner with a tray underneath to ensure any run off is conta…" at bounding box center [441, 453] width 10 height 10
radio input "true"
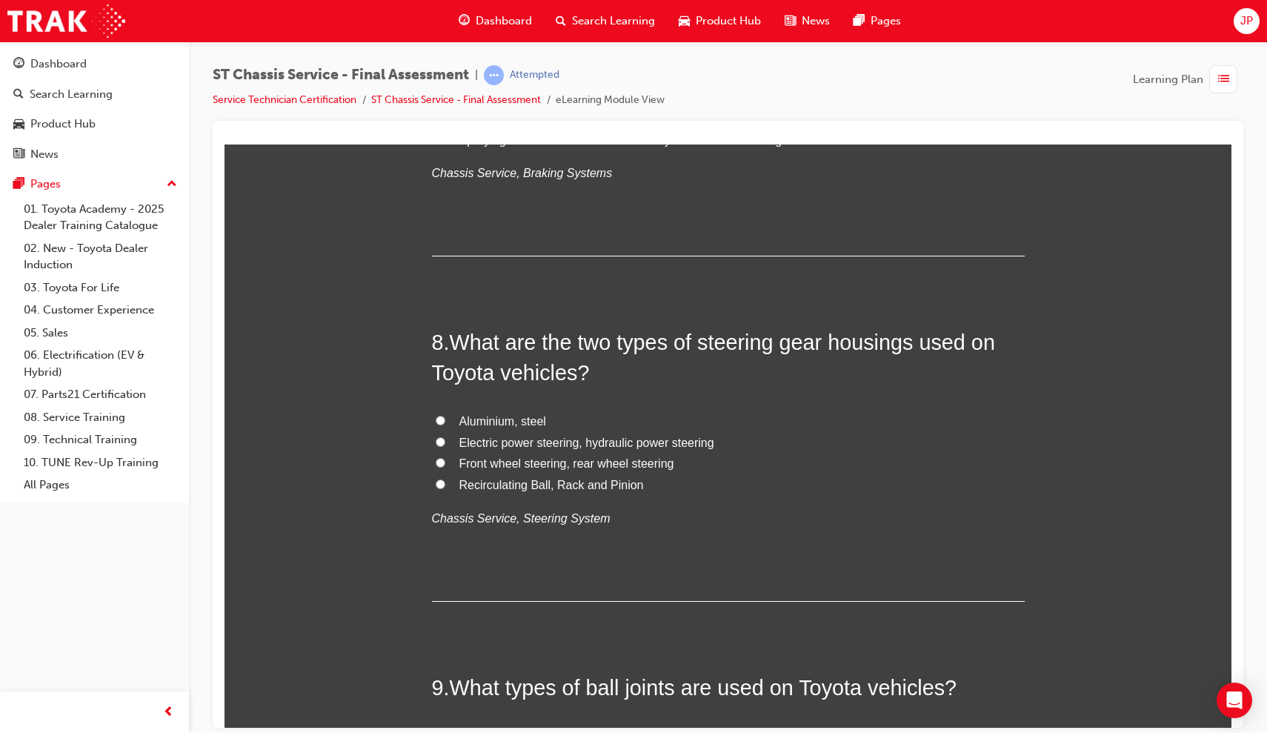
scroll to position [2310, 0]
click at [432, 431] on label "Electric power steering, hydraulic power steering" at bounding box center [728, 441] width 593 height 21
click at [436, 435] on input "Electric power steering, hydraulic power steering" at bounding box center [441, 440] width 10 height 10
radio input "true"
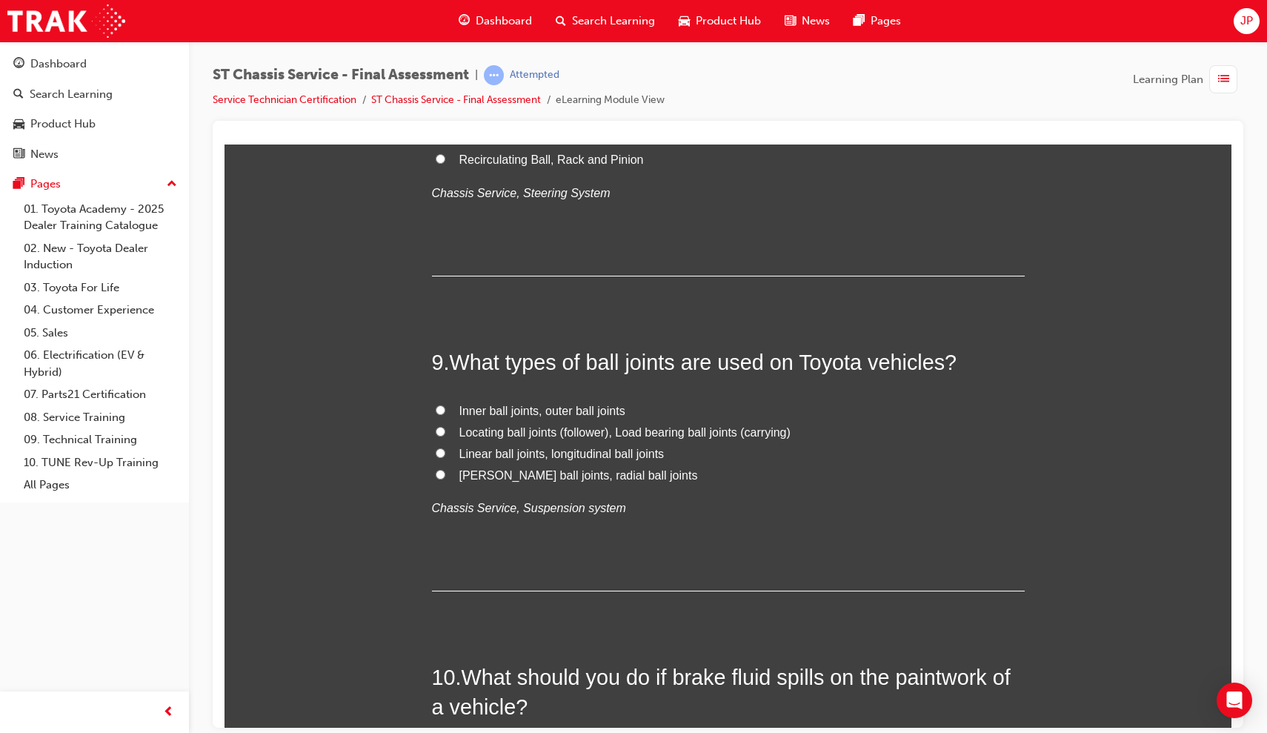
scroll to position [2635, 0]
click at [438, 425] on input "Locating ball joints (follower), Load bearing ball joints (carrying)" at bounding box center [441, 430] width 10 height 10
radio input "true"
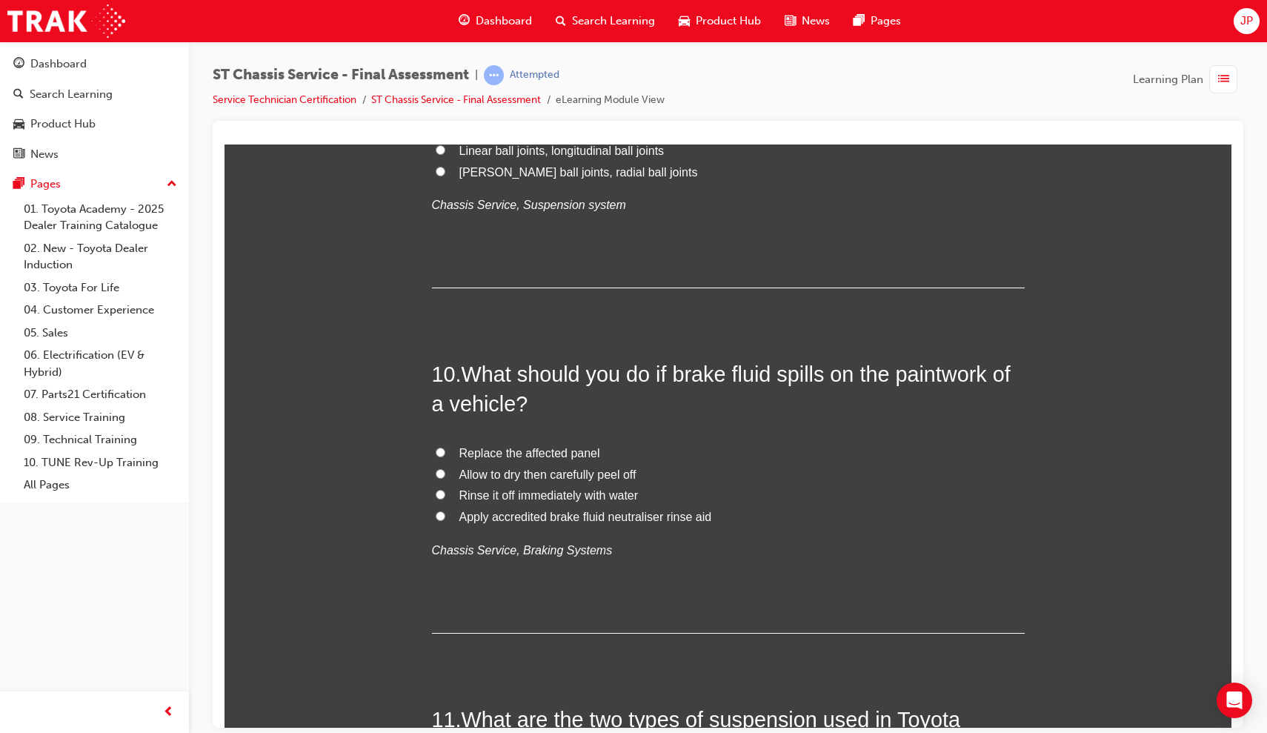
scroll to position [2938, 0]
click at [443, 483] on label "Rinse it off immediately with water" at bounding box center [728, 493] width 593 height 21
click at [443, 488] on input "Rinse it off immediately with water" at bounding box center [441, 493] width 10 height 10
radio input "true"
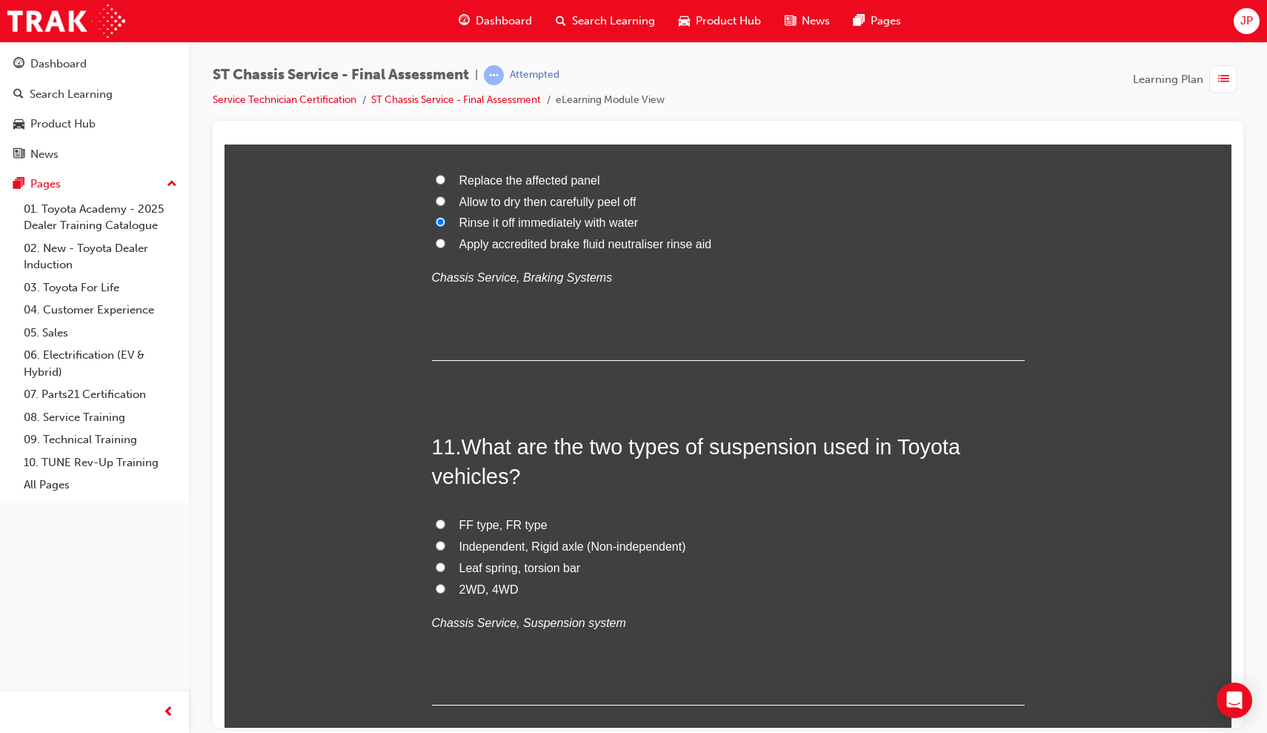
scroll to position [3208, 0]
click at [436, 541] on input "Independent, Rigid axle (Non-independent)" at bounding box center [441, 546] width 10 height 10
radio input "true"
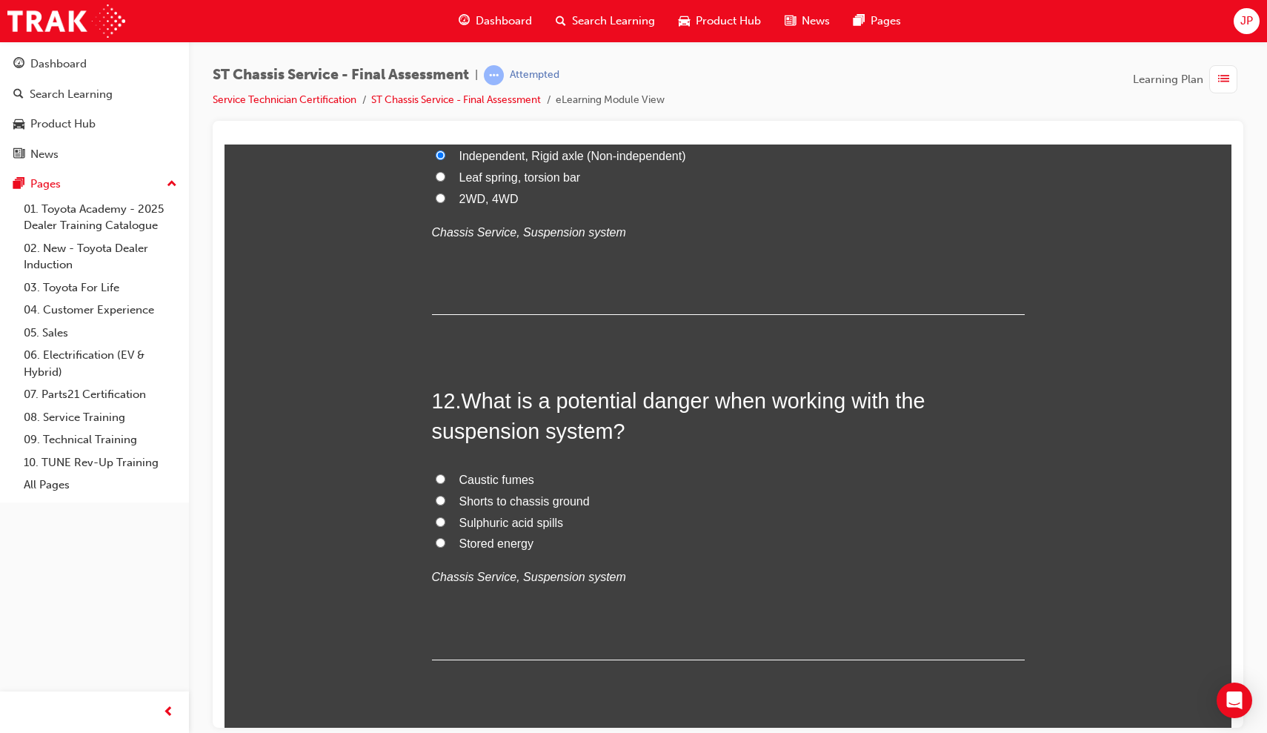
scroll to position [3605, 0]
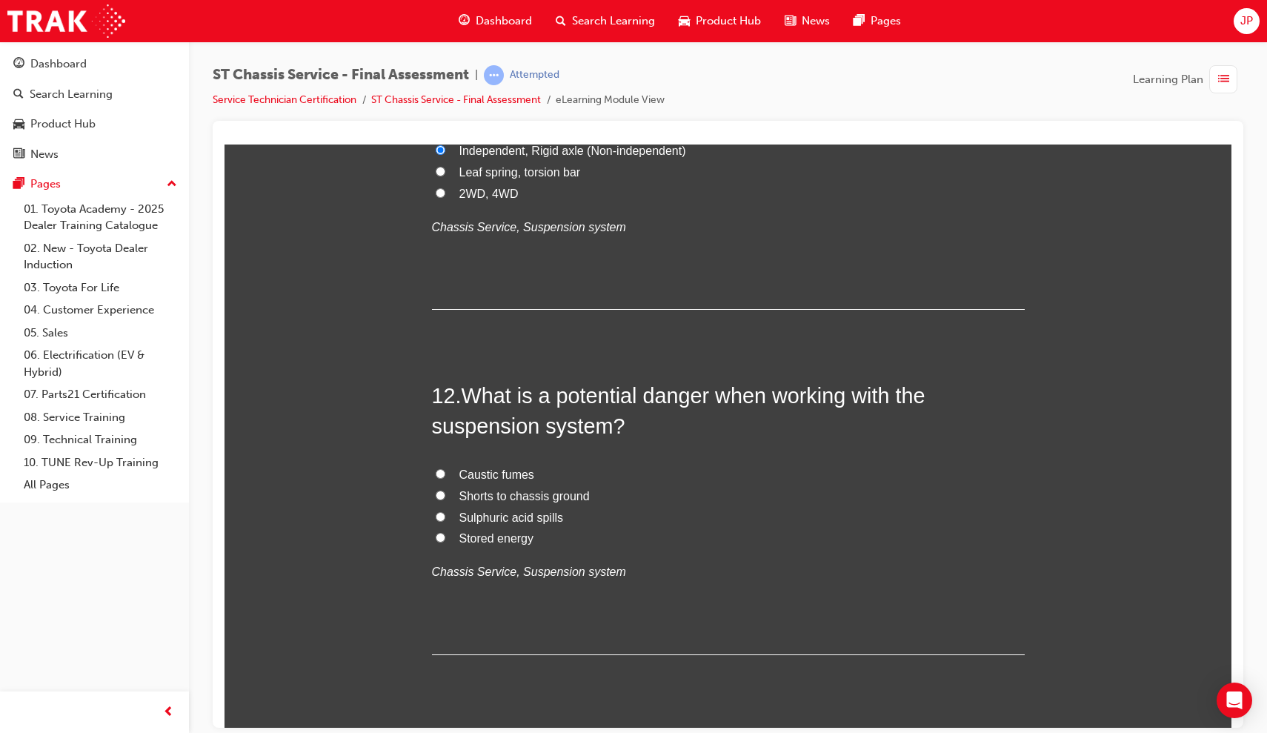
click at [439, 490] on input "Shorts to chassis ground" at bounding box center [441, 495] width 10 height 10
radio input "true"
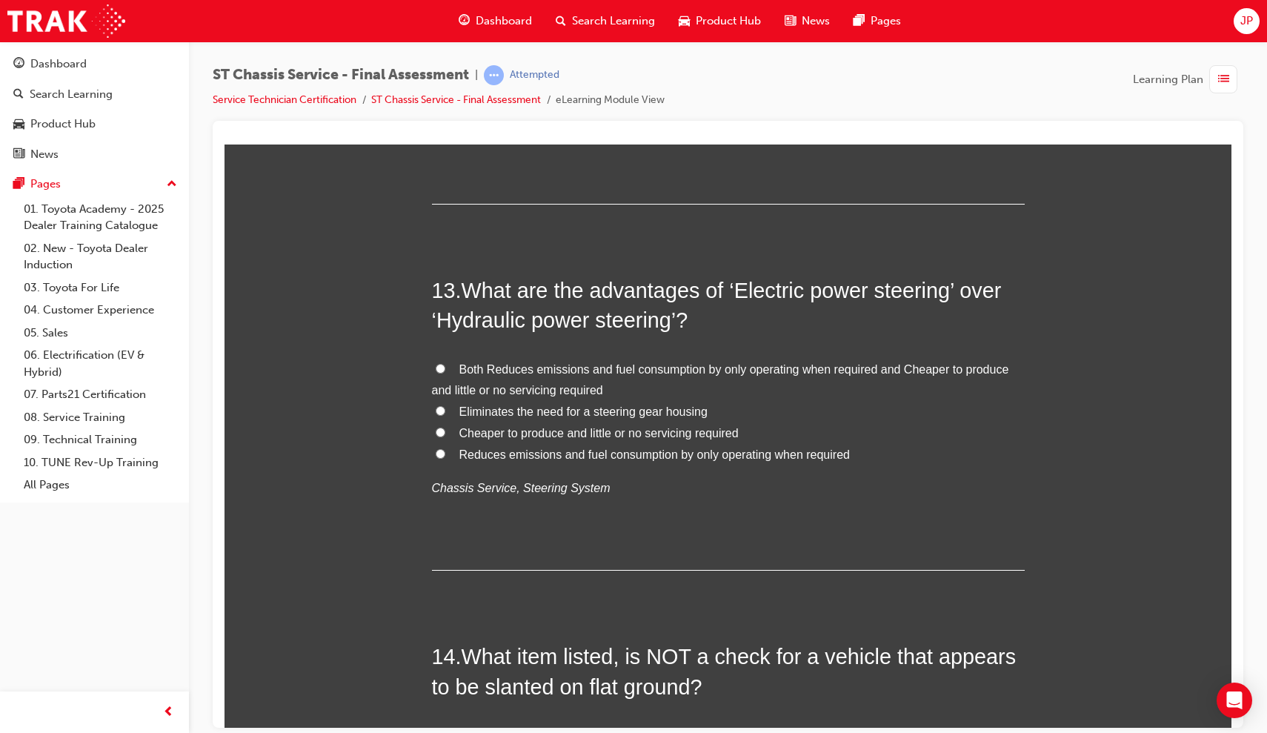
scroll to position [4056, 0]
click at [439, 448] on input "Reduces emissions and fuel consumption by only operating when required" at bounding box center [441, 453] width 10 height 10
radio input "true"
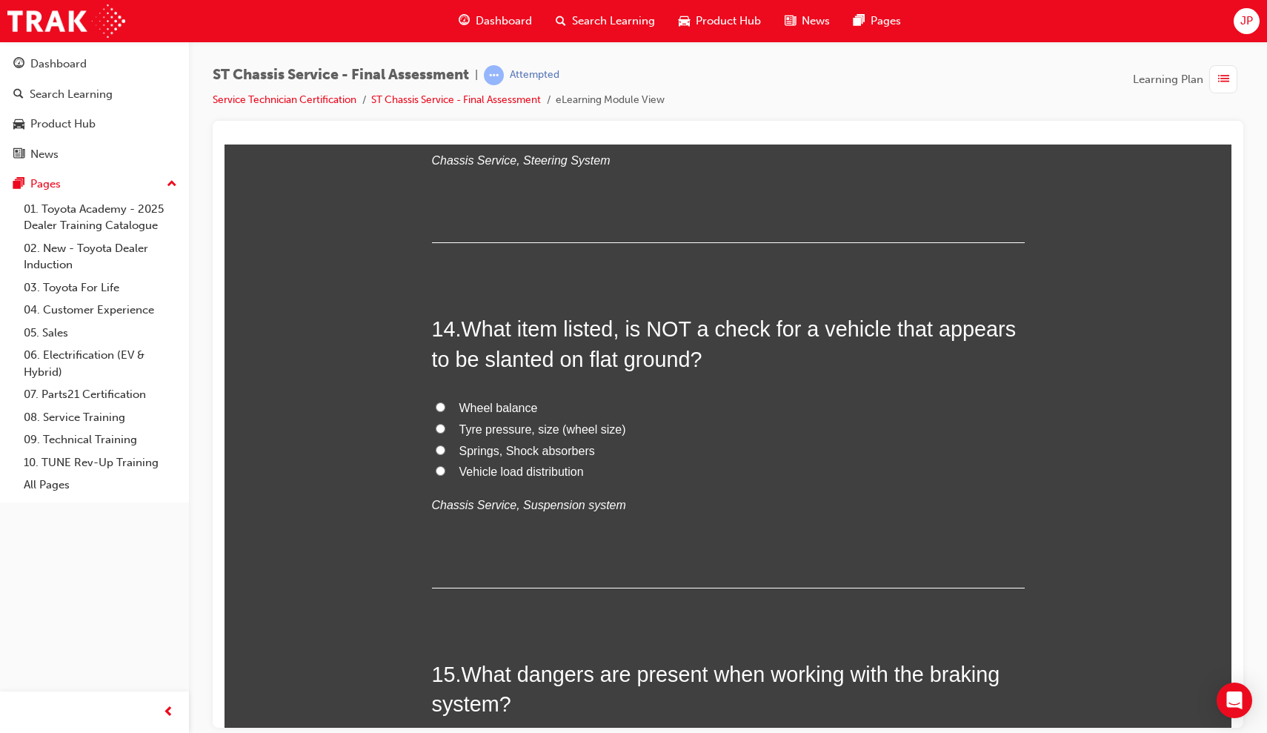
scroll to position [4384, 0]
click at [440, 401] on input "Wheel balance" at bounding box center [441, 406] width 10 height 10
radio input "true"
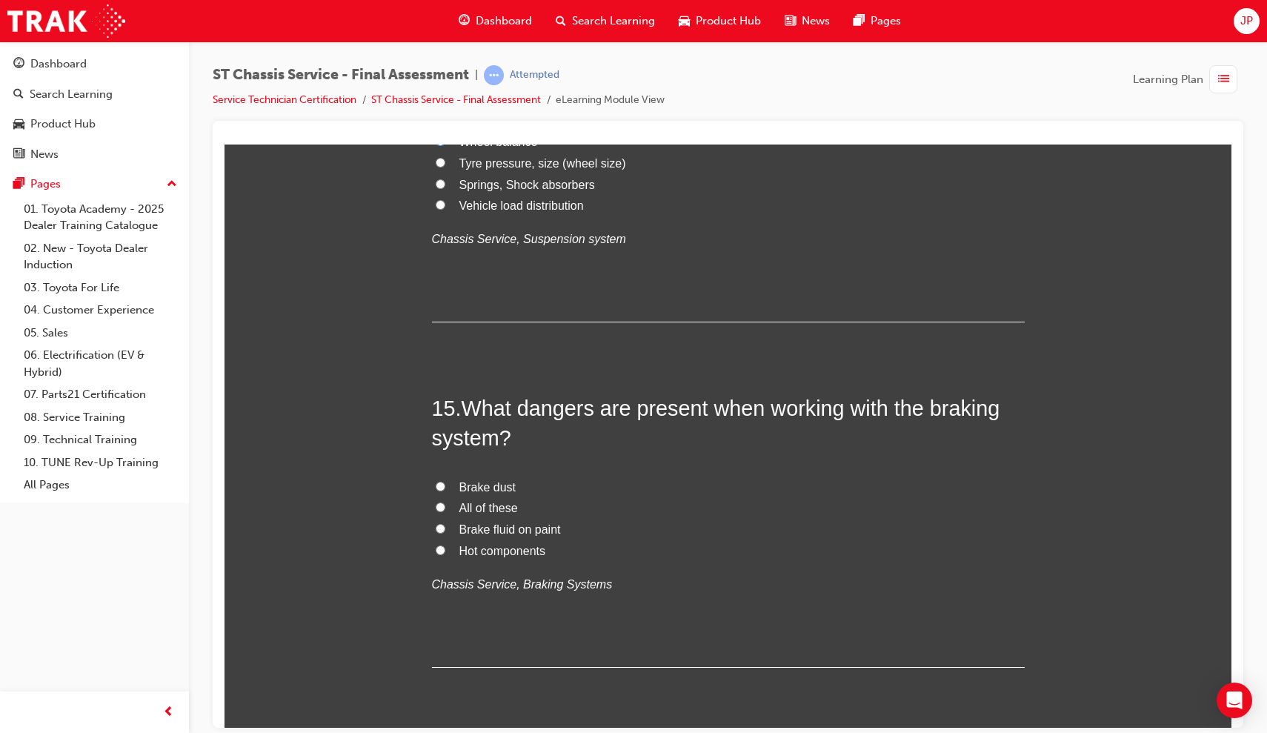
scroll to position [4648, 0]
click at [440, 502] on input "All of these" at bounding box center [441, 507] width 10 height 10
radio input "true"
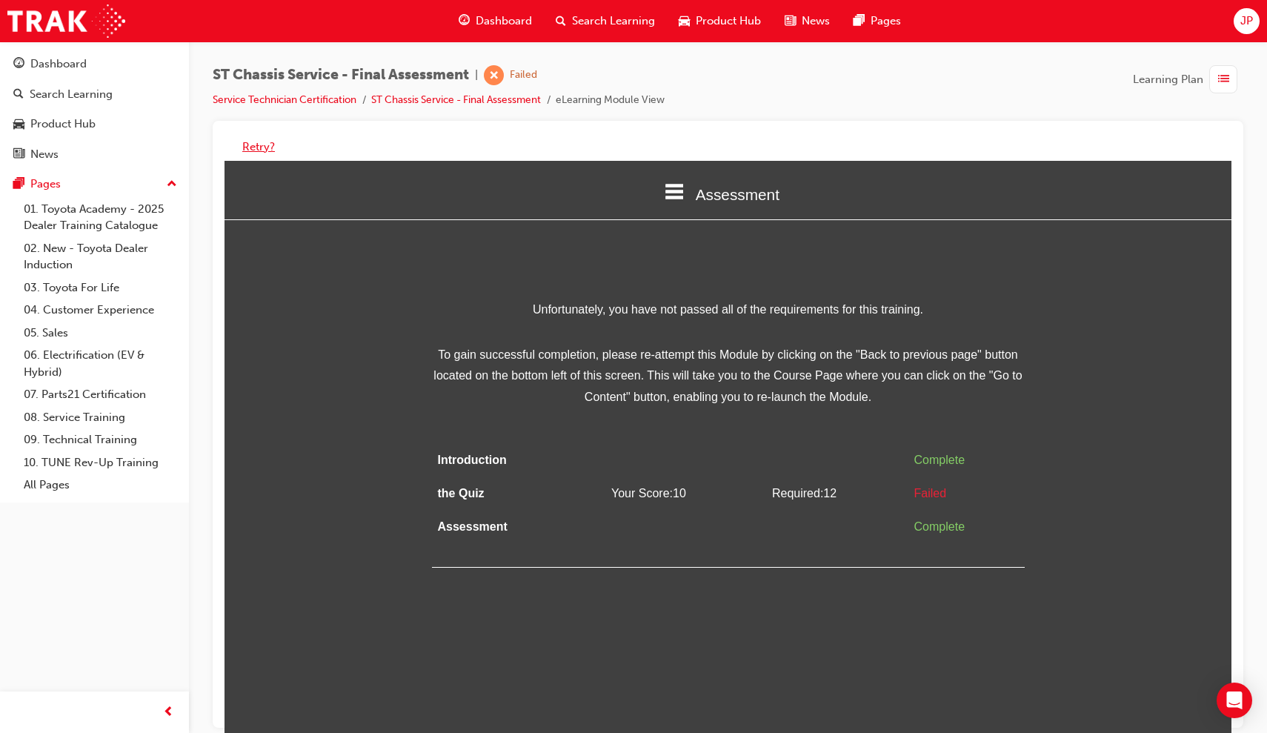
click at [256, 142] on button "Retry?" at bounding box center [258, 147] width 33 height 17
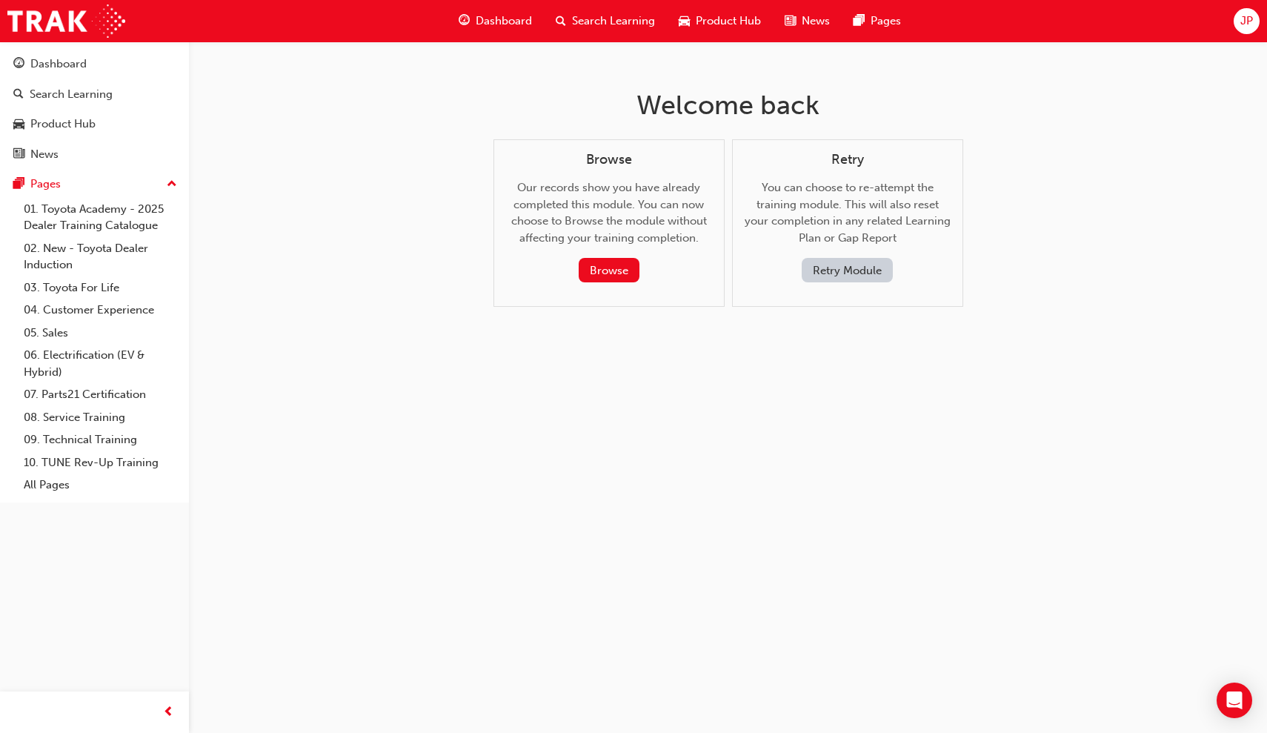
click at [847, 281] on div "Retry You can choose to re-attempt the training module. This will also reset yo…" at bounding box center [847, 223] width 231 height 168
click at [844, 262] on button "Retry Module" at bounding box center [847, 270] width 91 height 24
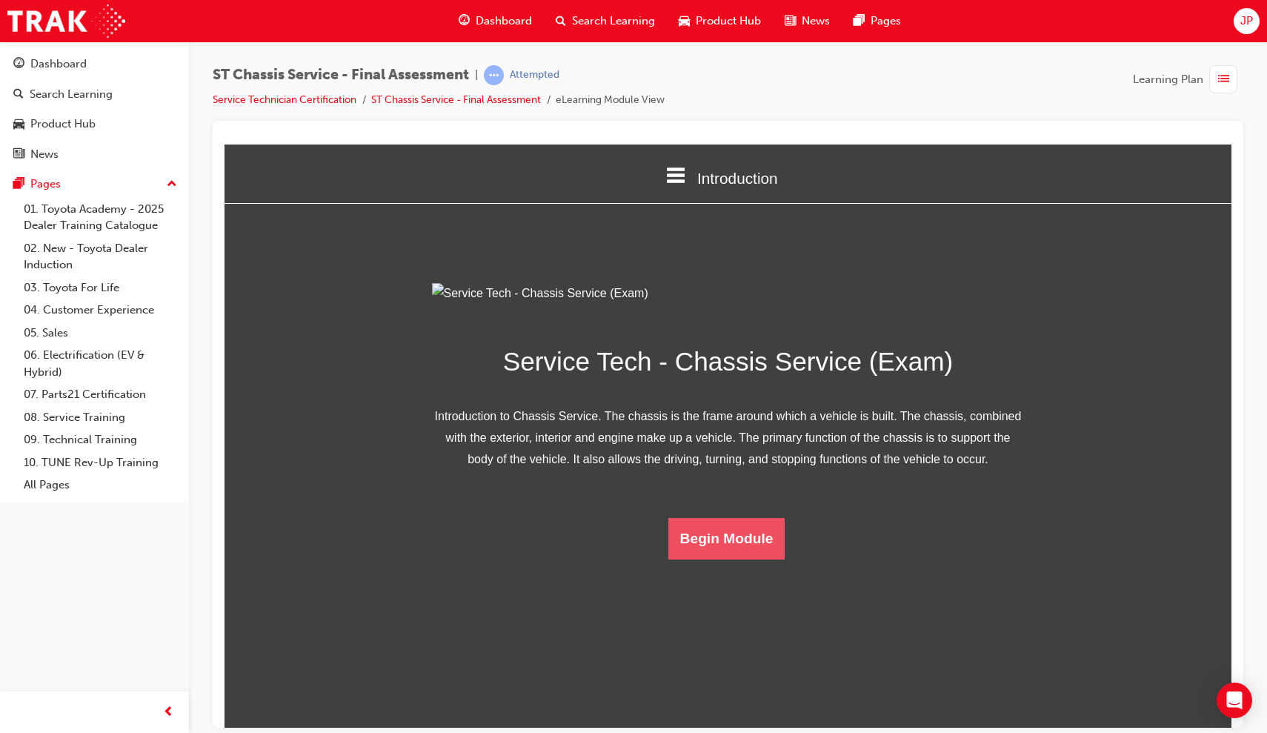
click at [711, 559] on button "Begin Module" at bounding box center [726, 537] width 117 height 41
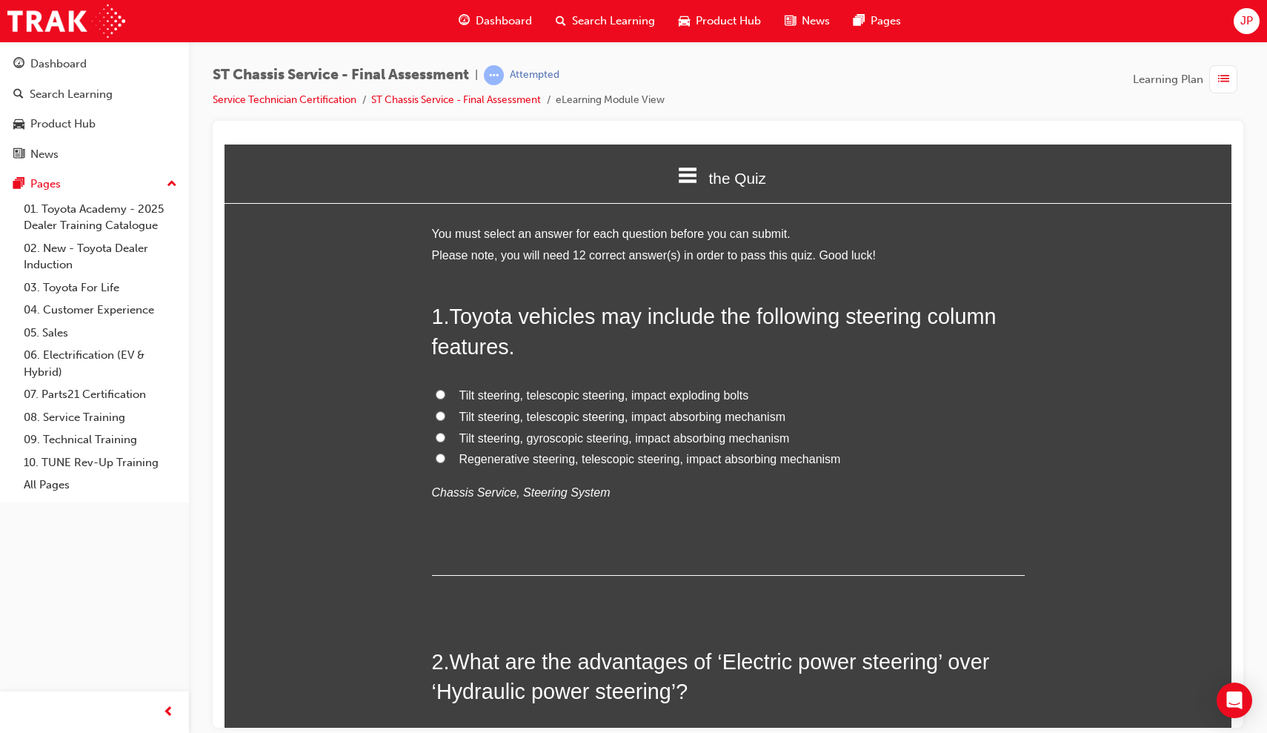
click at [459, 415] on span "Tilt steering, telescopic steering, impact absorbing mechanism" at bounding box center [622, 416] width 327 height 13
click at [445, 415] on input "Tilt steering, telescopic steering, impact absorbing mechanism" at bounding box center [441, 416] width 10 height 10
radio input "true"
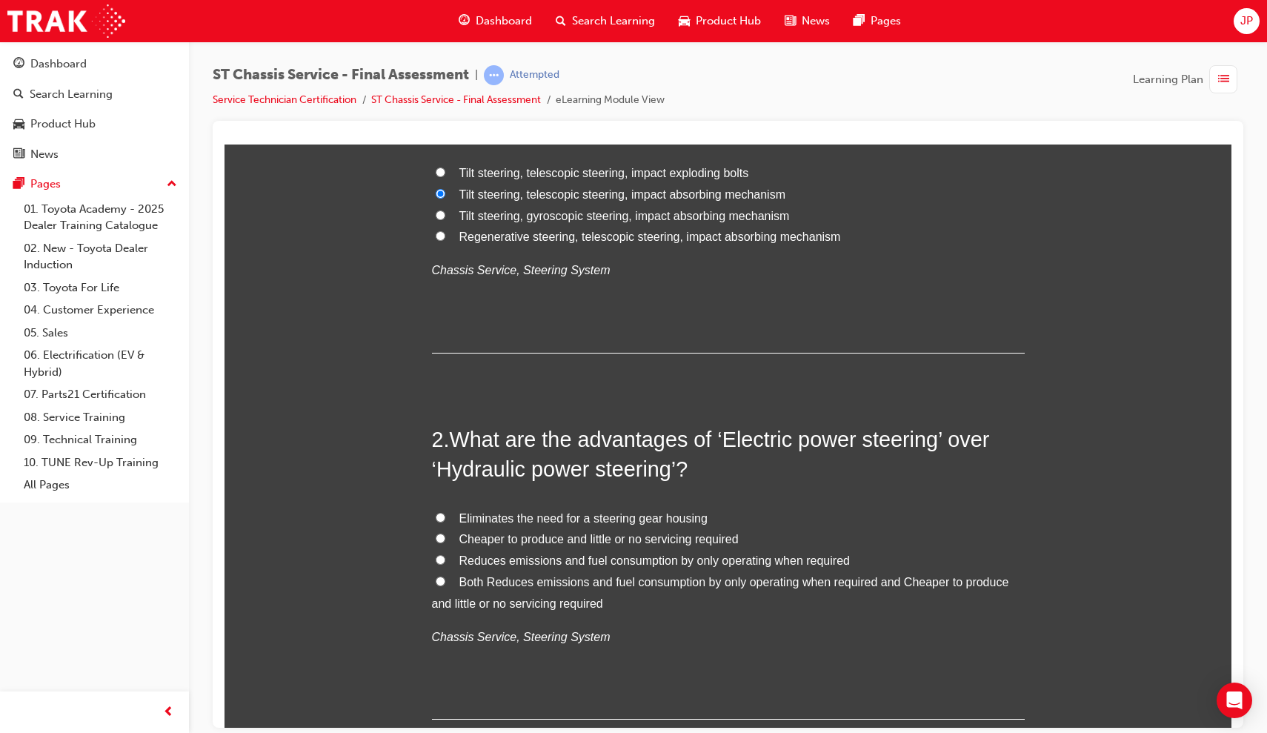
scroll to position [223, 0]
click at [438, 577] on input "Both Reduces emissions and fuel consumption by only operating when required and…" at bounding box center [441, 580] width 10 height 10
radio input "true"
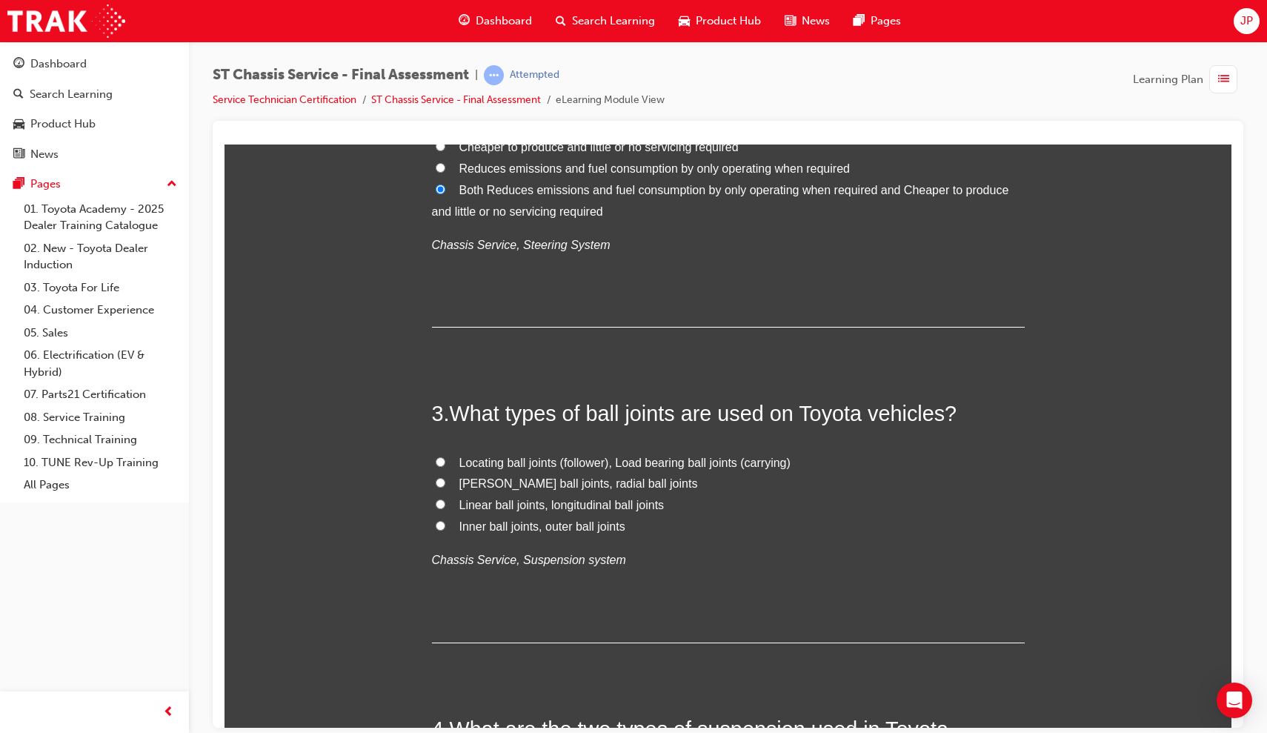
scroll to position [625, 0]
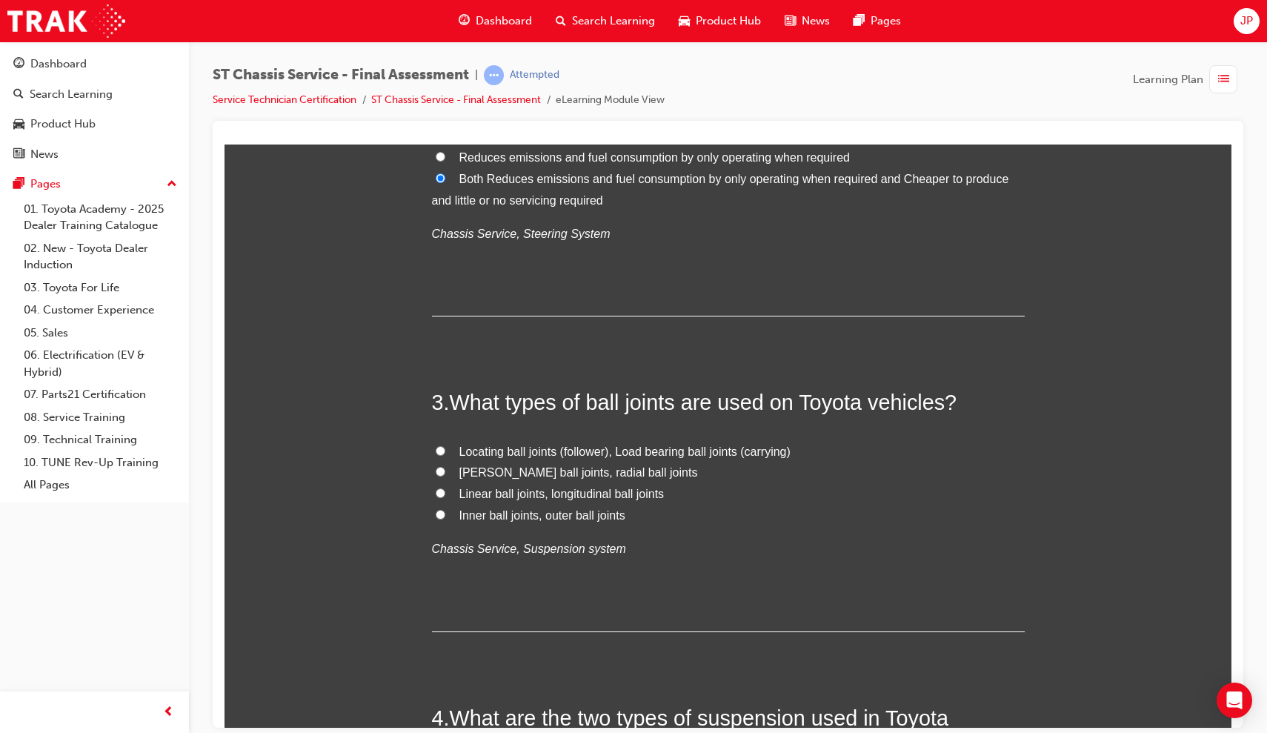
click at [437, 466] on input "[PERSON_NAME] ball joints, radial ball joints" at bounding box center [441, 471] width 10 height 10
radio input "true"
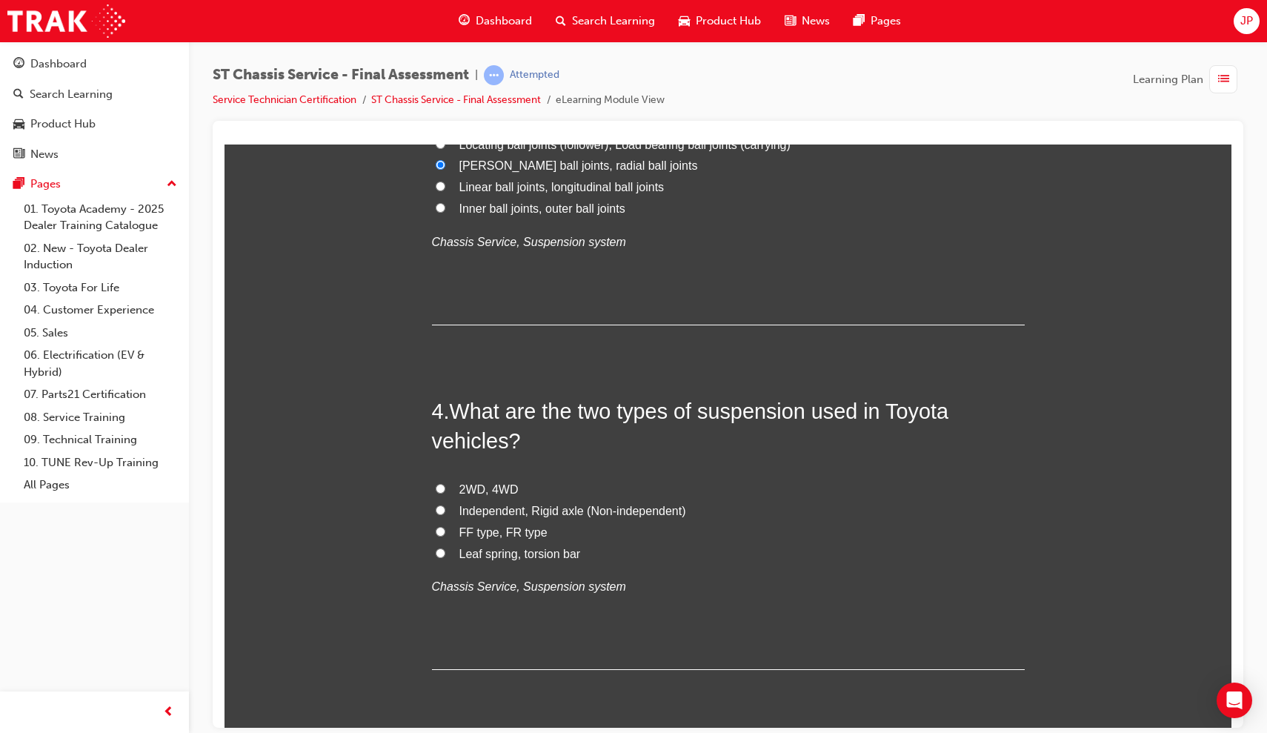
scroll to position [933, 0]
click at [443, 499] on label "Independent, Rigid axle (Non-independent)" at bounding box center [728, 509] width 593 height 21
click at [443, 504] on input "Independent, Rigid axle (Non-independent)" at bounding box center [441, 509] width 10 height 10
radio input "true"
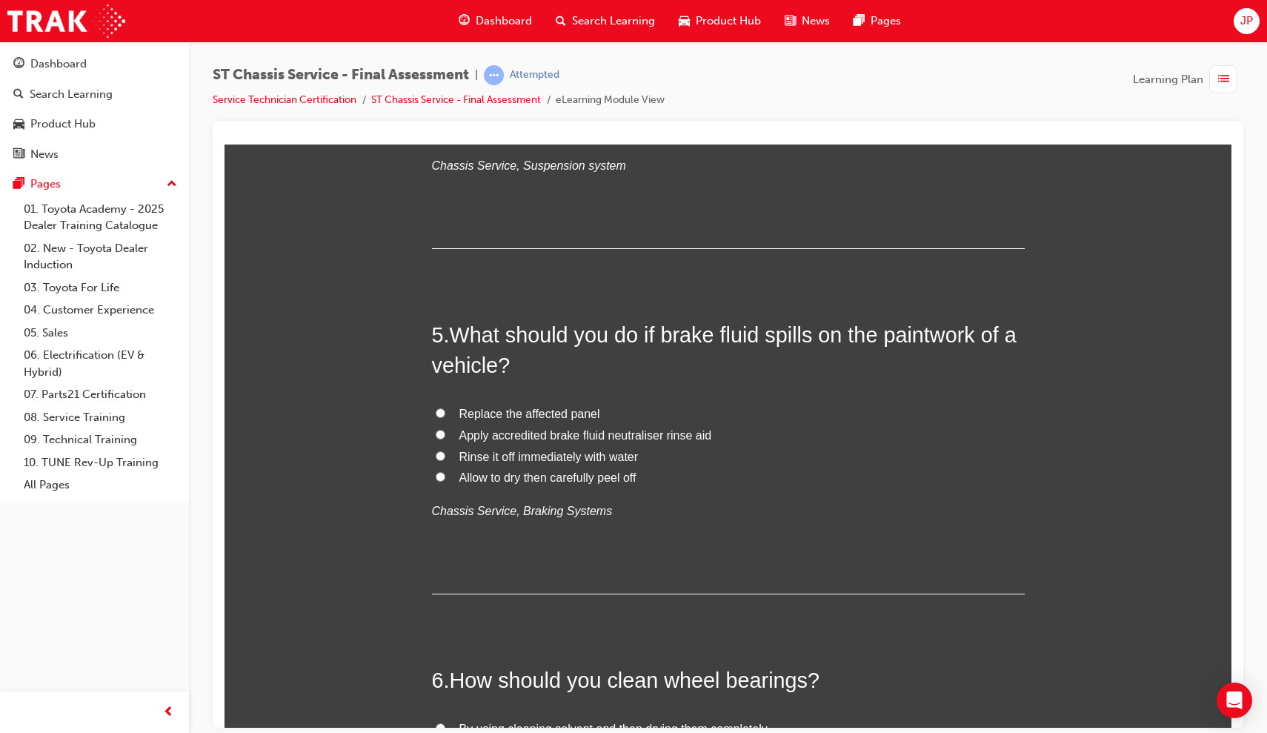
scroll to position [1356, 0]
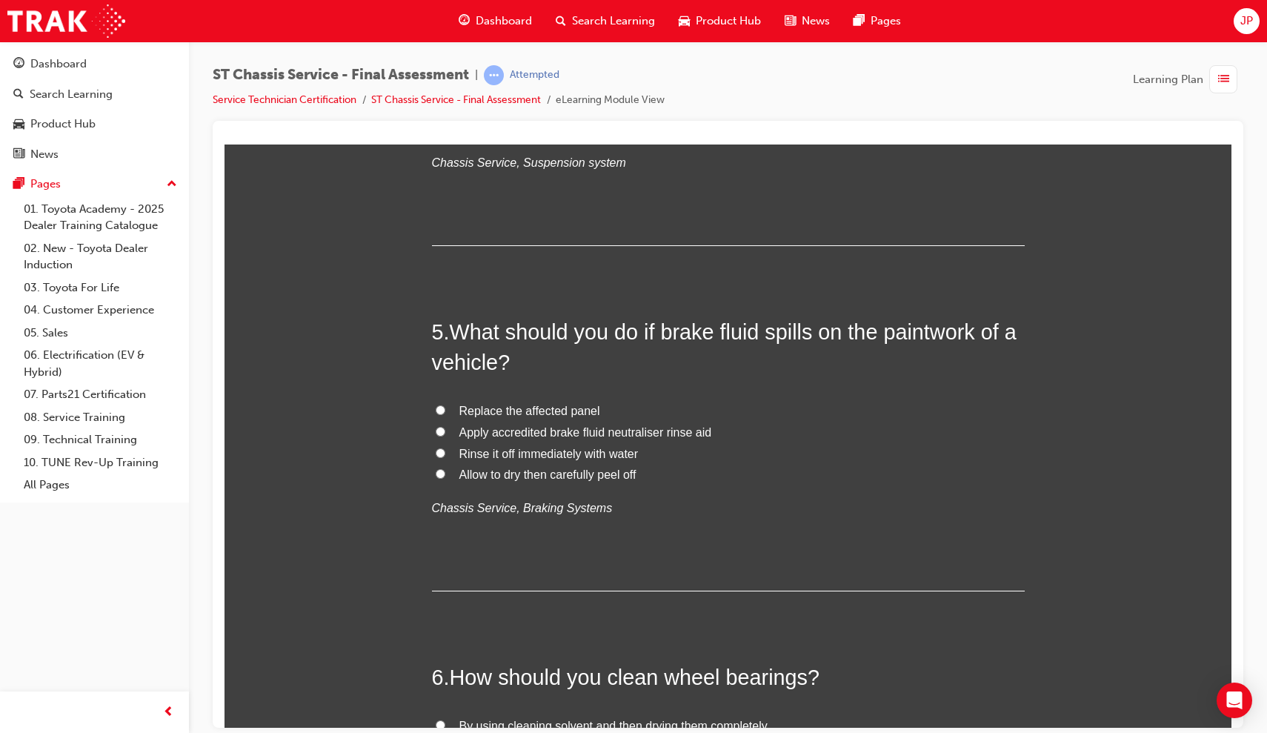
click at [437, 448] on input "Rinse it off immediately with water" at bounding box center [441, 453] width 10 height 10
radio input "true"
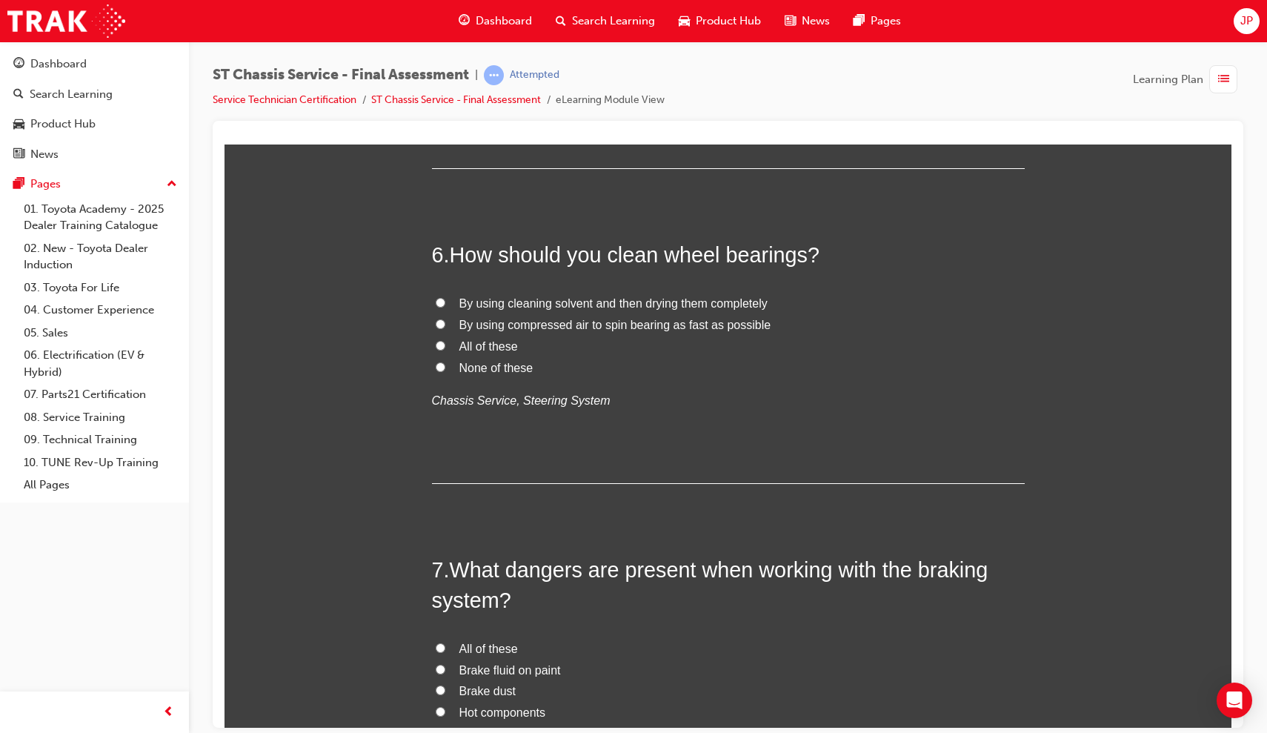
scroll to position [1774, 0]
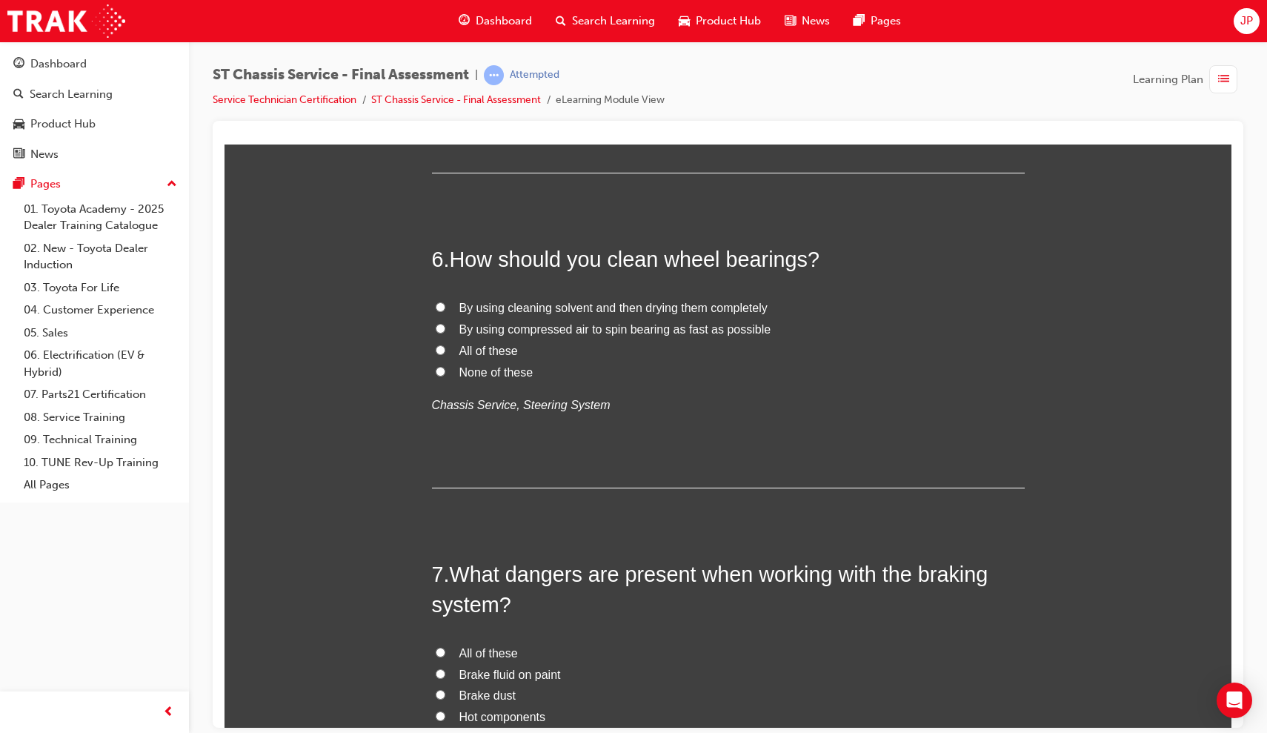
click at [436, 297] on label "By using cleaning solvent and then drying them completely" at bounding box center [728, 307] width 593 height 21
click at [436, 302] on input "By using cleaning solvent and then drying them completely" at bounding box center [441, 307] width 10 height 10
radio input "true"
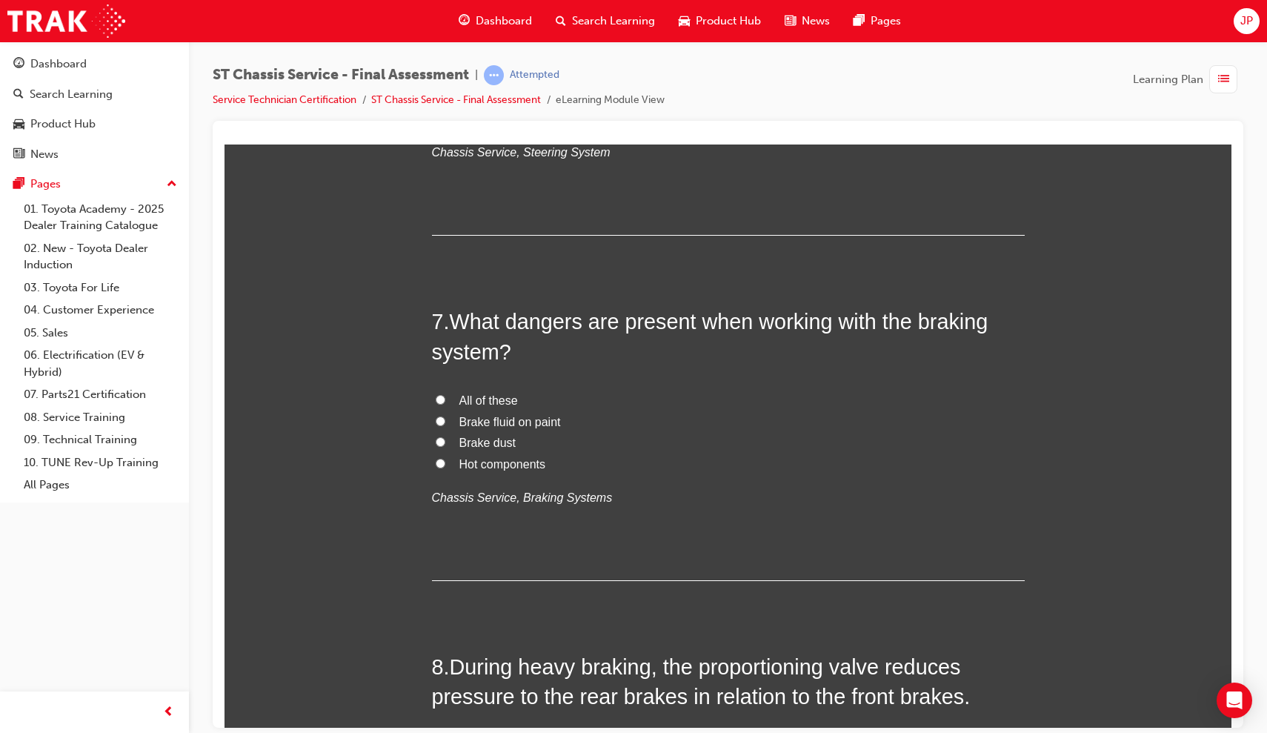
scroll to position [2035, 0]
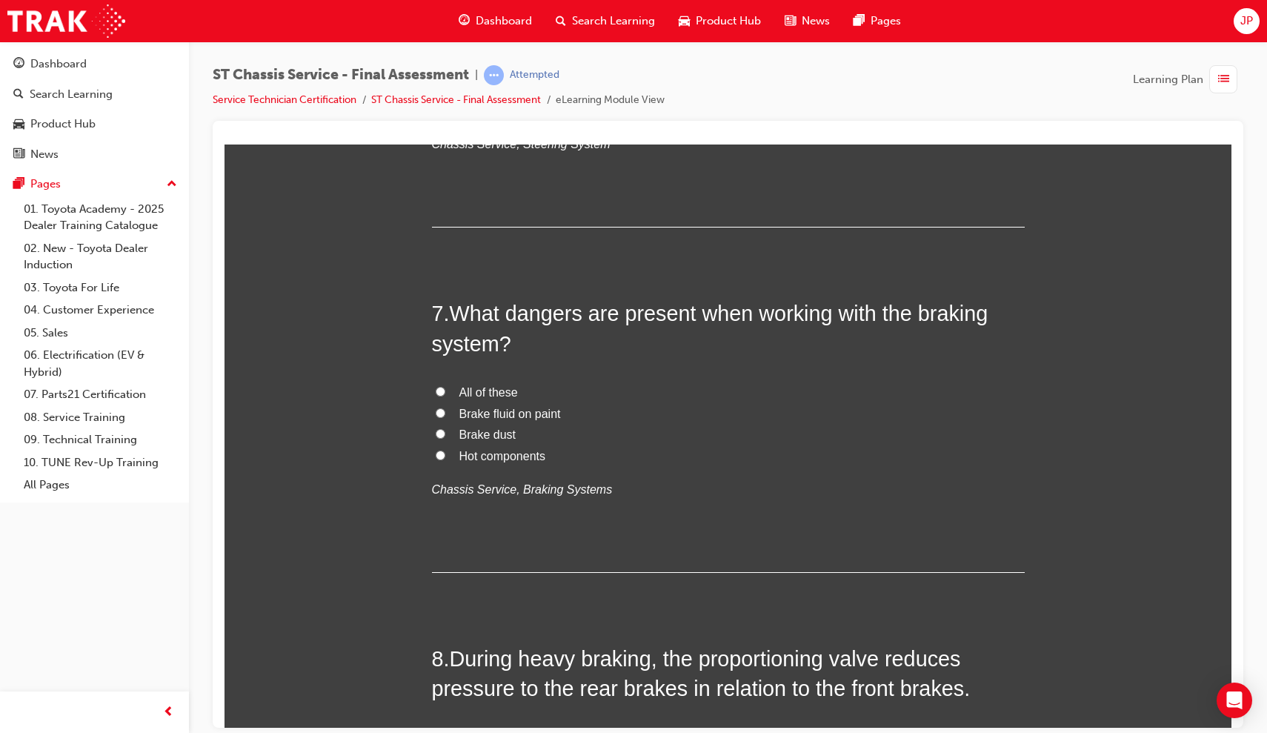
click at [439, 382] on label "All of these" at bounding box center [728, 392] width 593 height 21
click at [439, 386] on input "All of these" at bounding box center [441, 391] width 10 height 10
radio input "true"
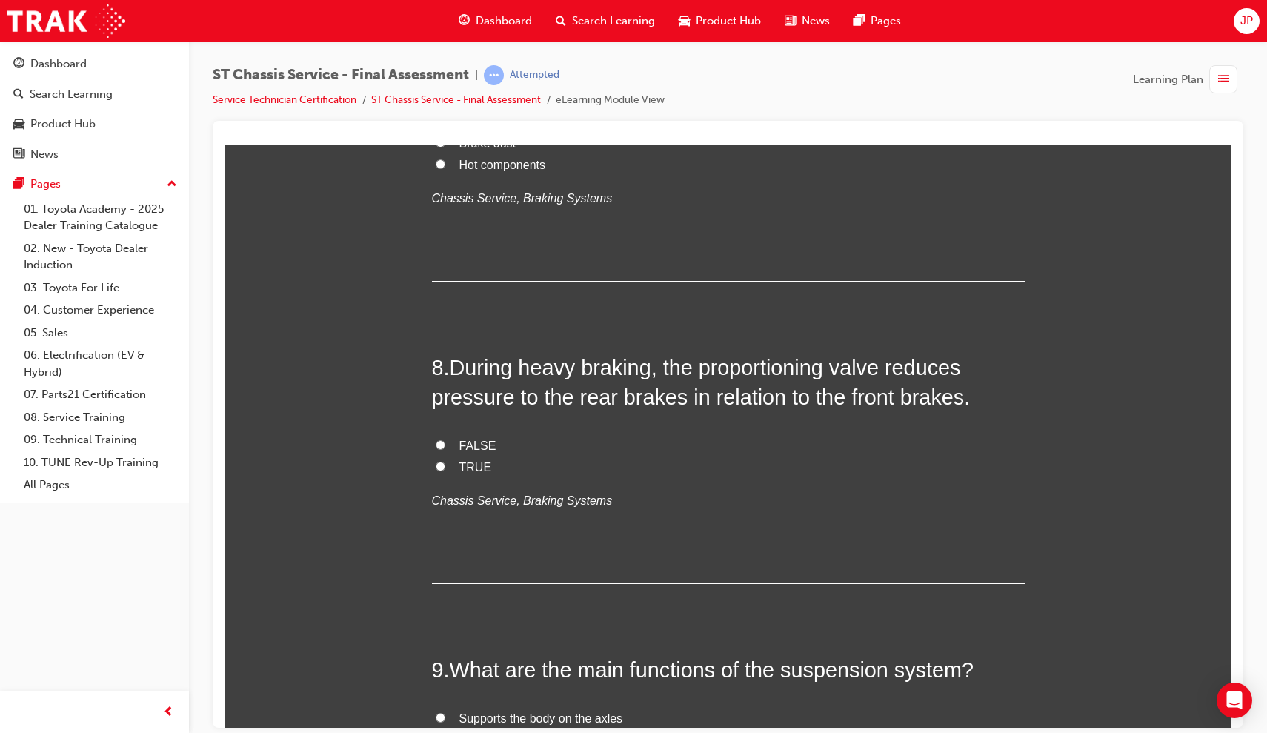
scroll to position [2333, 0]
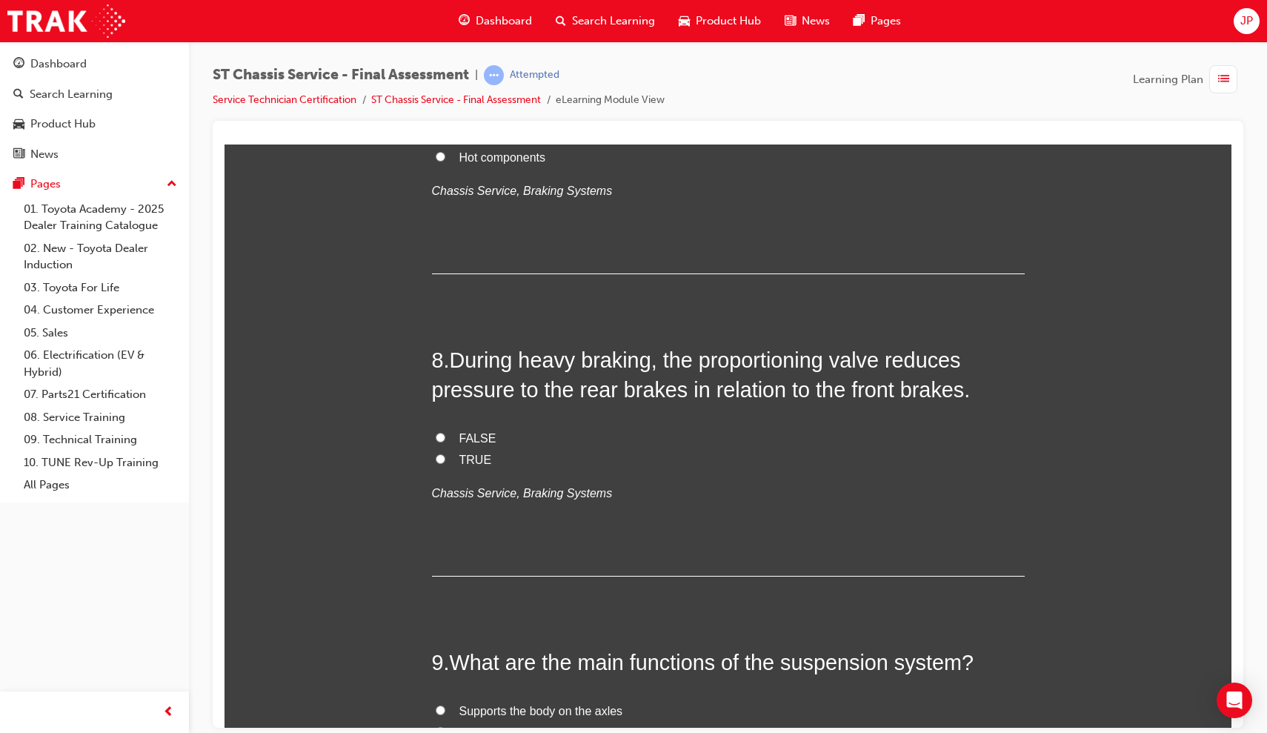
click at [436, 453] on input "TRUE" at bounding box center [441, 458] width 10 height 10
radio input "true"
click at [440, 432] on input "FALSE" at bounding box center [441, 437] width 10 height 10
radio input "true"
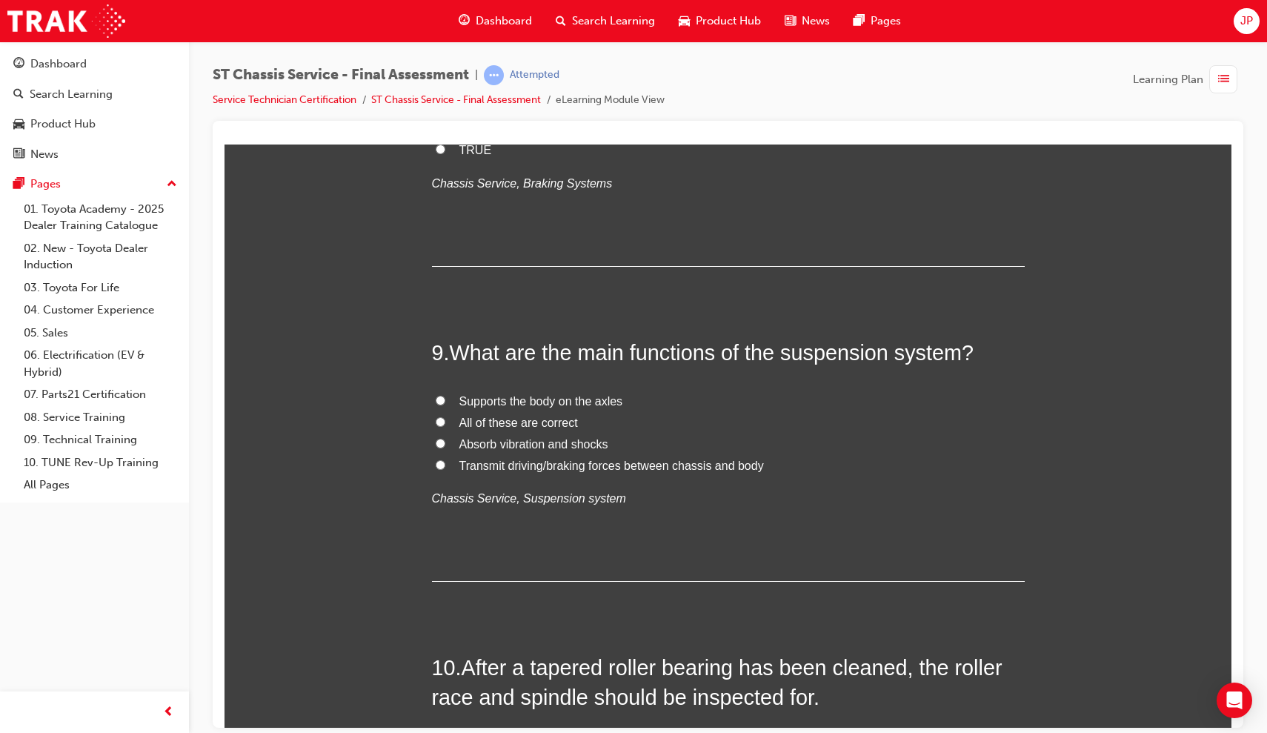
scroll to position [2645, 0]
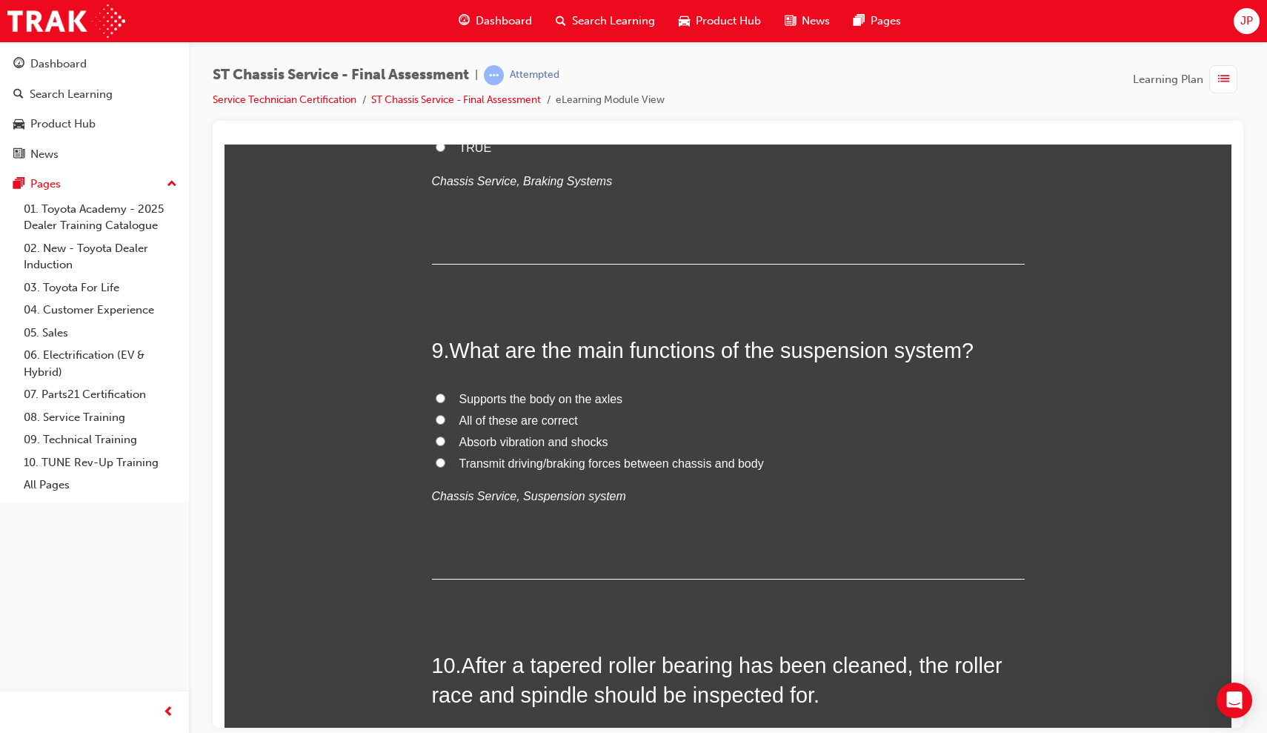
click at [437, 414] on input "All of these are correct" at bounding box center [441, 419] width 10 height 10
radio input "true"
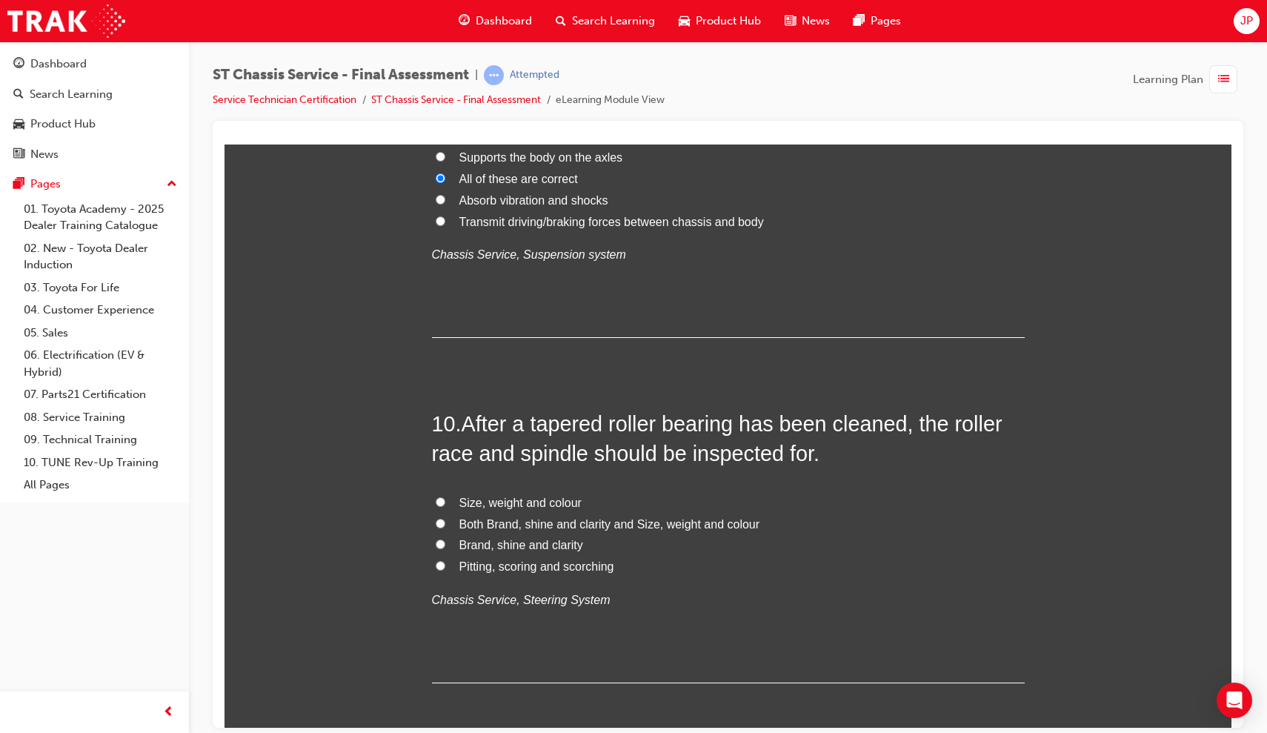
scroll to position [2888, 0]
click at [439, 517] on input "Both Brand, shine and clarity and Size, weight and colour" at bounding box center [441, 522] width 10 height 10
radio input "true"
click at [442, 534] on label "Brand, shine and clarity" at bounding box center [728, 544] width 593 height 21
click at [442, 538] on input "Brand, shine and clarity" at bounding box center [441, 543] width 10 height 10
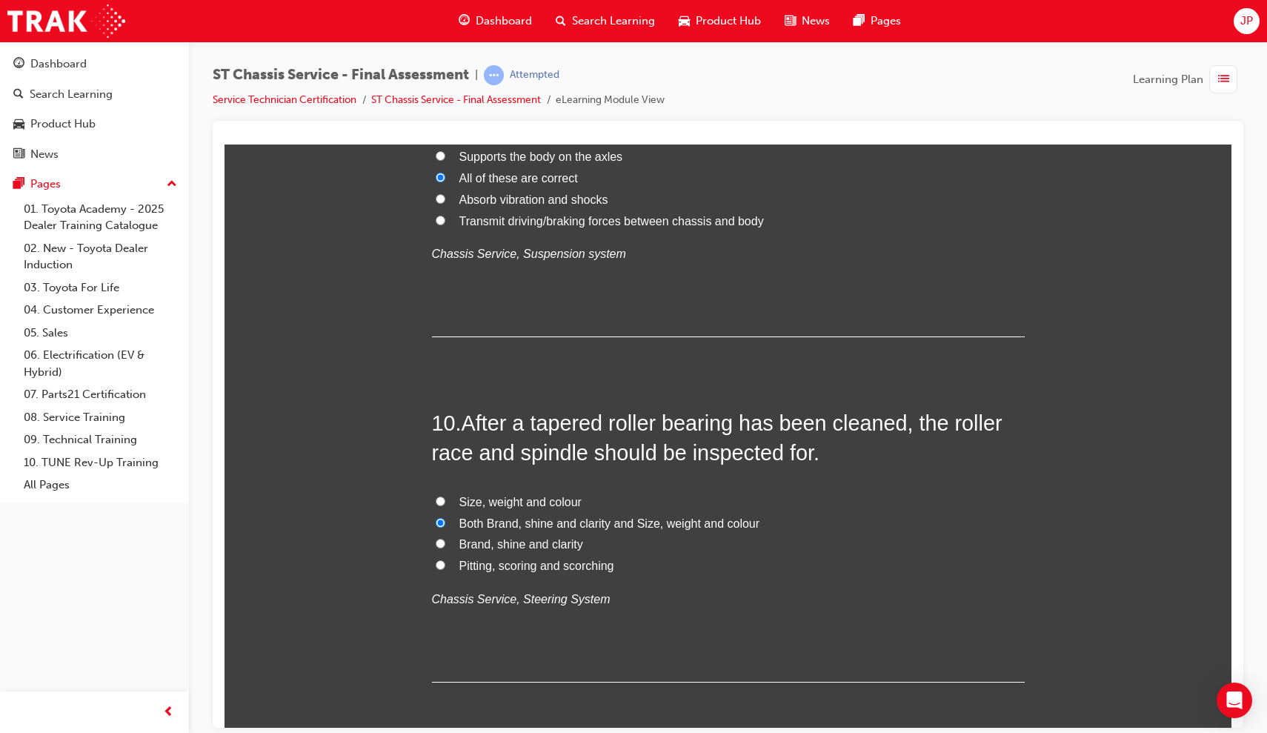
radio input "true"
click at [445, 555] on label "Pitting, scoring and scorching" at bounding box center [728, 565] width 593 height 21
click at [445, 559] on input "Pitting, scoring and scorching" at bounding box center [441, 564] width 10 height 10
radio input "true"
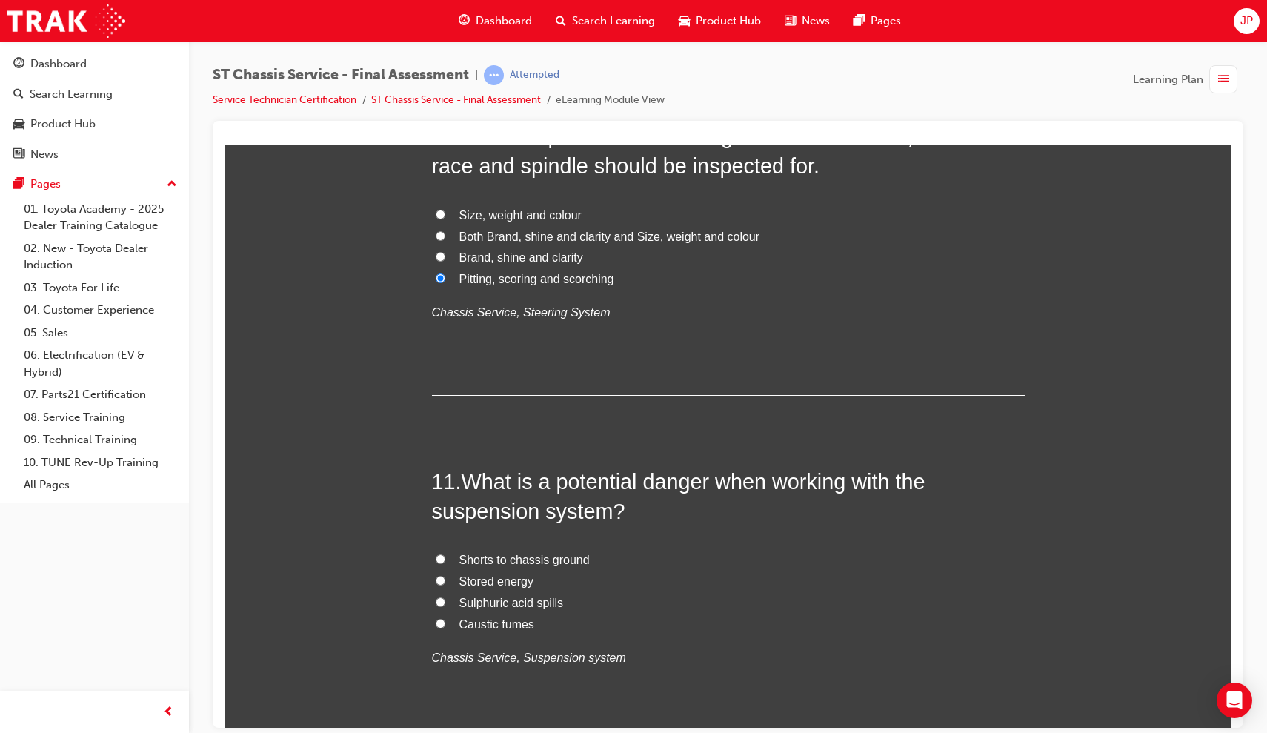
scroll to position [3183, 0]
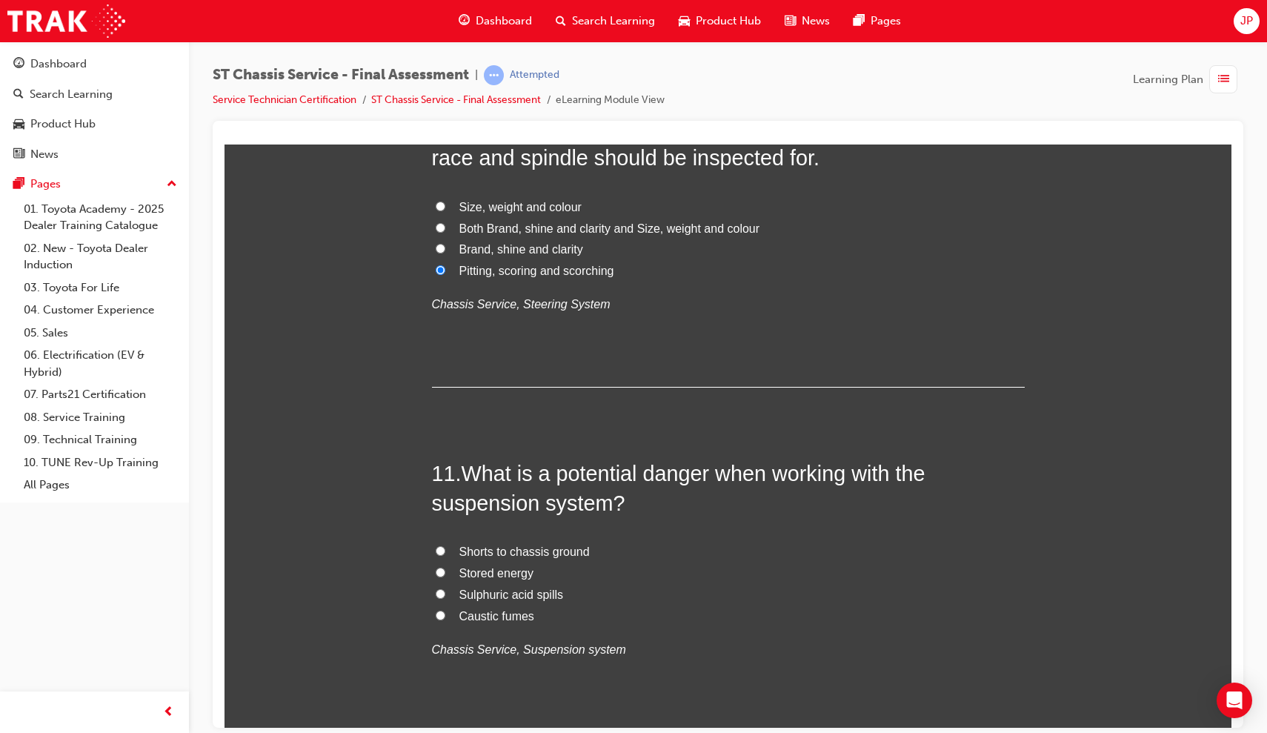
click at [436, 541] on label "Shorts to chassis ground" at bounding box center [728, 551] width 593 height 21
click at [436, 545] on input "Shorts to chassis ground" at bounding box center [441, 550] width 10 height 10
radio input "true"
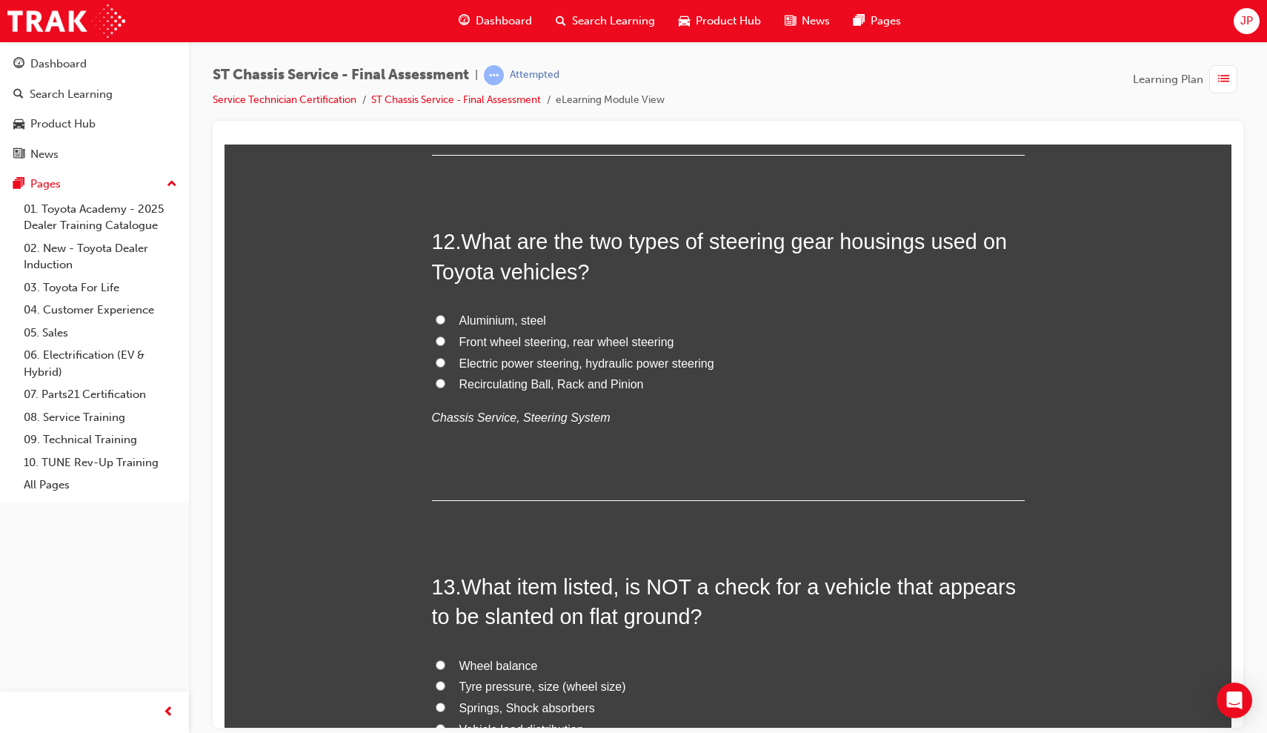
scroll to position [3766, 0]
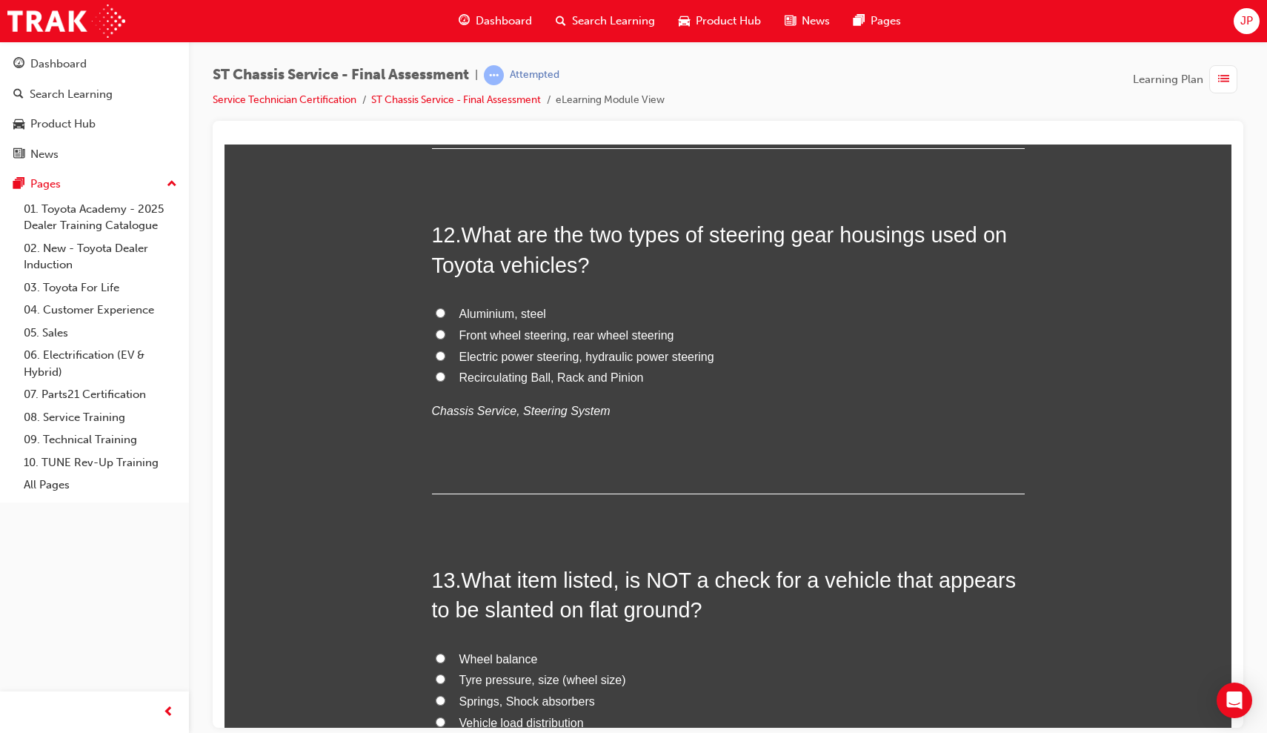
click at [439, 350] on input "Electric power steering, hydraulic power steering" at bounding box center [441, 355] width 10 height 10
radio input "true"
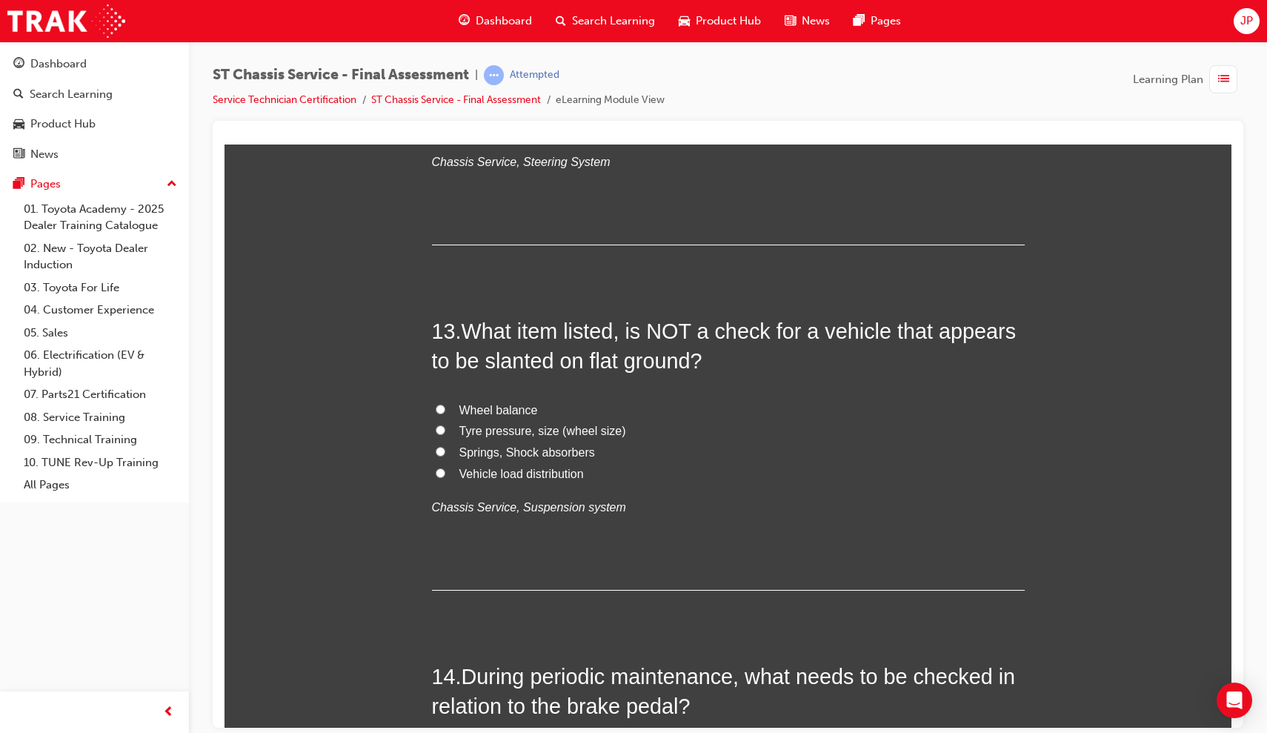
scroll to position [4023, 0]
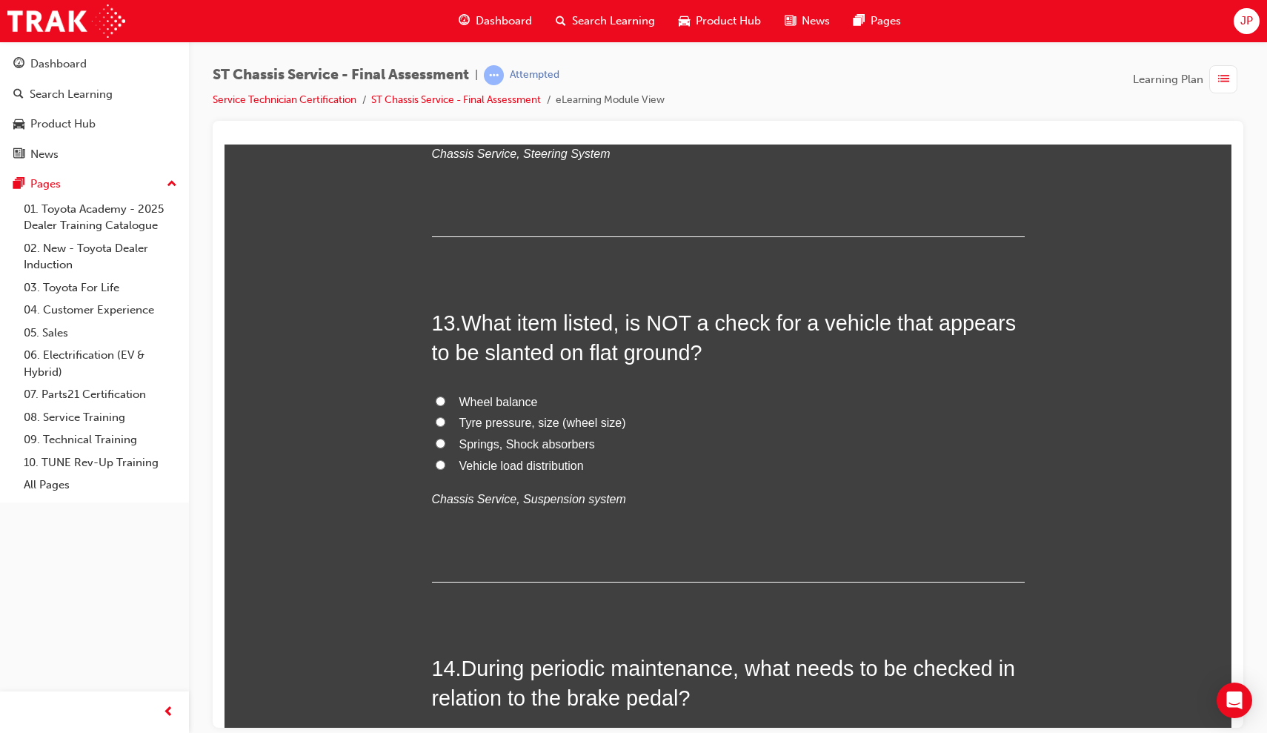
click at [439, 396] on input "Wheel balance" at bounding box center [441, 401] width 10 height 10
radio input "true"
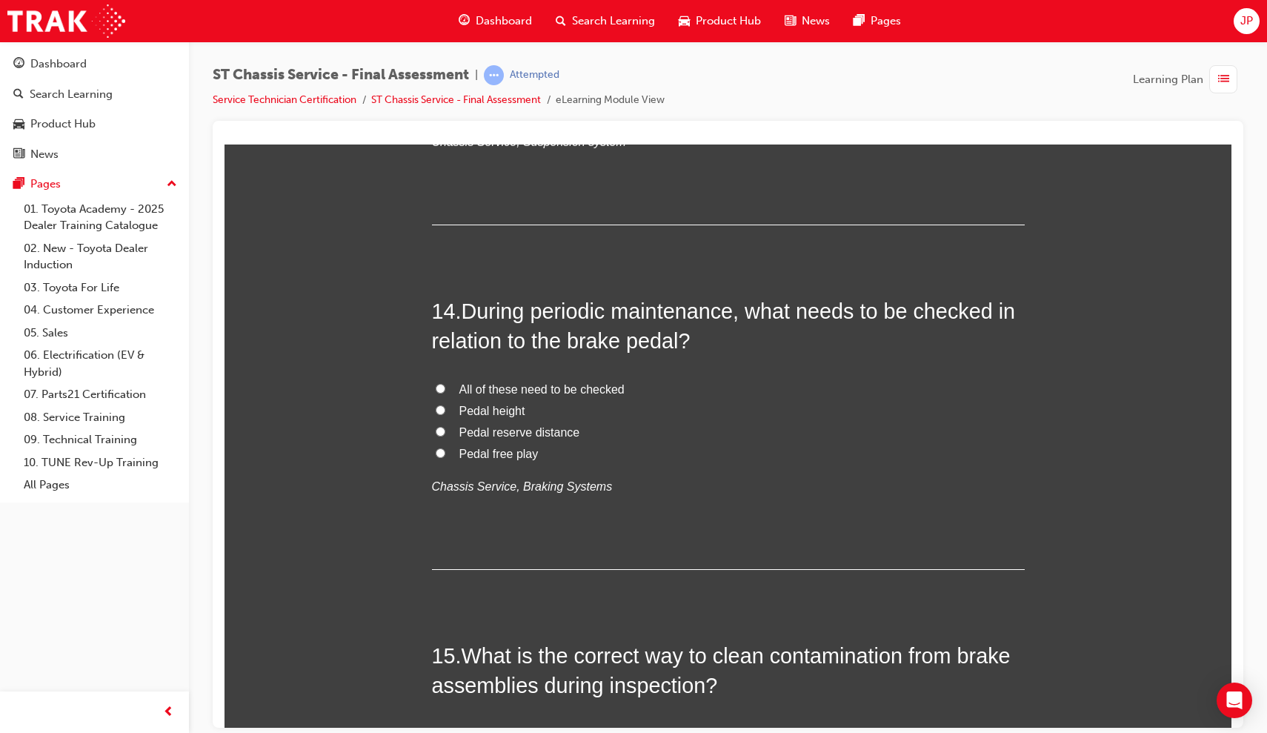
scroll to position [4376, 0]
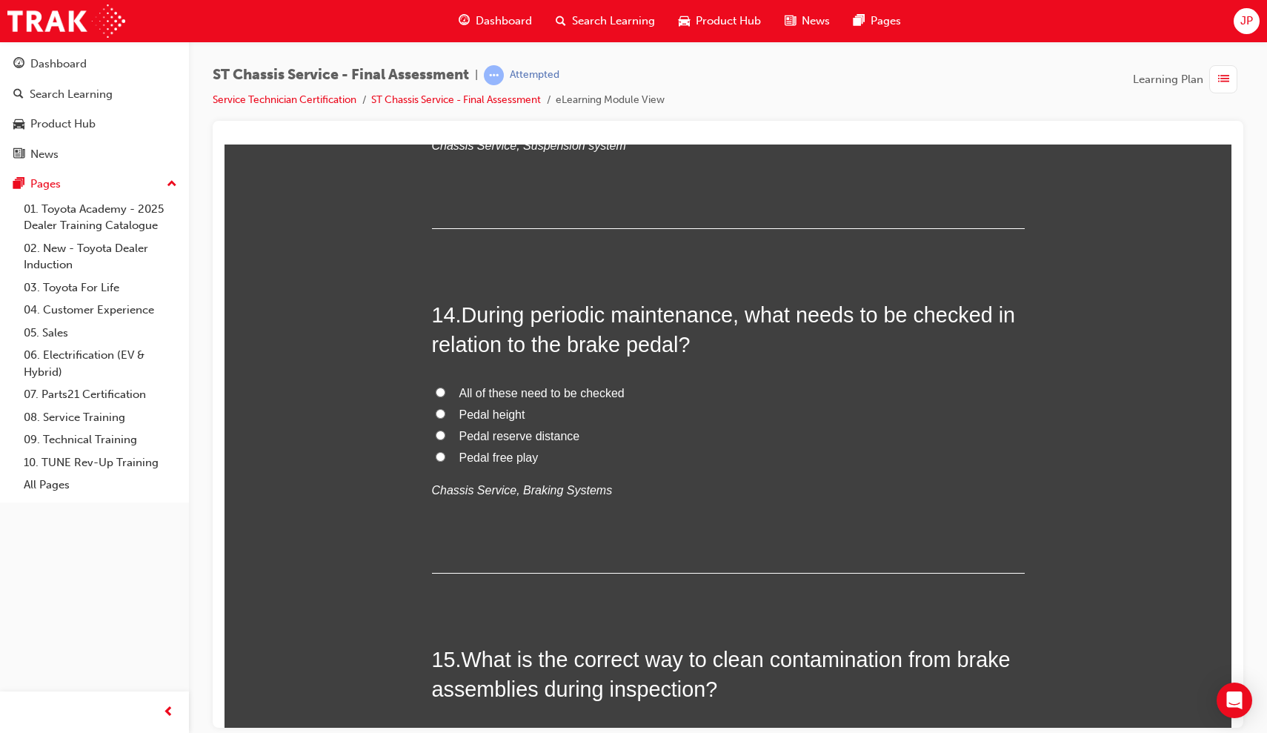
click at [434, 382] on label "All of these need to be checked" at bounding box center [728, 392] width 593 height 21
click at [436, 387] on input "All of these need to be checked" at bounding box center [441, 392] width 10 height 10
radio input "true"
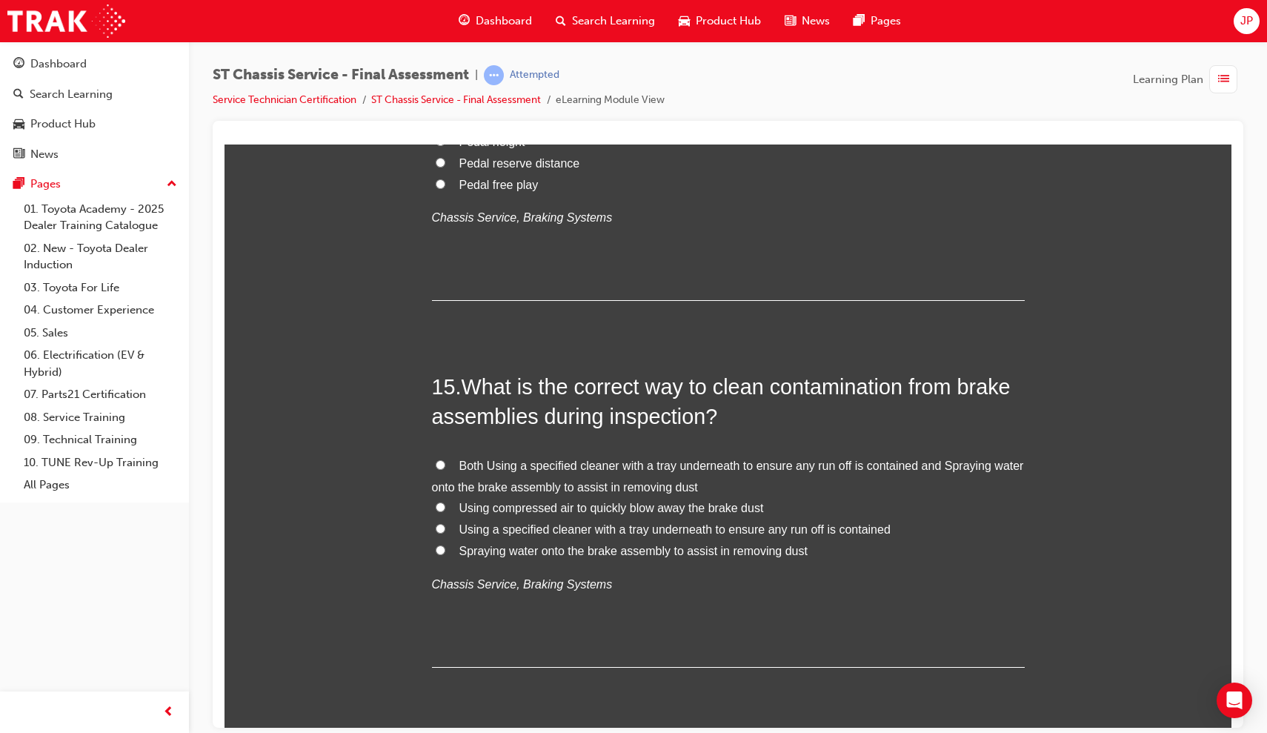
scroll to position [4648, 0]
click at [448, 519] on label "Using a specified cleaner with a tray underneath to ensure any run off is conta…" at bounding box center [728, 529] width 593 height 21
click at [445, 524] on input "Using a specified cleaner with a tray underneath to ensure any run off is conta…" at bounding box center [441, 529] width 10 height 10
radio input "true"
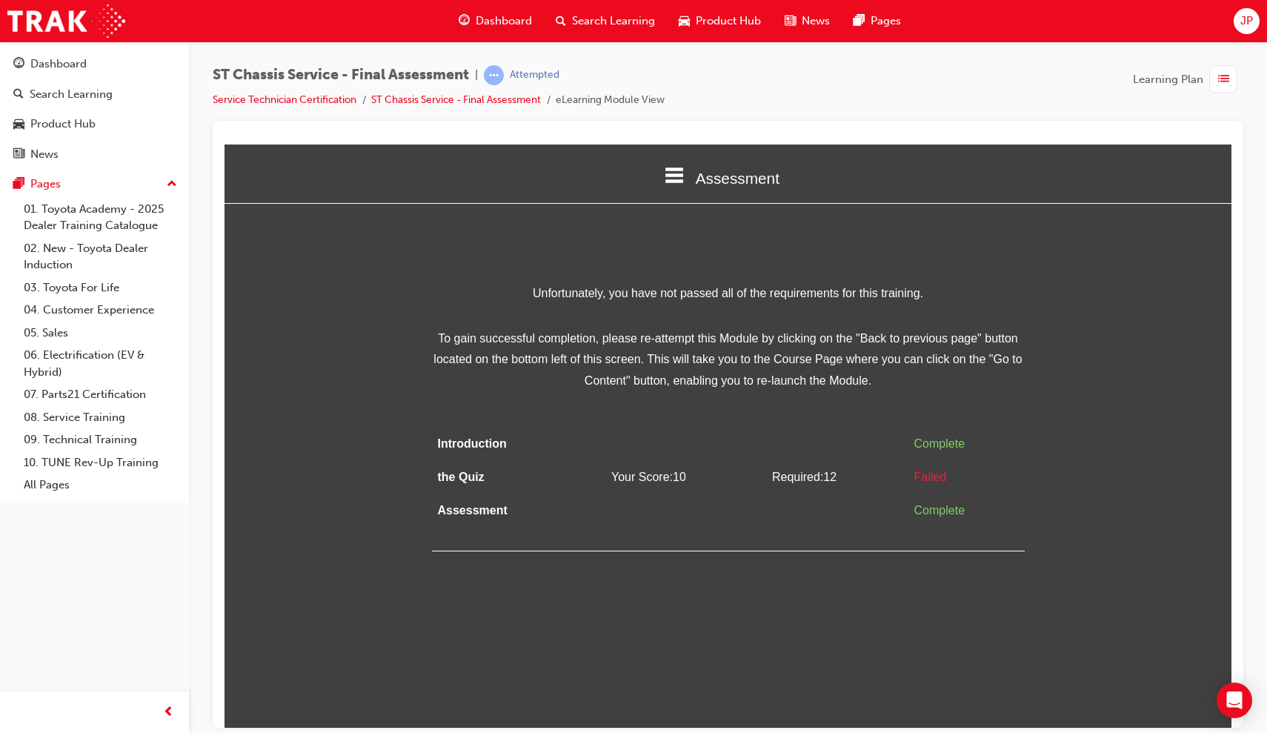
scroll to position [0, 0]
